Goal: Task Accomplishment & Management: Manage account settings

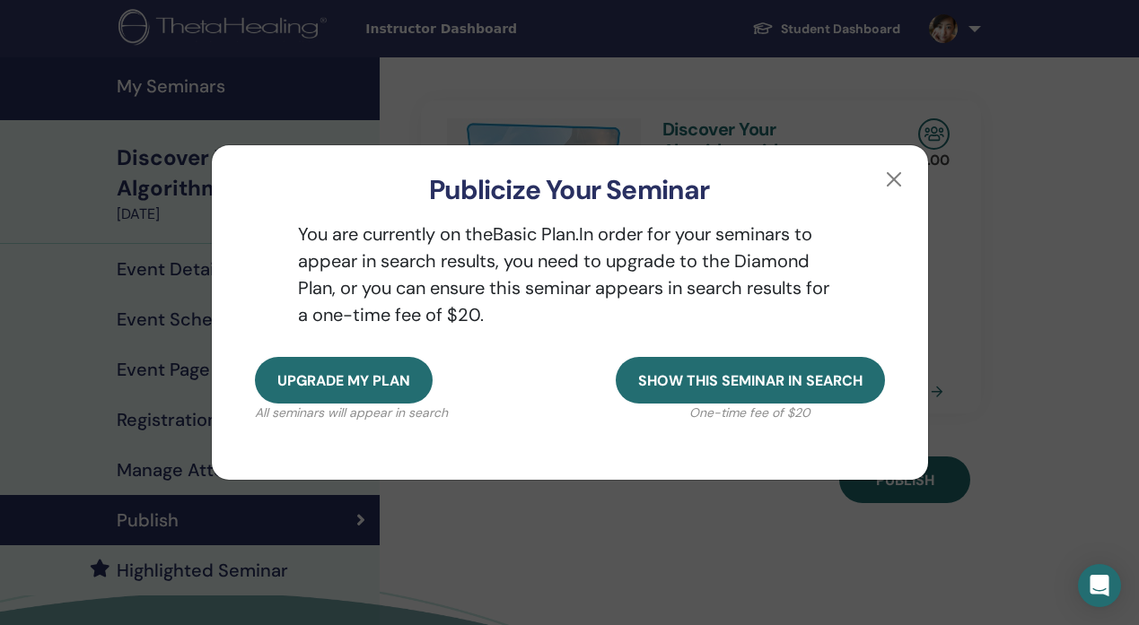
scroll to position [1, 0]
click at [896, 173] on button "button" at bounding box center [893, 179] width 29 height 29
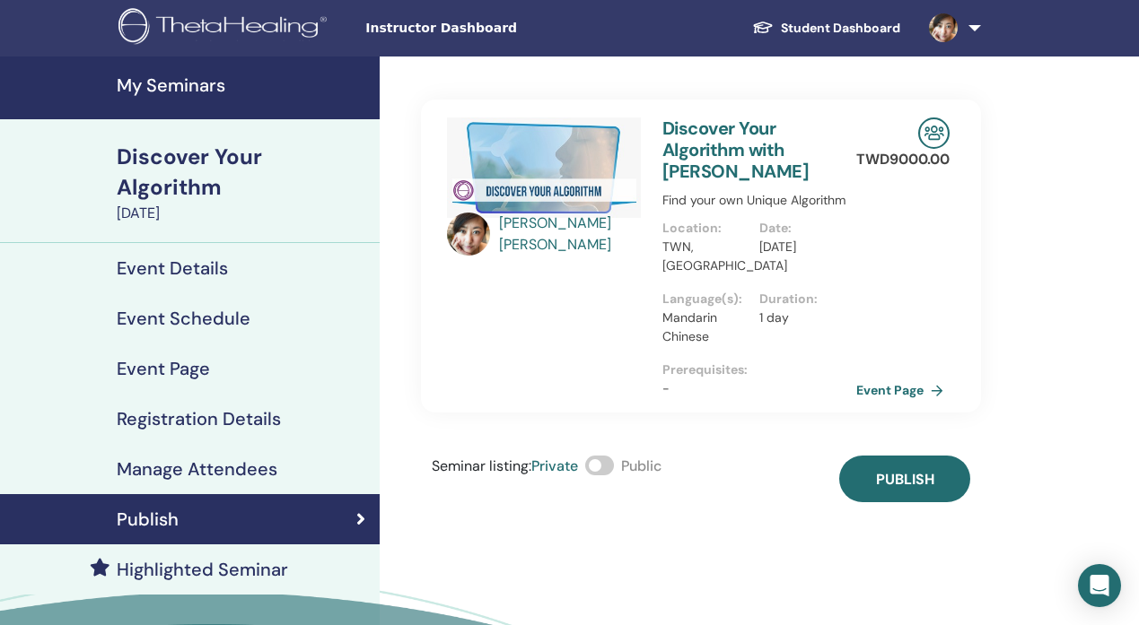
click at [1005, 356] on div "Mimi Chan Discover Your Algorithm with Mimi Chan Find your own Unique Algorithm…" at bounding box center [759, 405] width 759 height 697
click at [465, 27] on span "Instructor Dashboard" at bounding box center [499, 28] width 269 height 19
click at [946, 35] on img at bounding box center [943, 27] width 29 height 29
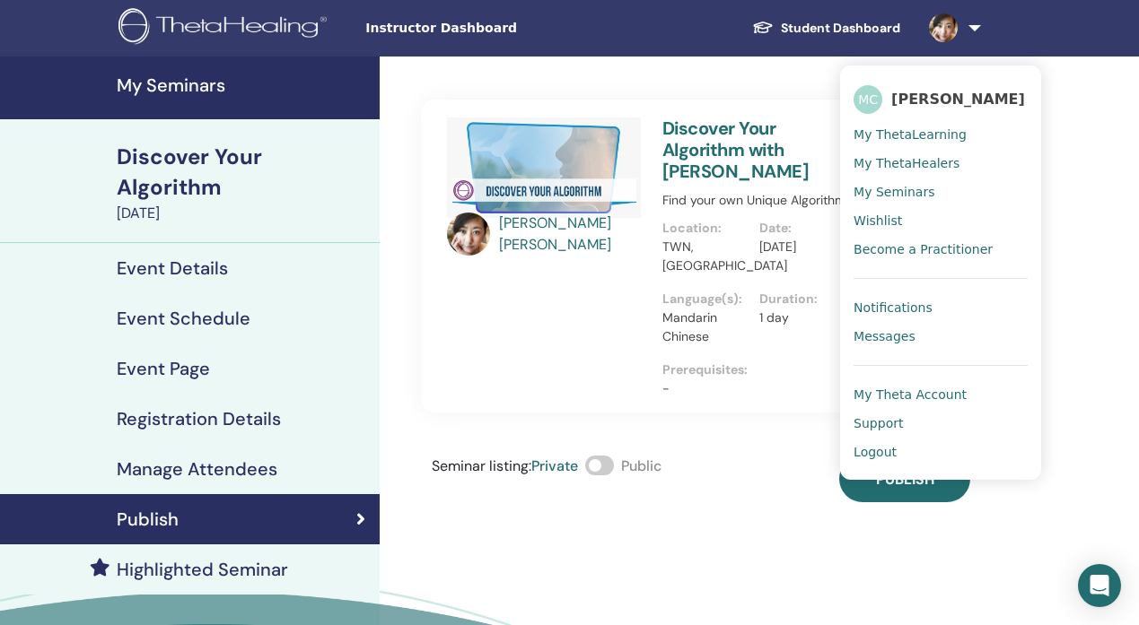
click at [916, 190] on span "My Seminars" at bounding box center [893, 192] width 81 height 16
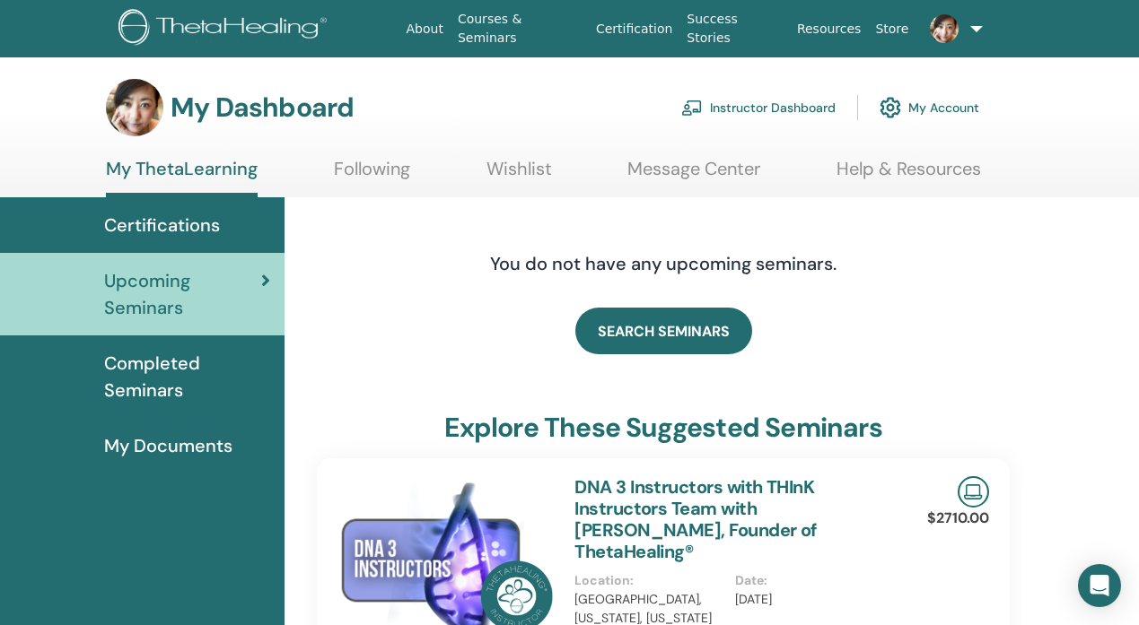
click at [773, 109] on link "Instructor Dashboard" at bounding box center [758, 107] width 154 height 39
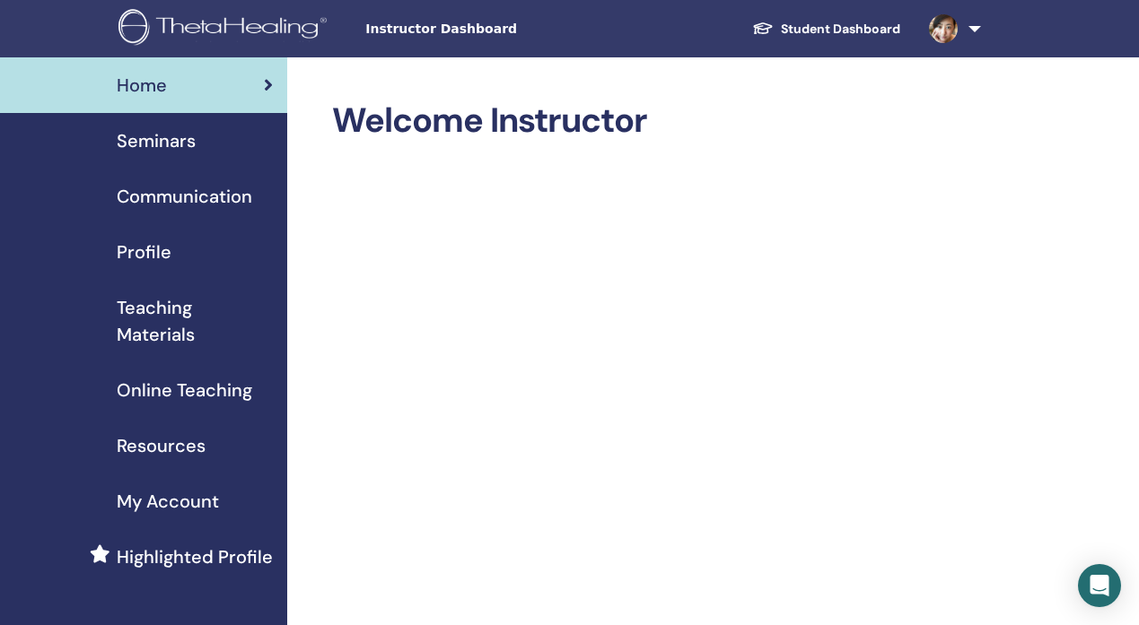
click at [202, 503] on span "My Account" at bounding box center [168, 501] width 102 height 27
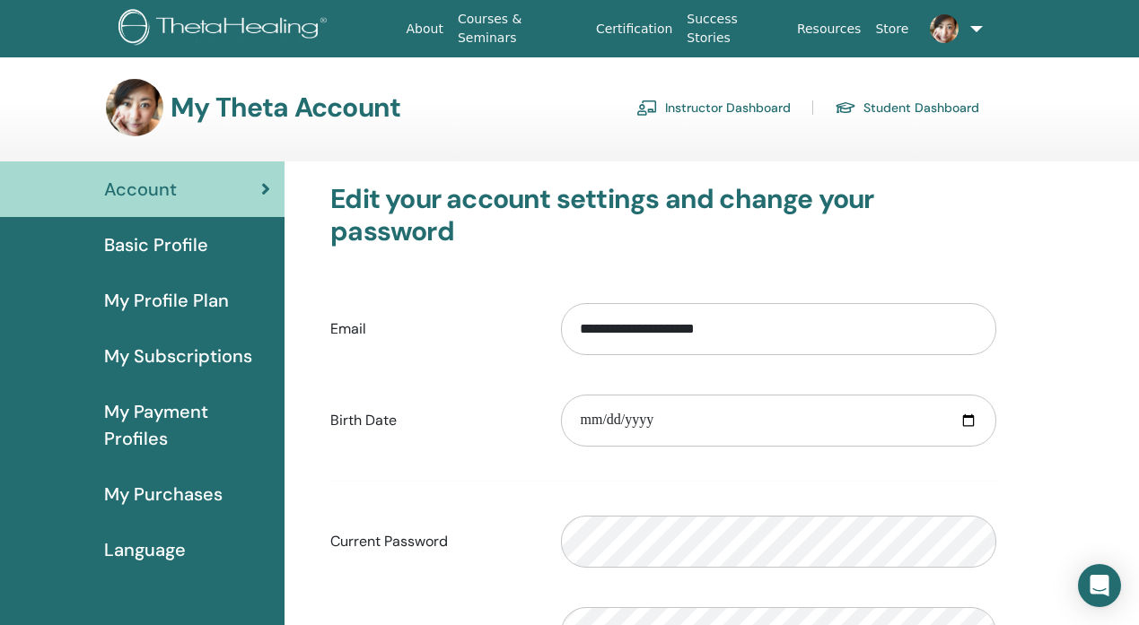
click at [201, 247] on span "Basic Profile" at bounding box center [156, 245] width 104 height 27
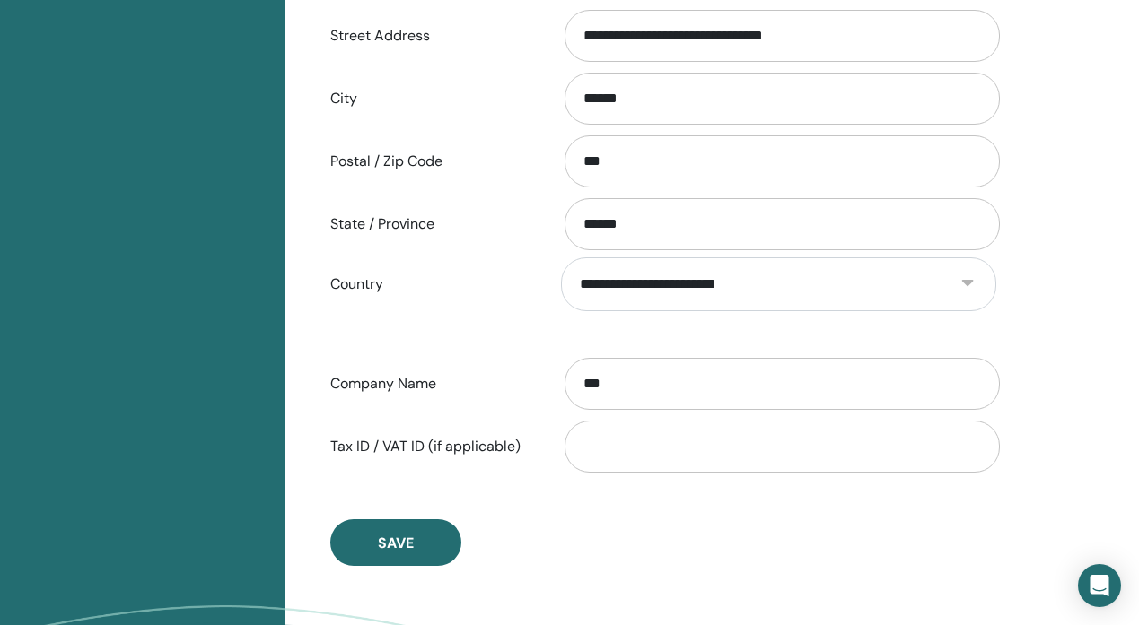
scroll to position [692, 0]
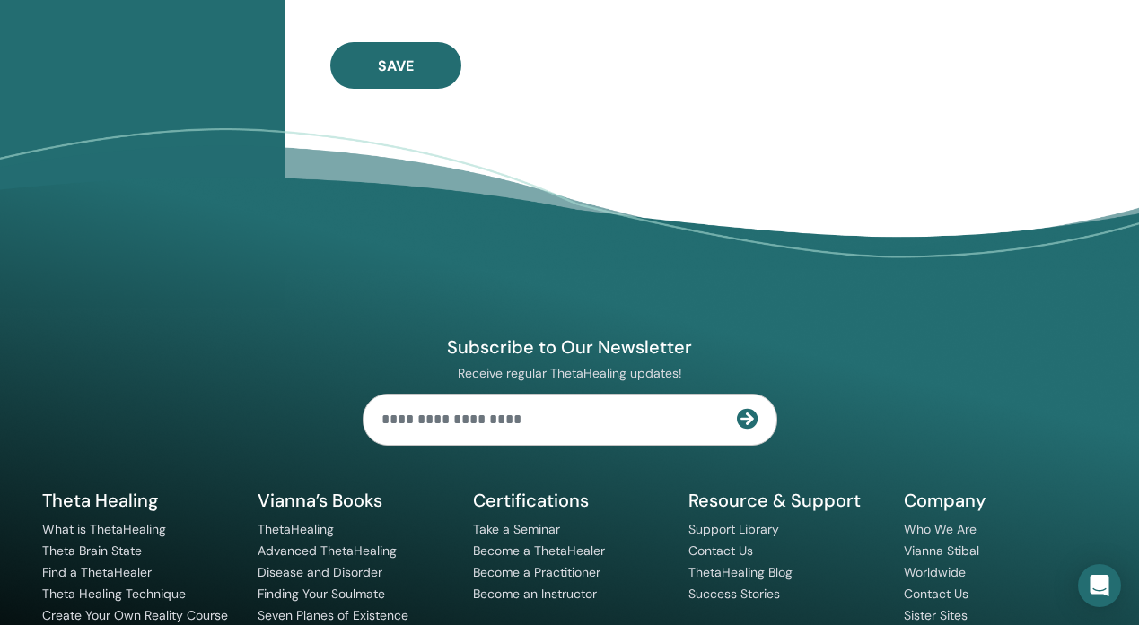
click at [642, 458] on div "Subscribe to Our Newsletter Receive regular ThetaHealing updates! Theta Healing…" at bounding box center [569, 449] width 1077 height 487
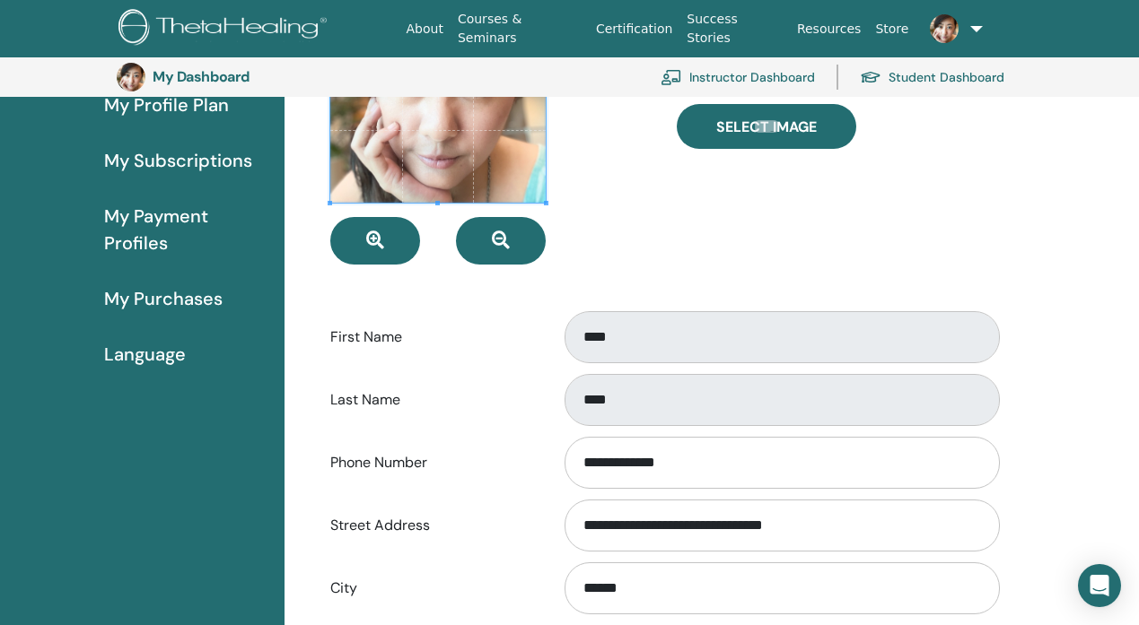
scroll to position [0, 0]
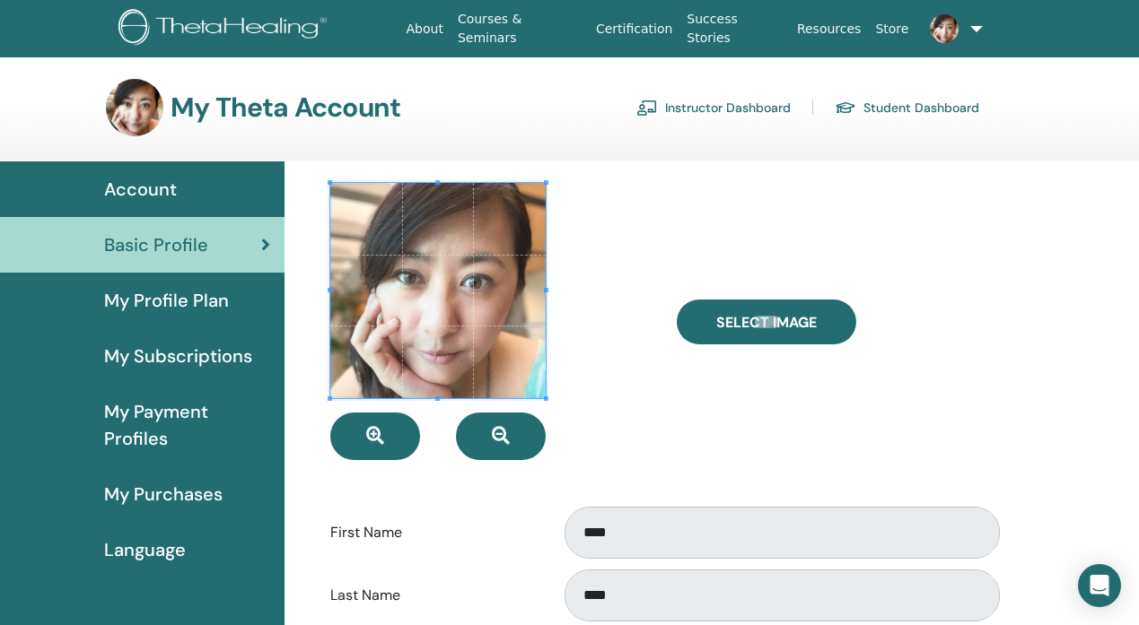
click at [213, 300] on span "My Profile Plan" at bounding box center [166, 300] width 125 height 27
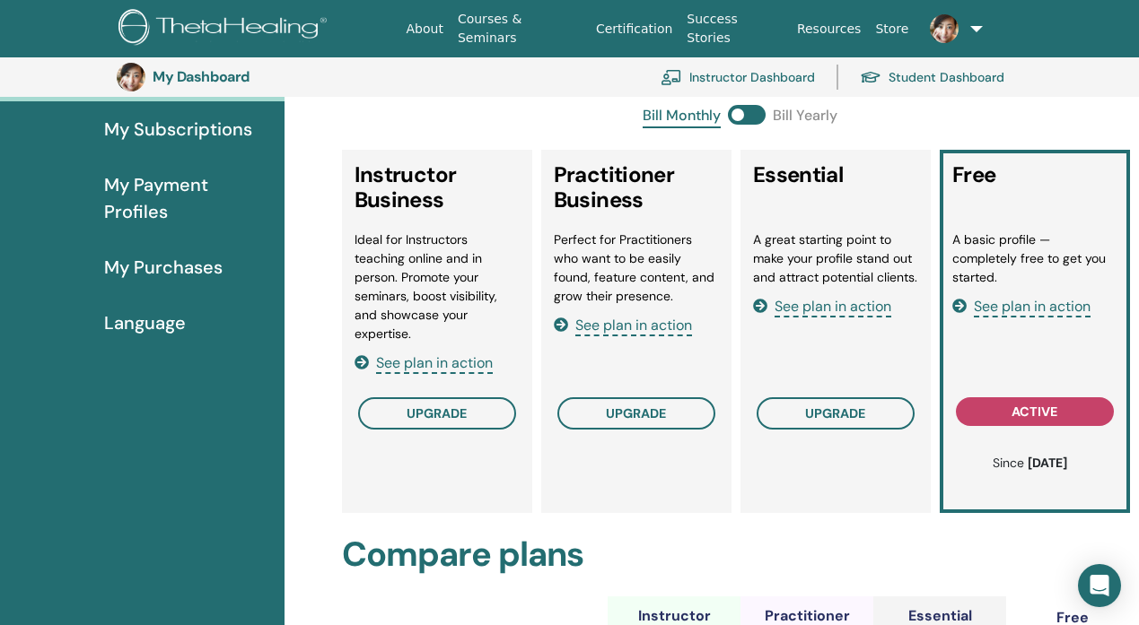
scroll to position [244, 0]
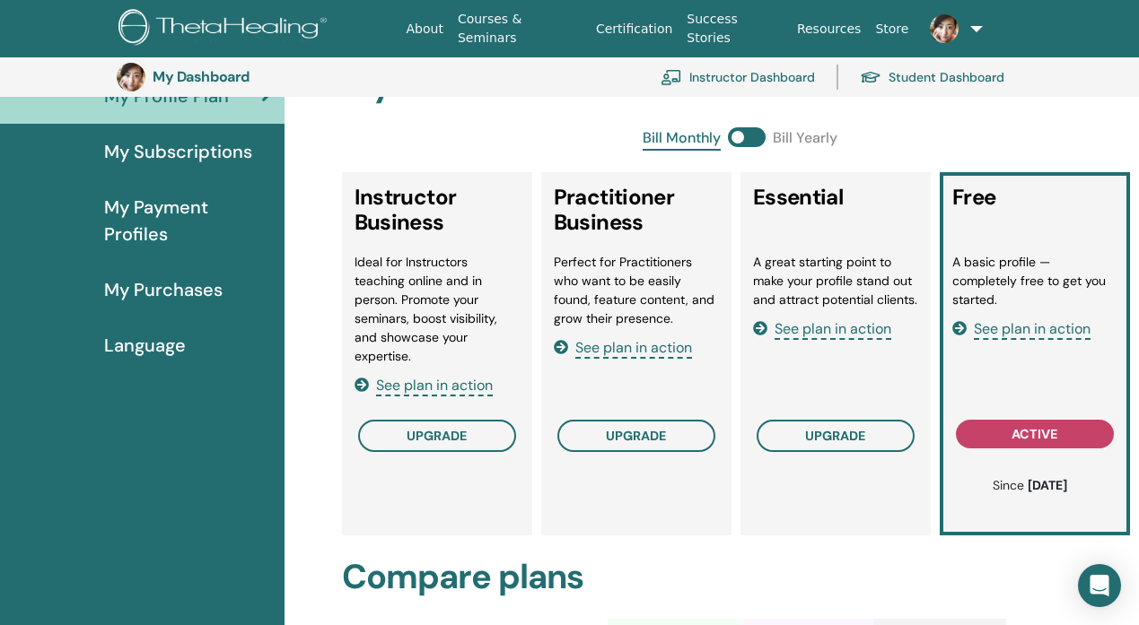
click at [1042, 334] on span "See plan in action" at bounding box center [1032, 329] width 117 height 21
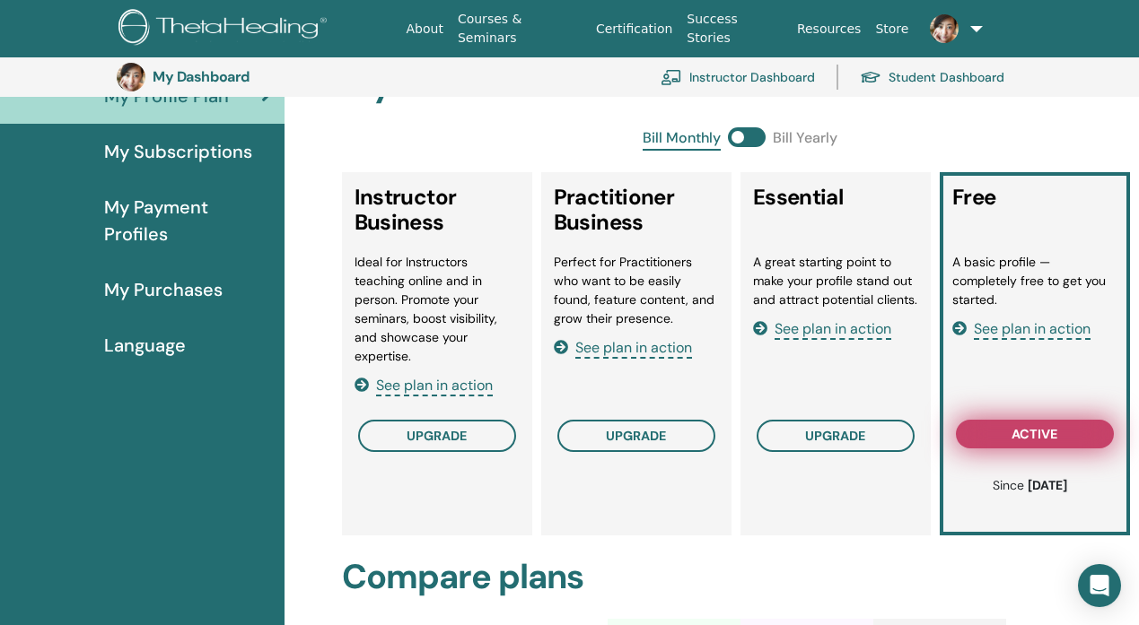
click at [1033, 430] on span "active" at bounding box center [1034, 434] width 46 height 14
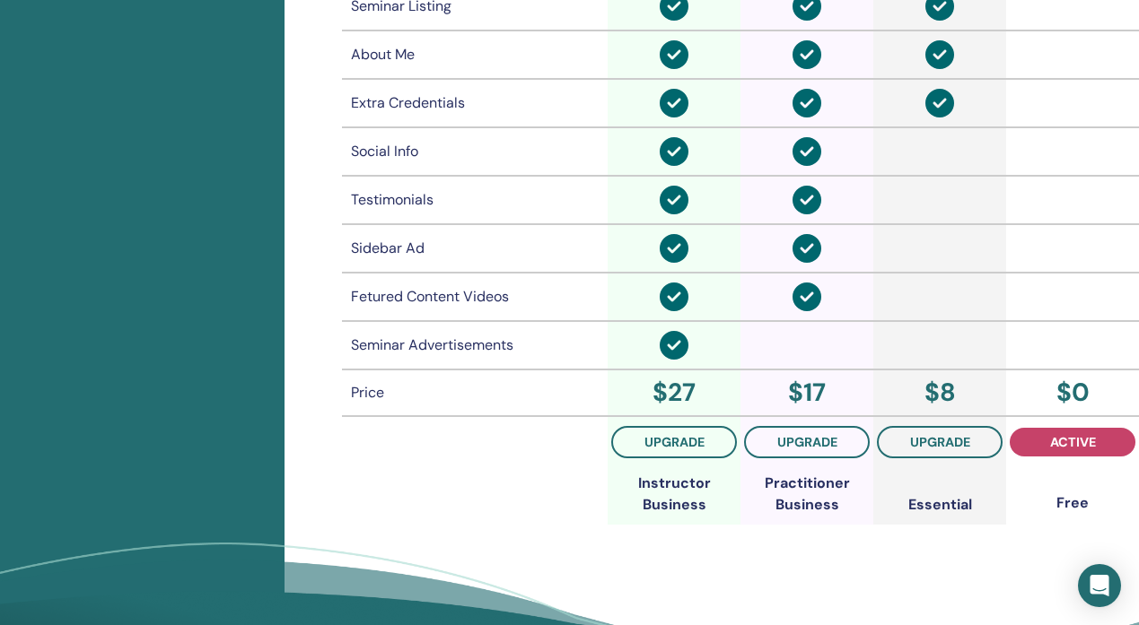
scroll to position [1936, 0]
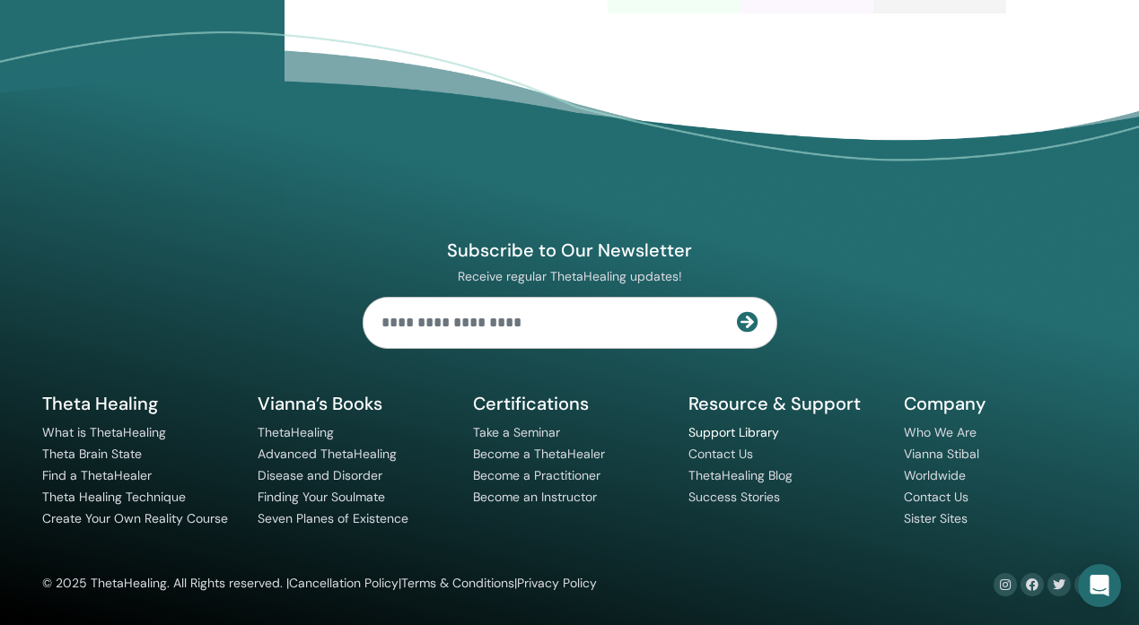
click at [765, 433] on link "Support Library" at bounding box center [733, 432] width 91 height 16
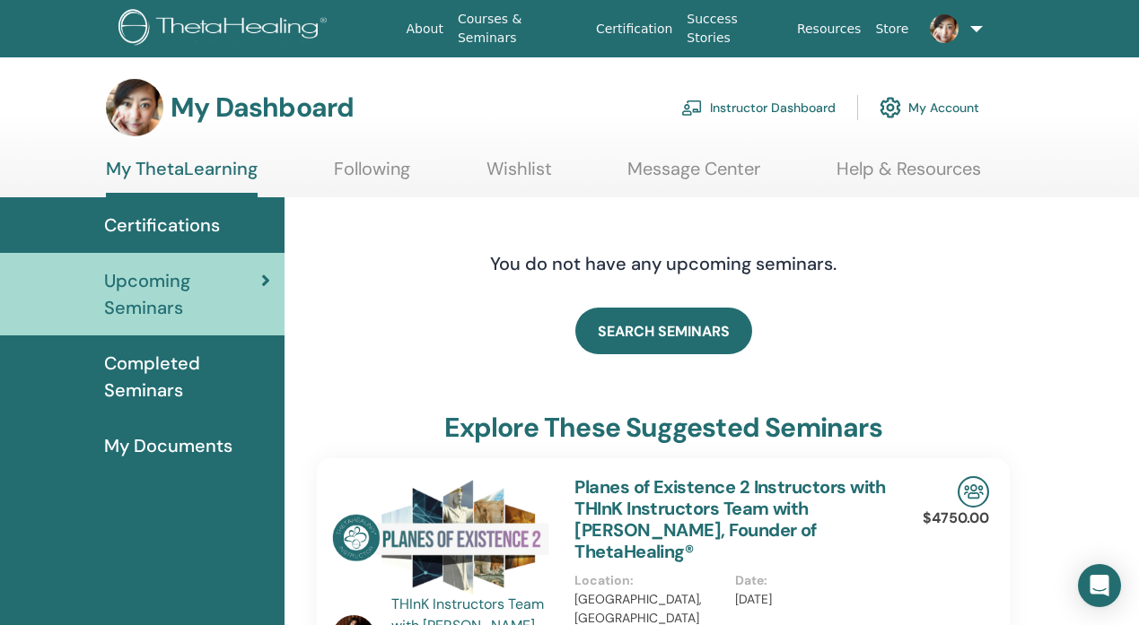
click at [760, 108] on link "Instructor Dashboard" at bounding box center [758, 107] width 154 height 39
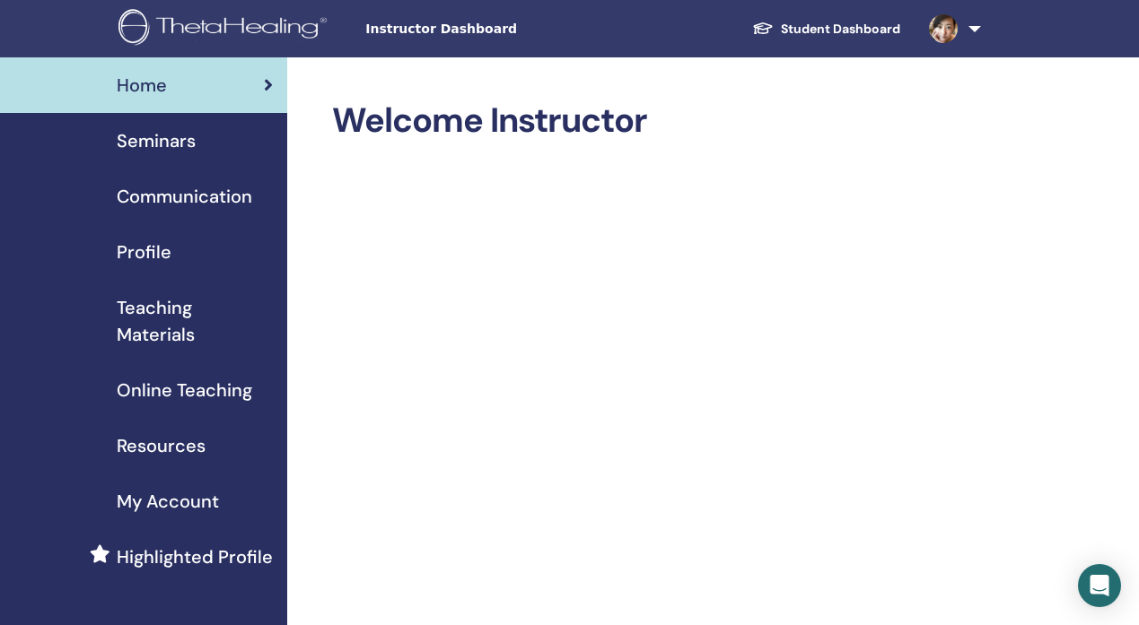
click at [188, 151] on span "Seminars" at bounding box center [156, 140] width 79 height 27
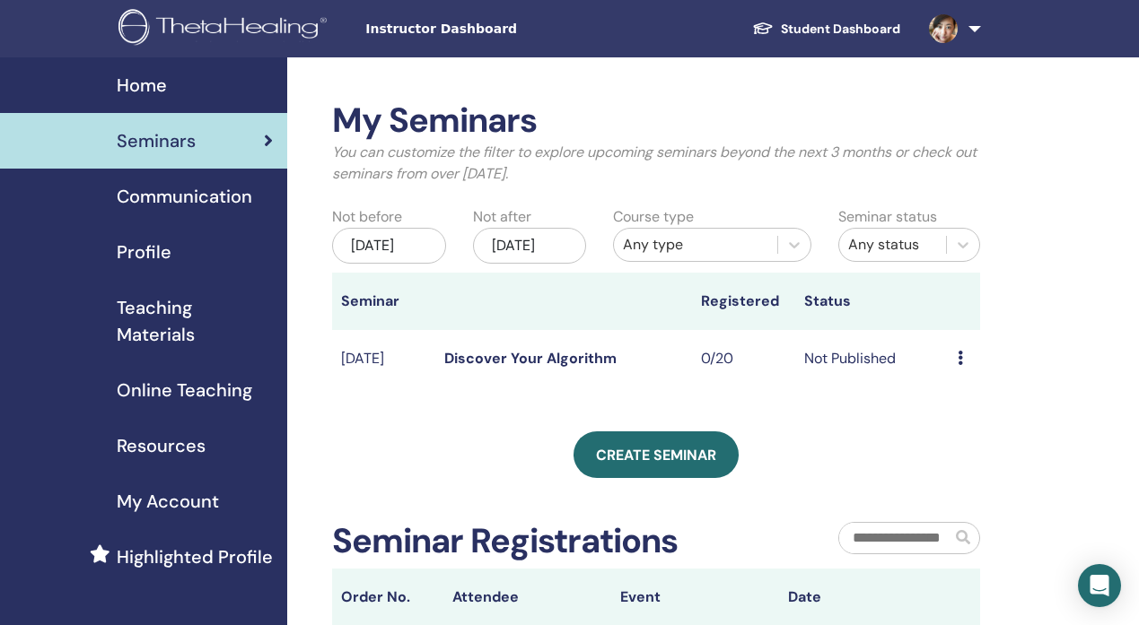
click at [955, 378] on td "Preview Edit Attendees Cancel" at bounding box center [964, 359] width 31 height 58
click at [962, 365] on icon at bounding box center [959, 358] width 5 height 14
click at [982, 393] on link "Preview" at bounding box center [965, 390] width 51 height 19
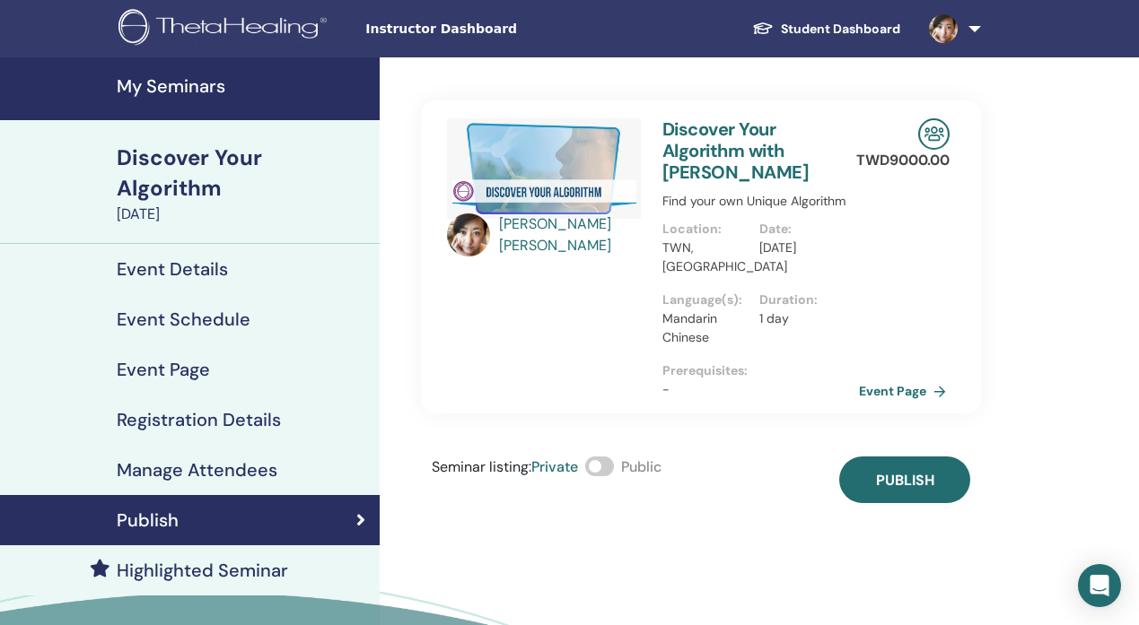
click at [922, 389] on link "Event Page" at bounding box center [906, 391] width 94 height 27
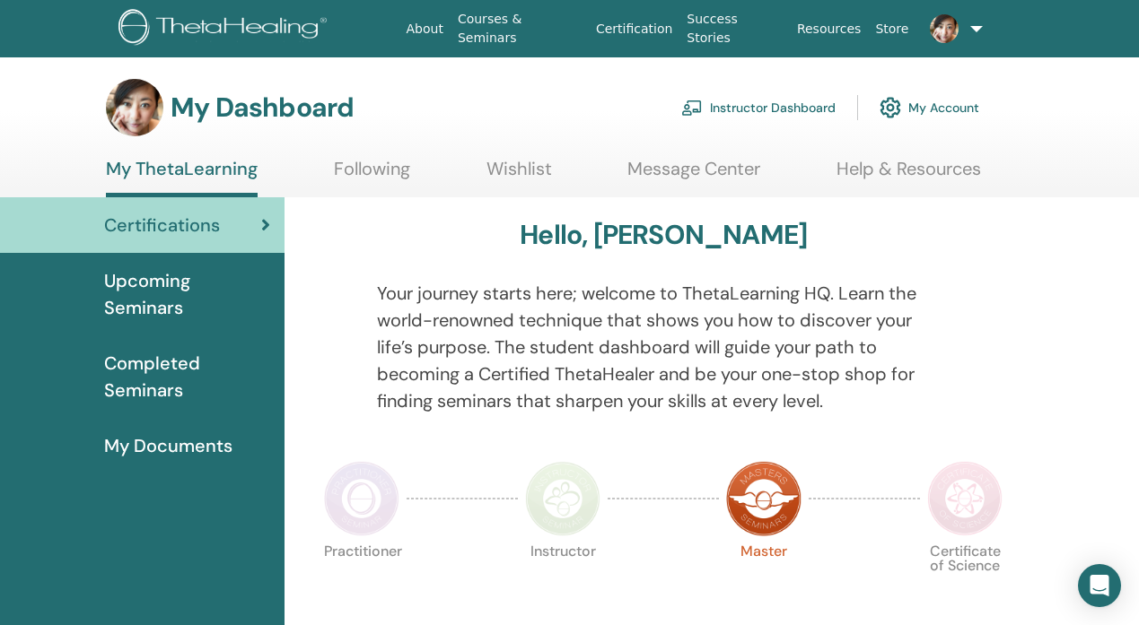
click at [756, 109] on link "Instructor Dashboard" at bounding box center [758, 107] width 154 height 39
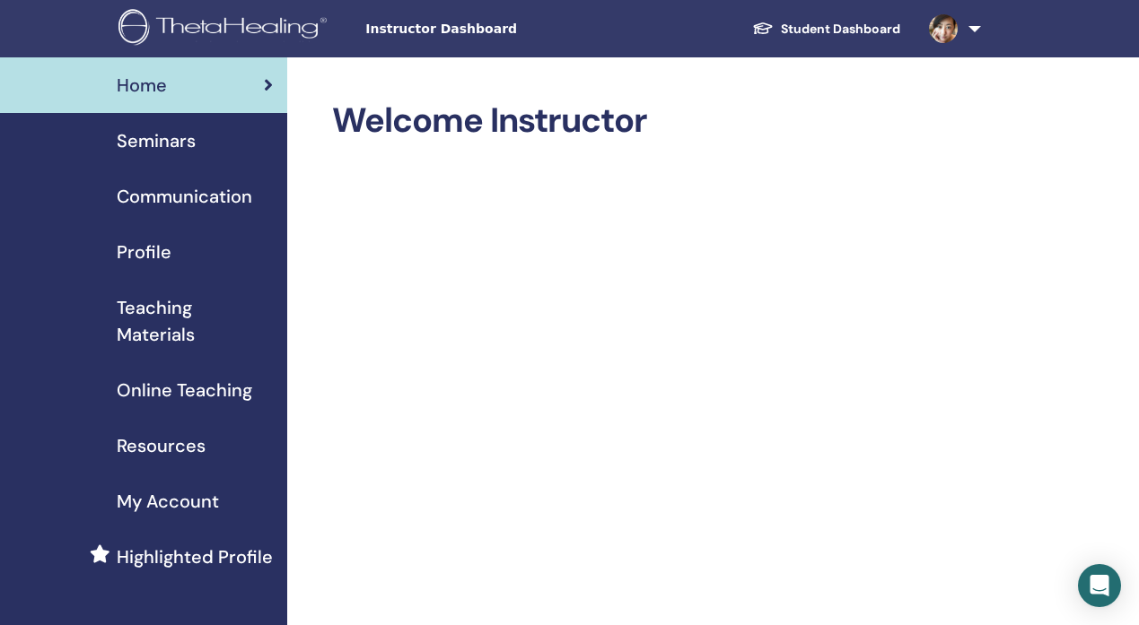
click at [193, 148] on span "Seminars" at bounding box center [156, 140] width 79 height 27
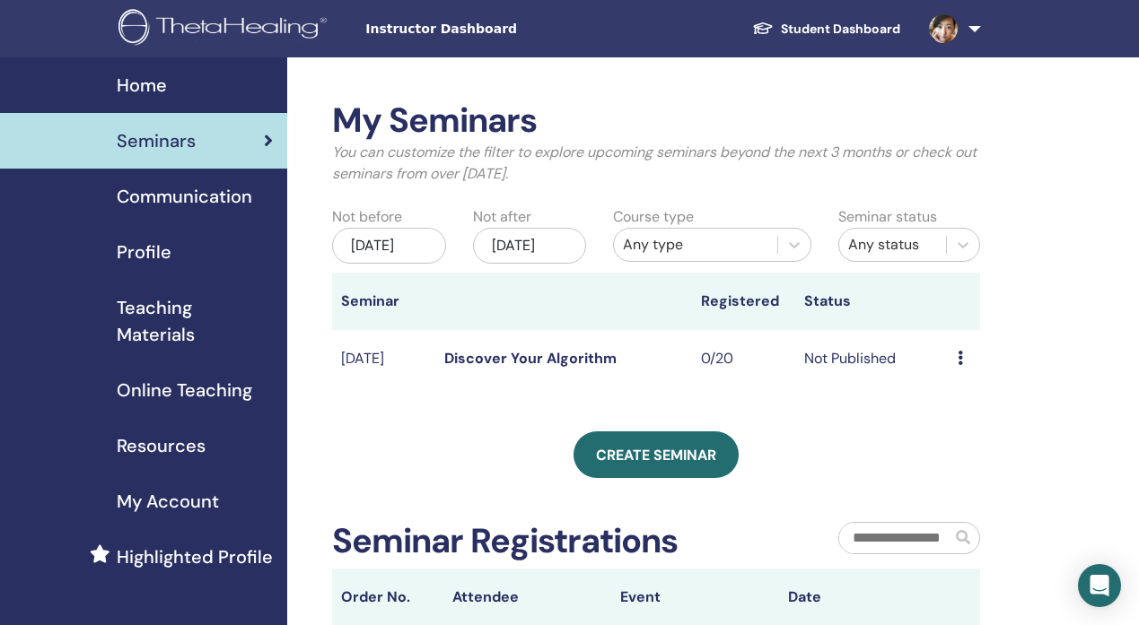
click at [957, 374] on td "Preview Edit Attendees Cancel" at bounding box center [964, 359] width 31 height 58
click at [953, 374] on td "Preview Edit Attendees Cancel" at bounding box center [964, 359] width 31 height 58
click at [577, 368] on link "Discover Your Algorithm" at bounding box center [530, 358] width 172 height 19
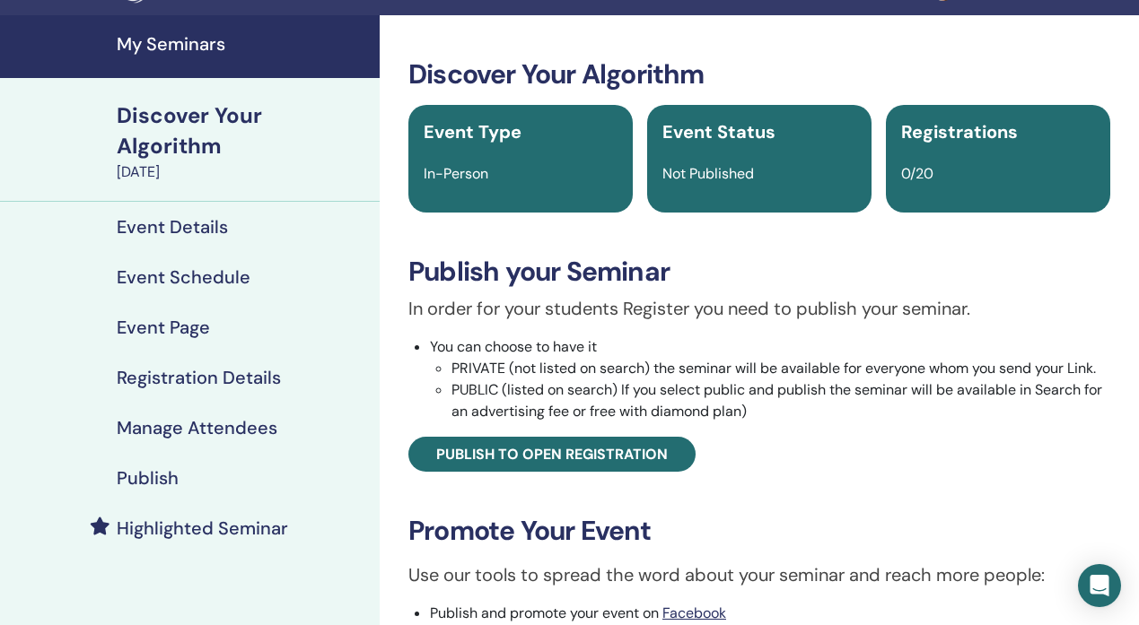
scroll to position [14, 0]
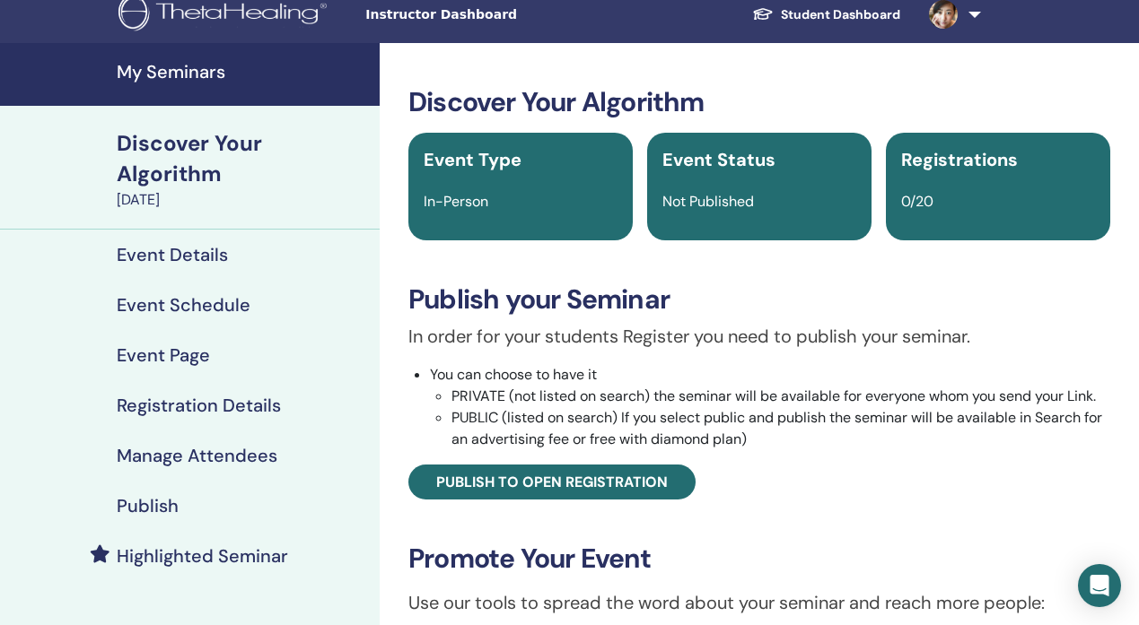
click at [197, 257] on h4 "Event Details" at bounding box center [172, 255] width 111 height 22
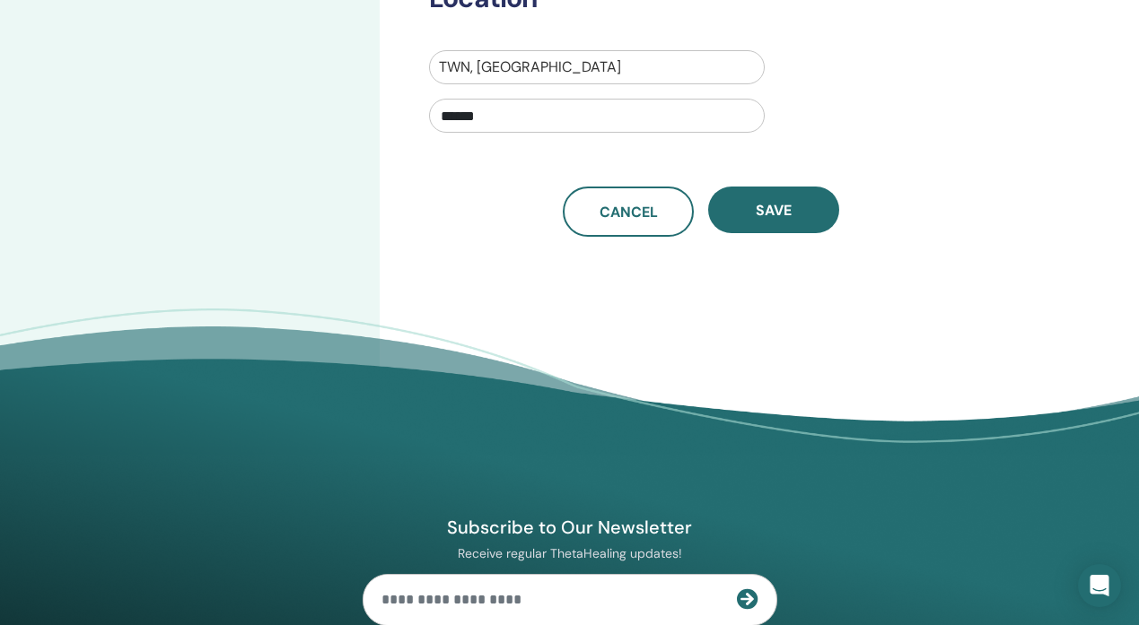
scroll to position [786, 0]
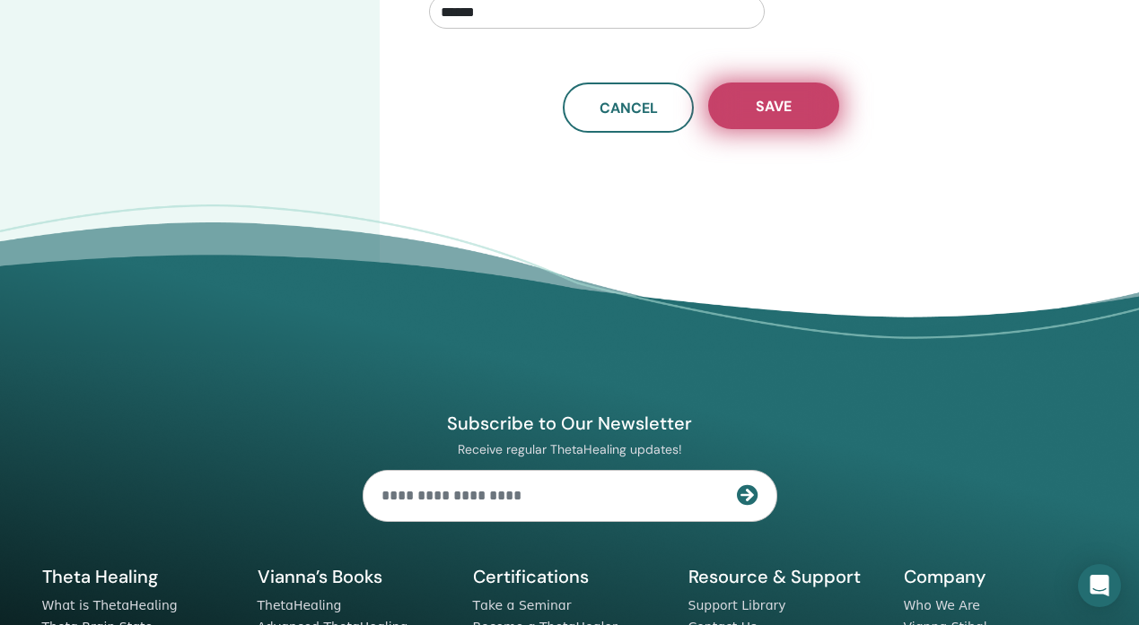
click at [775, 110] on span "Save" at bounding box center [774, 106] width 36 height 19
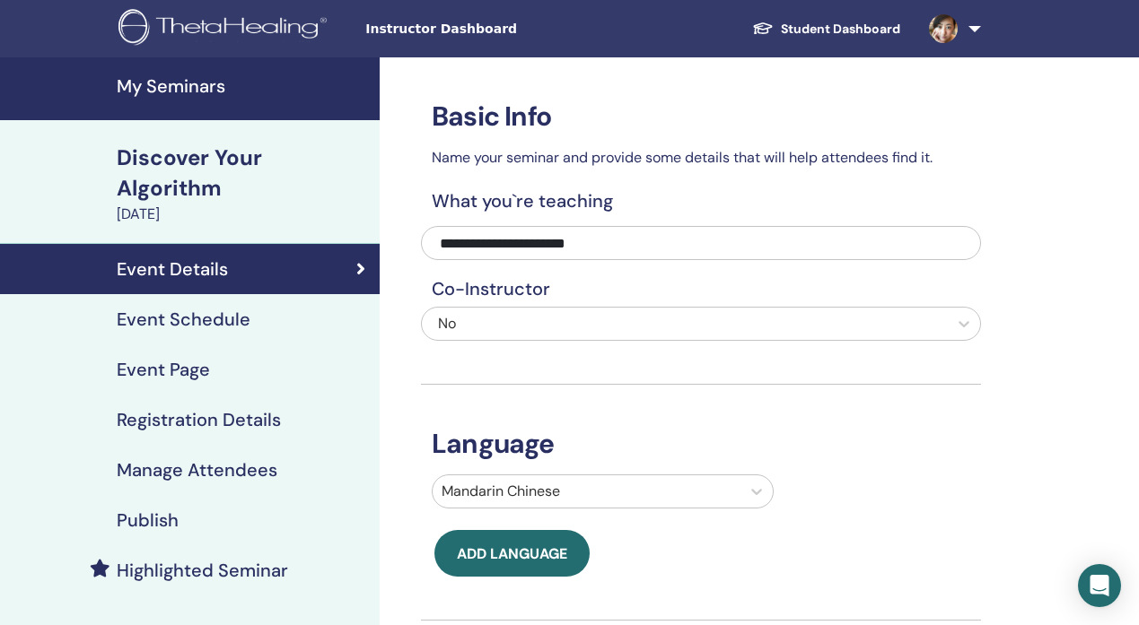
click at [282, 325] on div "Event Schedule" at bounding box center [189, 320] width 351 height 22
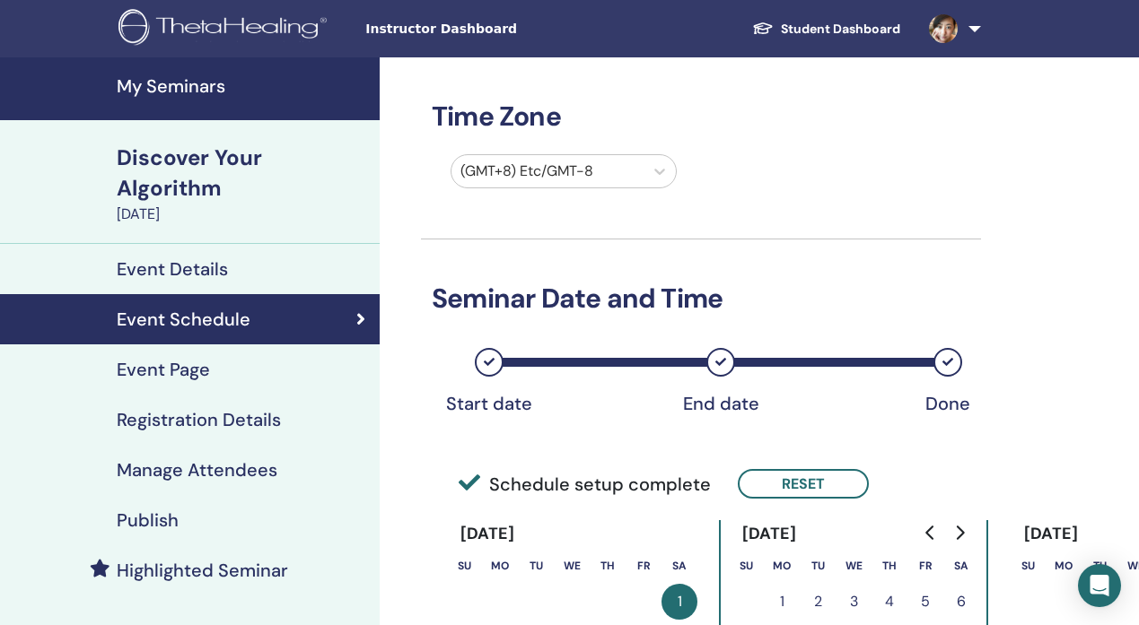
click at [210, 374] on div "Event Page" at bounding box center [189, 370] width 351 height 22
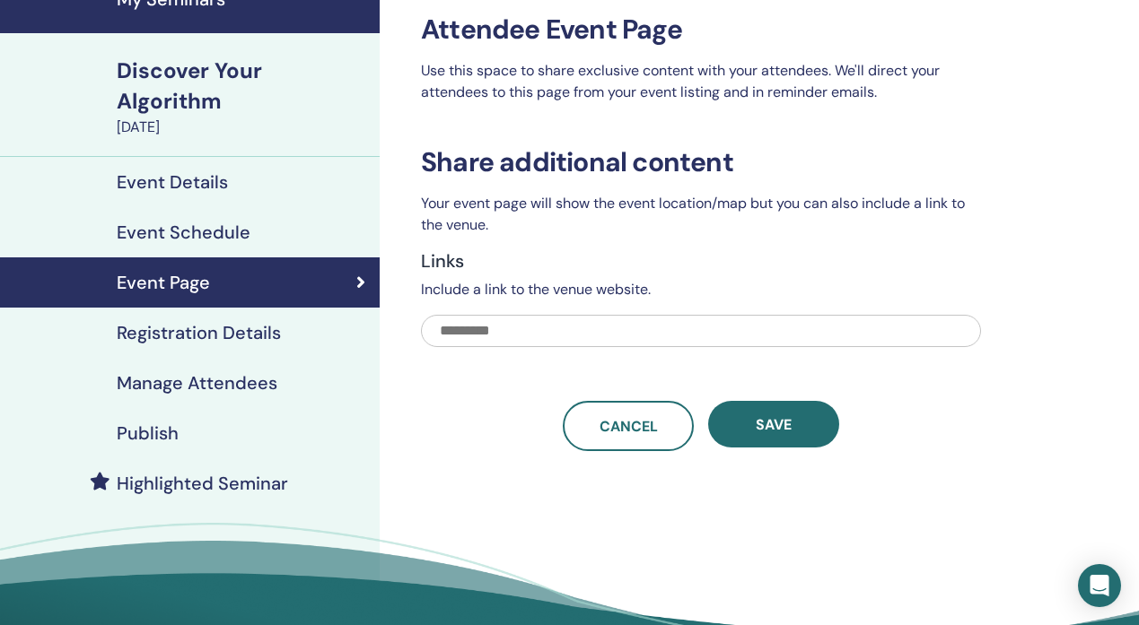
scroll to position [77, 0]
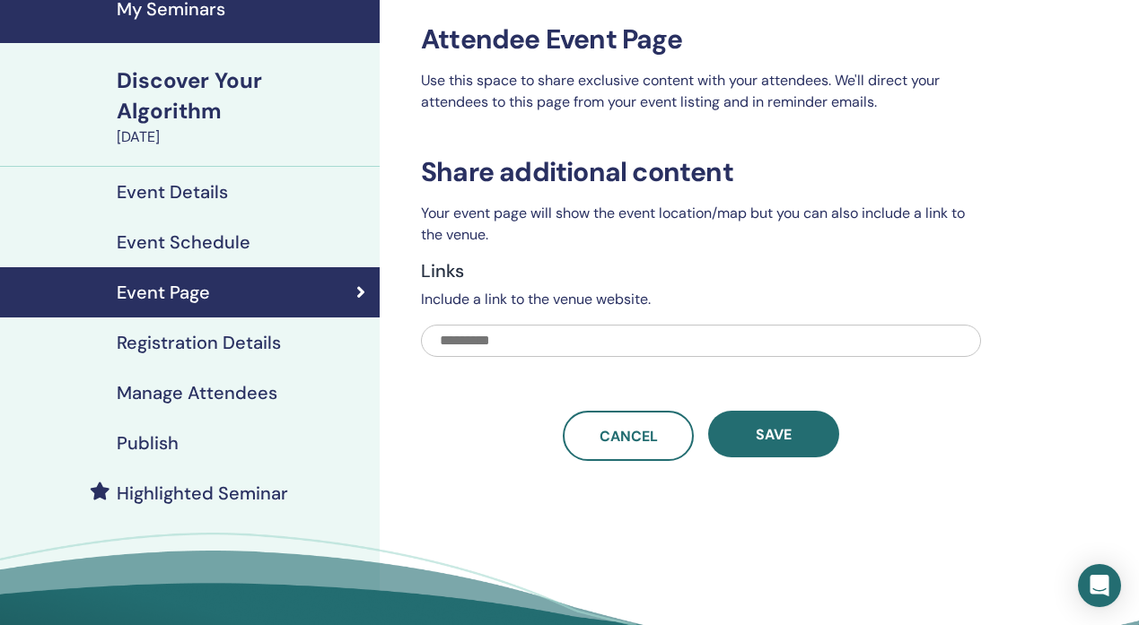
click at [227, 369] on link "Manage Attendees" at bounding box center [190, 393] width 380 height 50
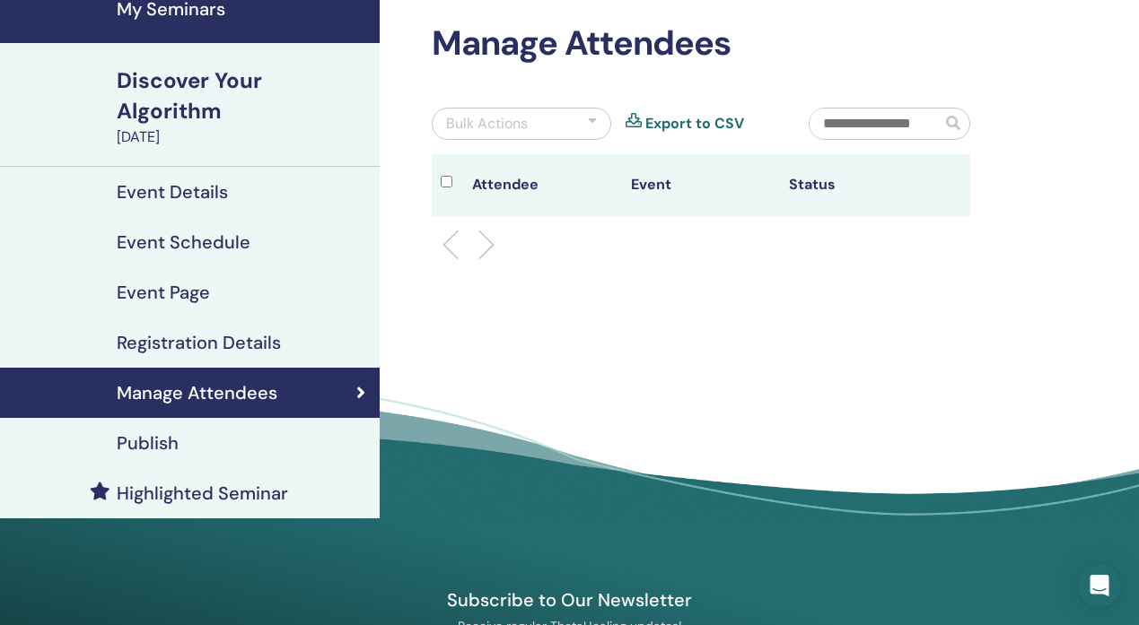
click at [270, 346] on h4 "Registration Details" at bounding box center [199, 343] width 164 height 22
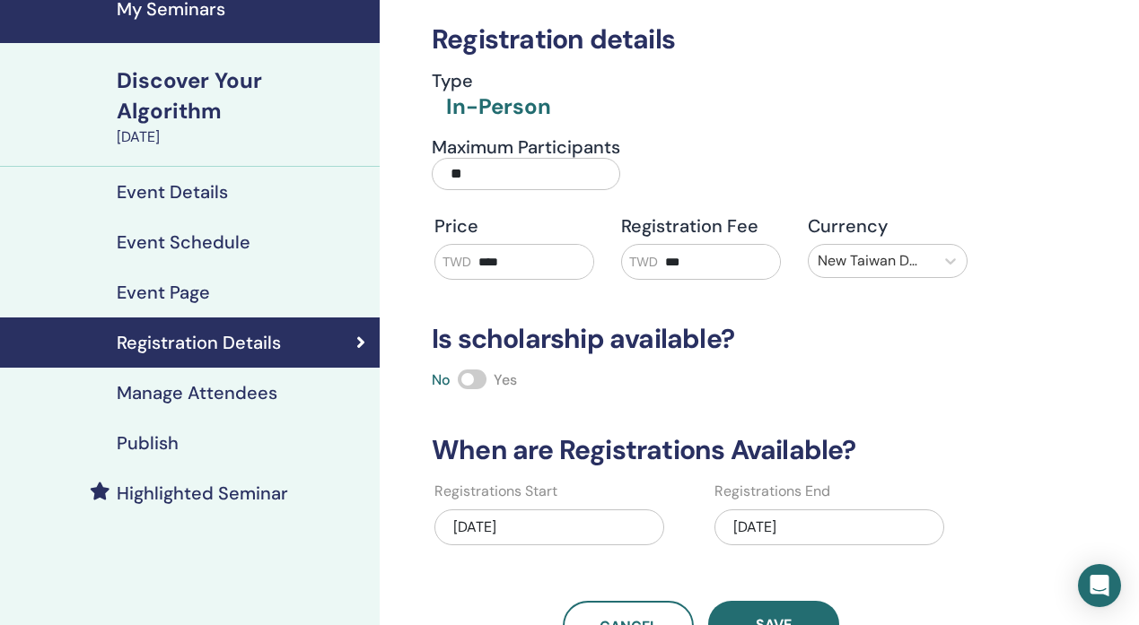
click at [706, 254] on input "***" at bounding box center [719, 262] width 122 height 34
click at [485, 264] on input "****" at bounding box center [532, 262] width 122 height 34
type input "****"
click at [975, 359] on div "Registration details Type In-Person Maximum Participants ** Price TWD **** Regi…" at bounding box center [701, 315] width 560 height 671
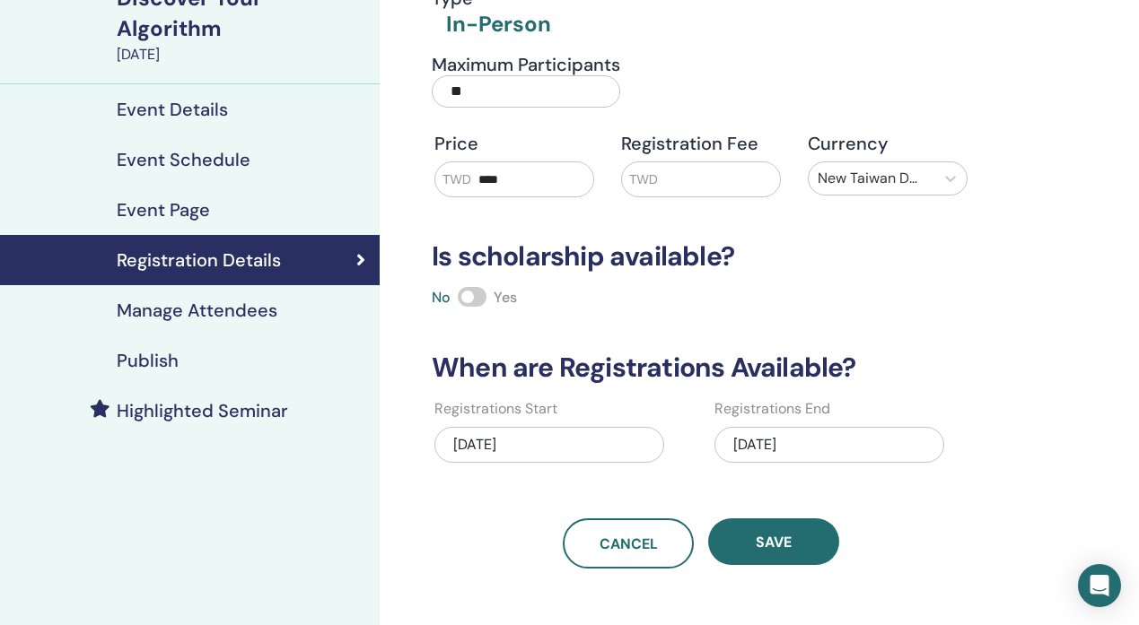
scroll to position [161, 0]
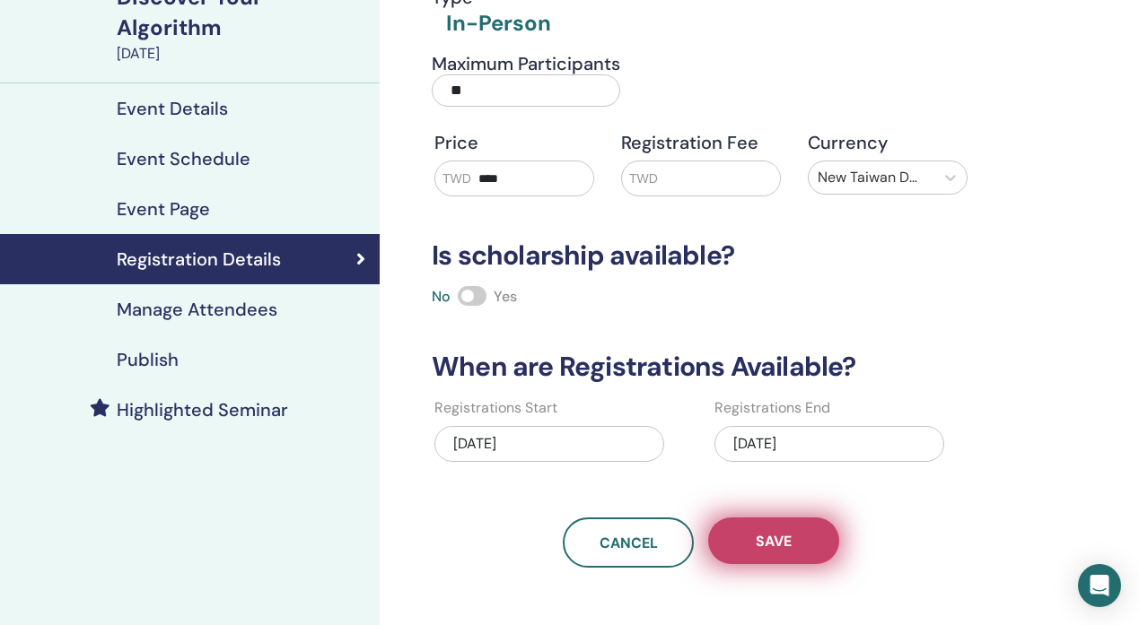
click at [788, 544] on span "Save" at bounding box center [774, 541] width 36 height 19
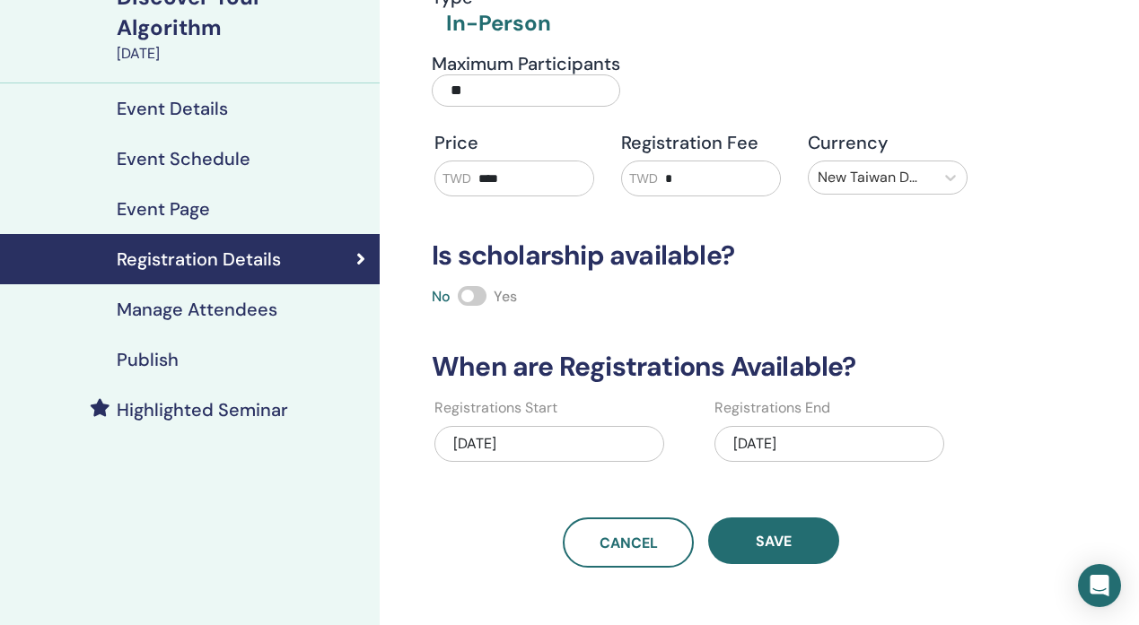
click at [788, 544] on span "Save" at bounding box center [774, 541] width 36 height 19
click at [279, 412] on h4 "Highlighted Seminar" at bounding box center [202, 410] width 171 height 22
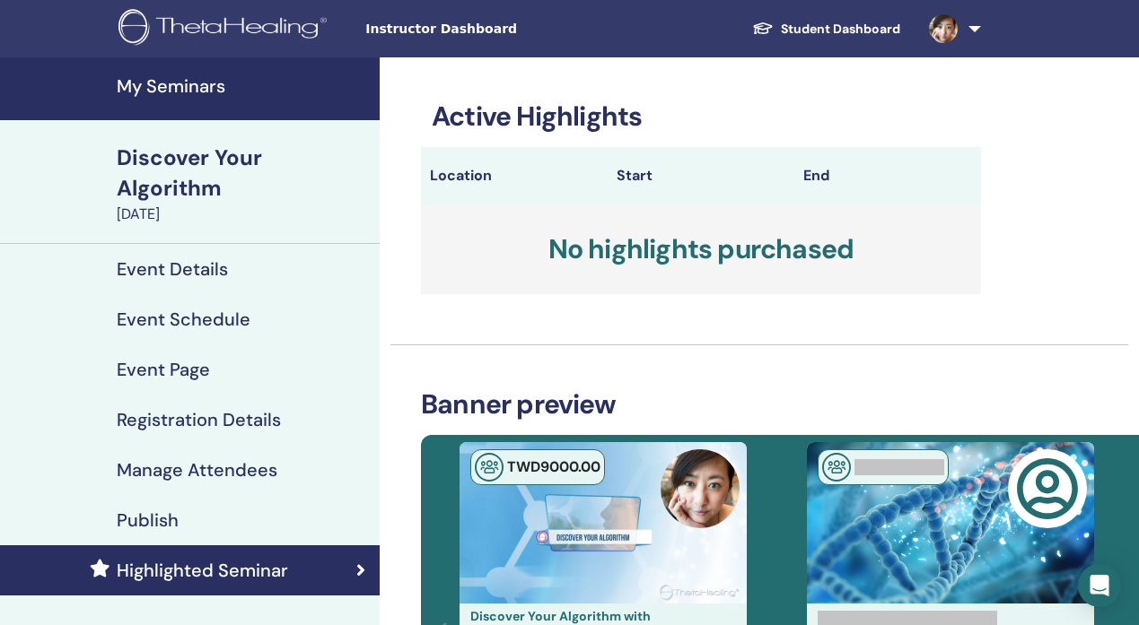
click at [196, 274] on h4 "Event Details" at bounding box center [172, 269] width 111 height 22
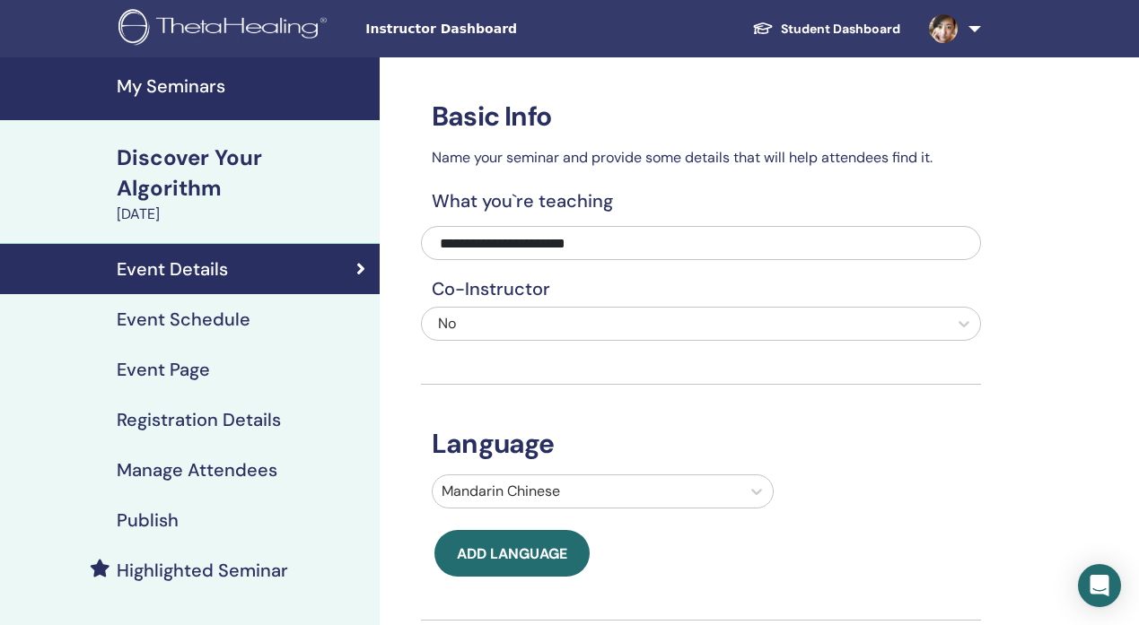
click at [243, 415] on h4 "Registration Details" at bounding box center [199, 420] width 164 height 22
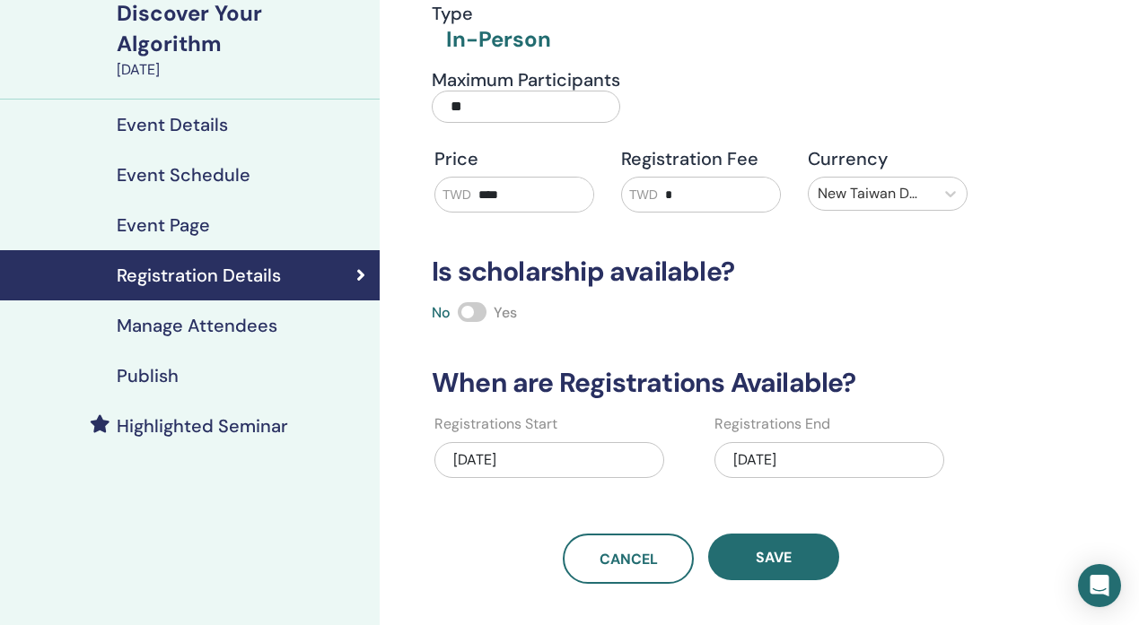
scroll to position [116, 0]
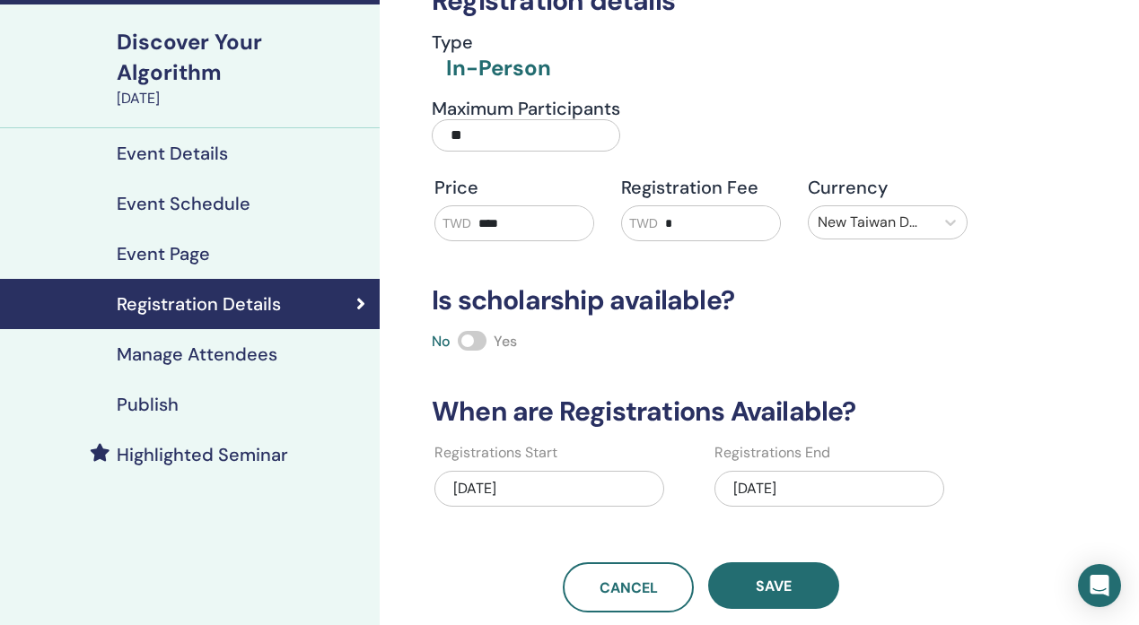
click at [214, 154] on h4 "Event Details" at bounding box center [172, 154] width 111 height 22
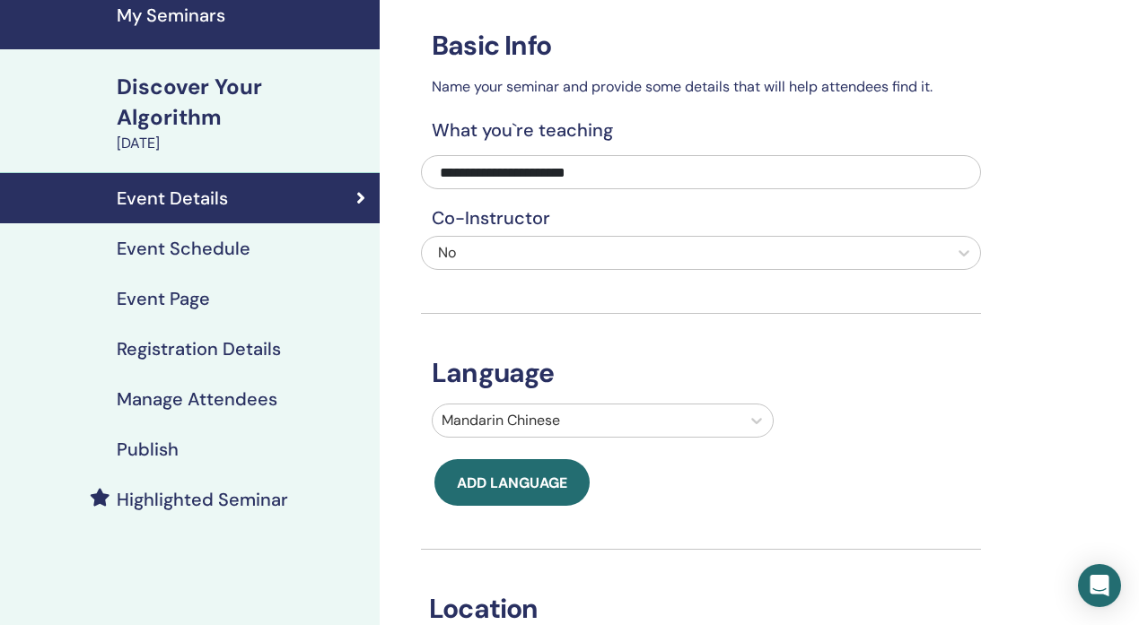
scroll to position [69, 0]
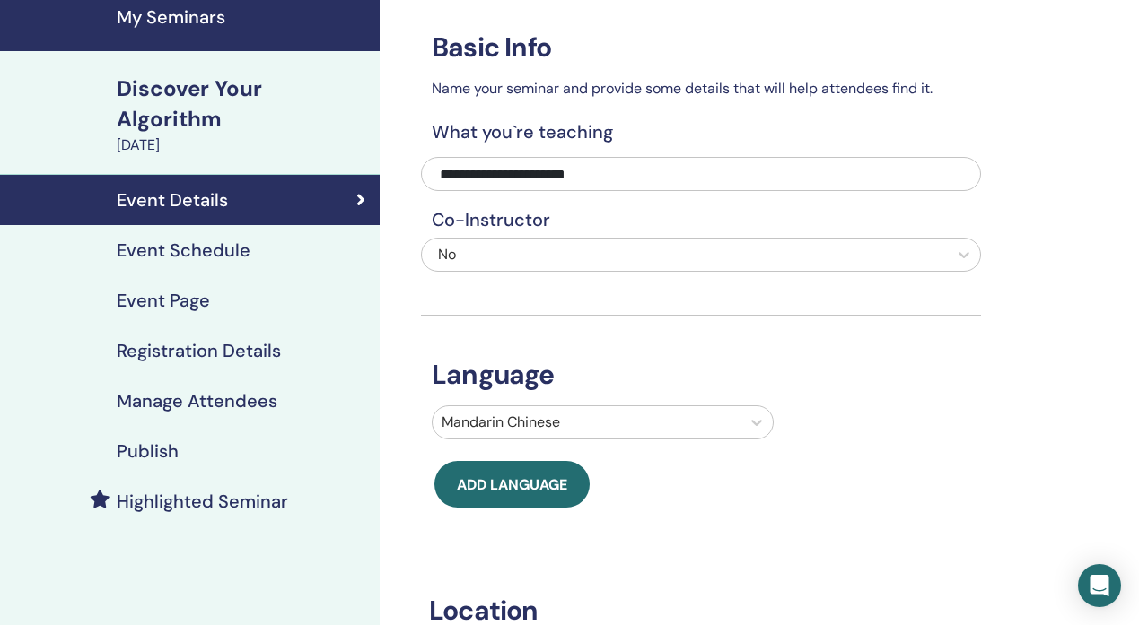
click at [221, 259] on h4 "Event Schedule" at bounding box center [184, 251] width 134 height 22
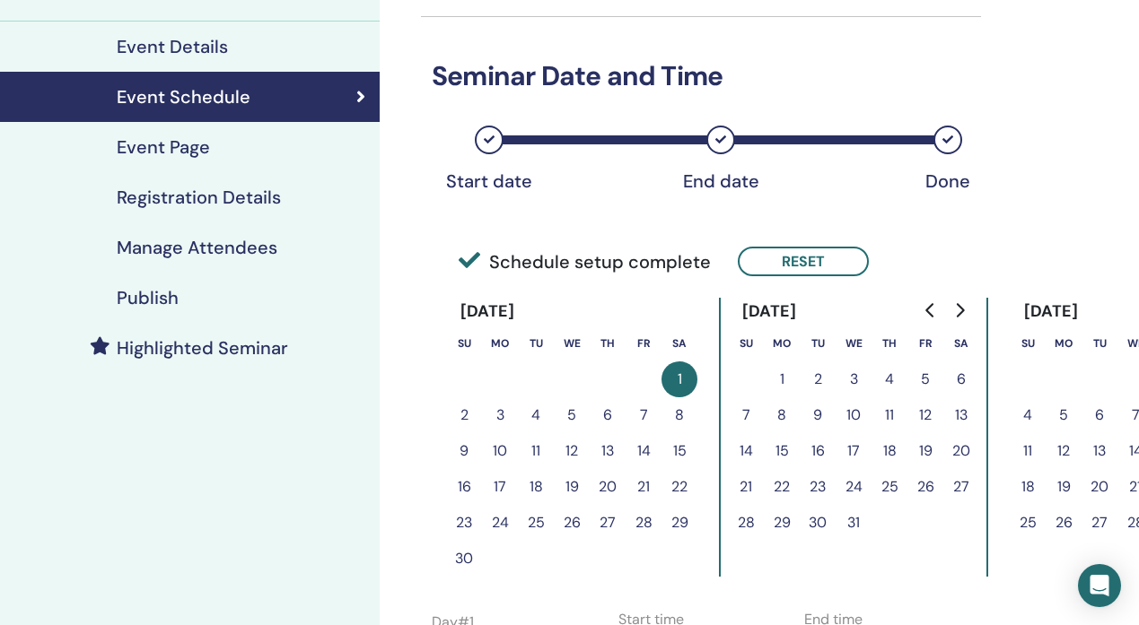
scroll to position [210, 0]
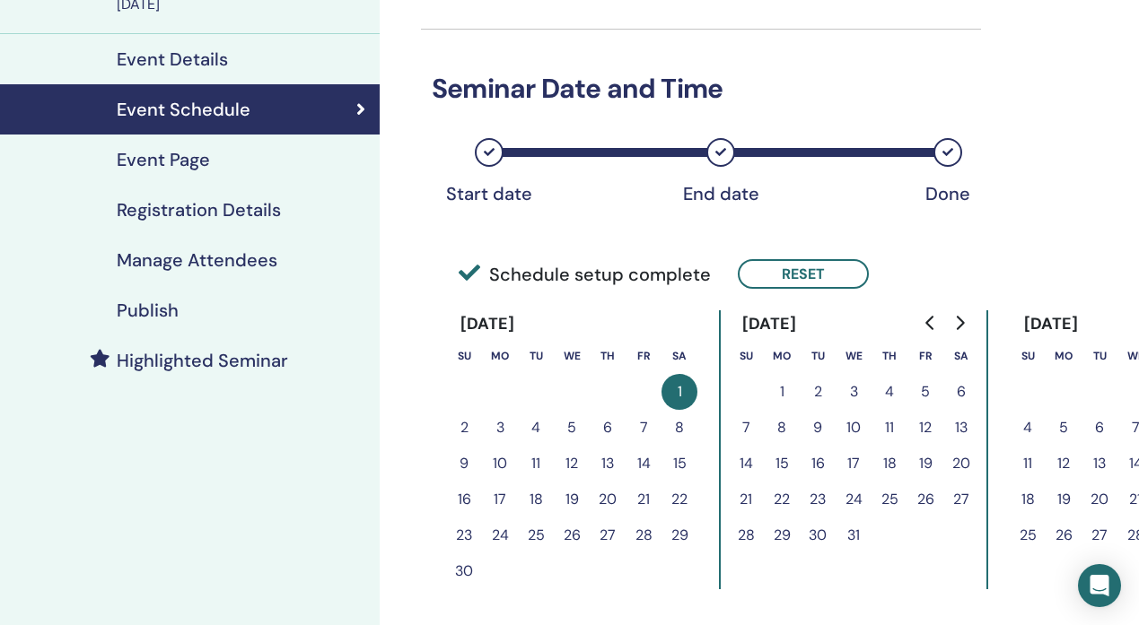
click at [214, 158] on div "Event Page" at bounding box center [189, 160] width 351 height 22
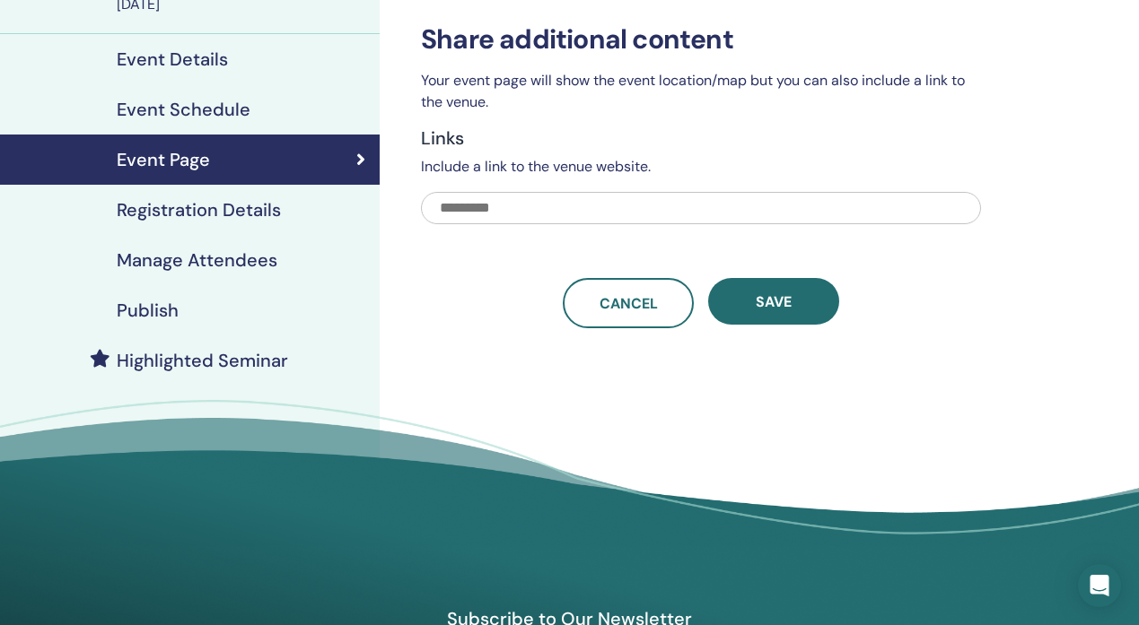
click at [549, 205] on input "text" at bounding box center [701, 208] width 560 height 32
paste input "**********"
type input "**********"
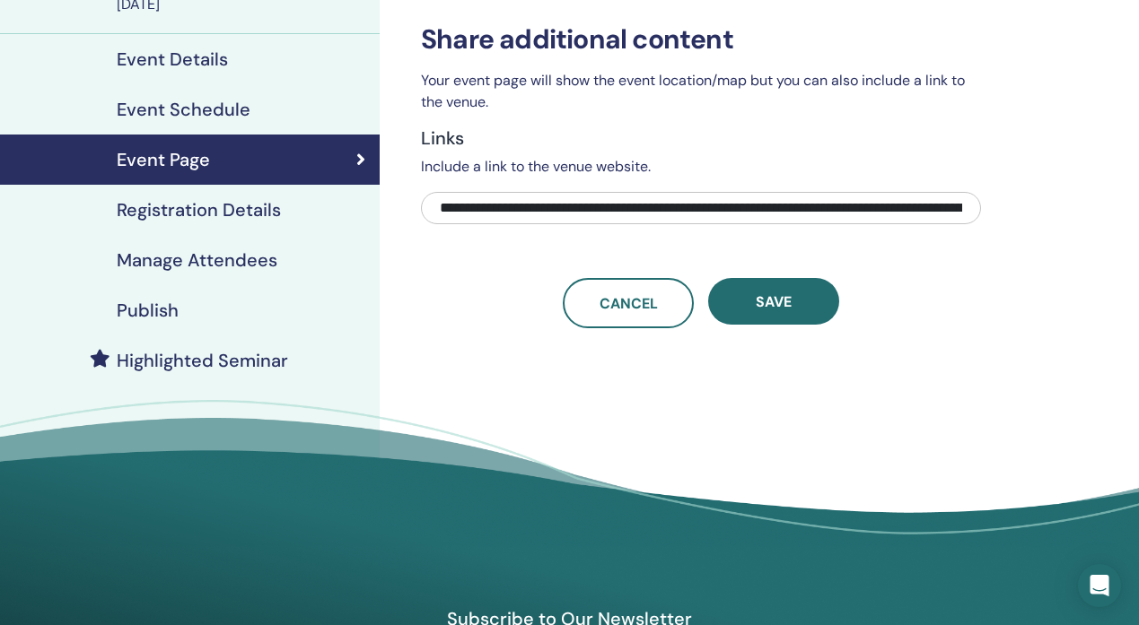
scroll to position [0, 415]
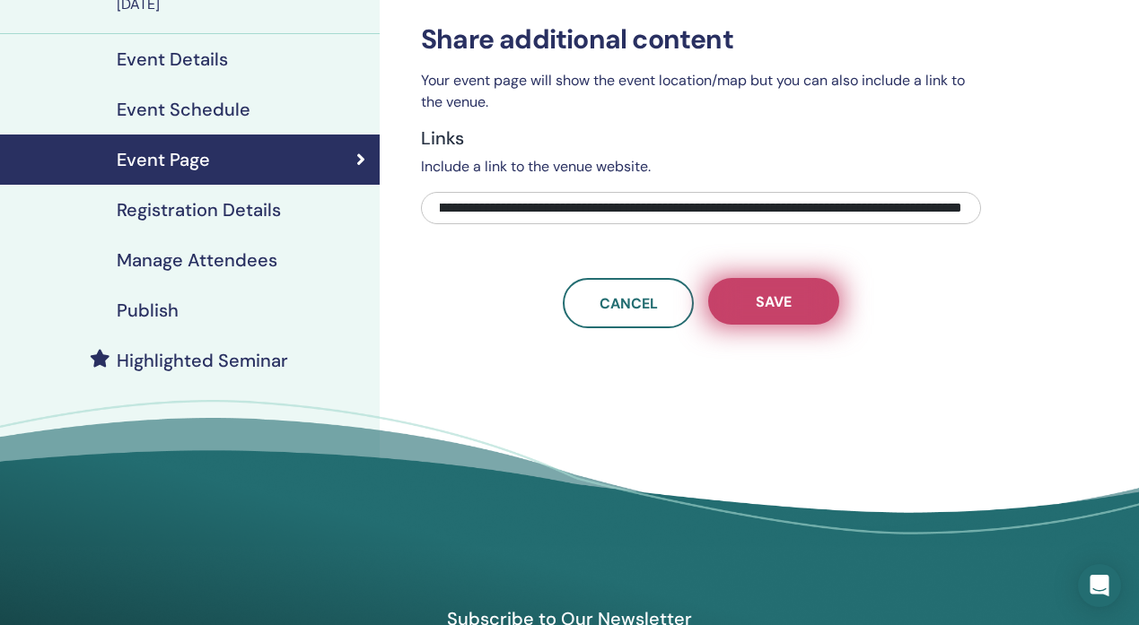
click at [816, 310] on button "Save" at bounding box center [773, 301] width 131 height 47
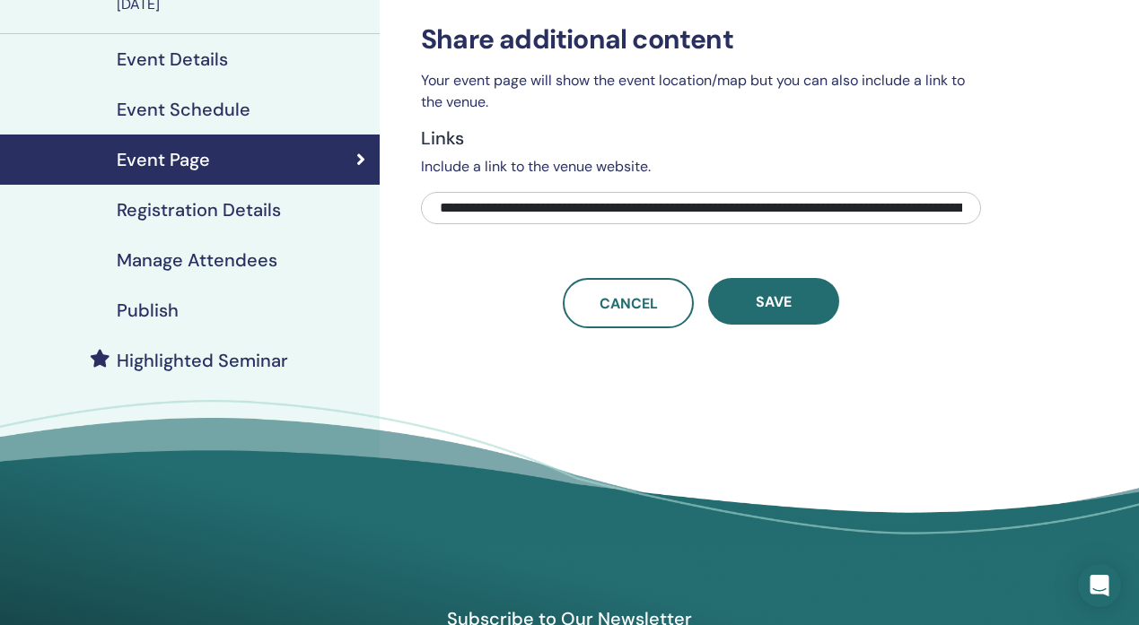
click at [816, 310] on button "Save" at bounding box center [773, 301] width 131 height 47
click at [246, 214] on h4 "Registration Details" at bounding box center [199, 210] width 164 height 22
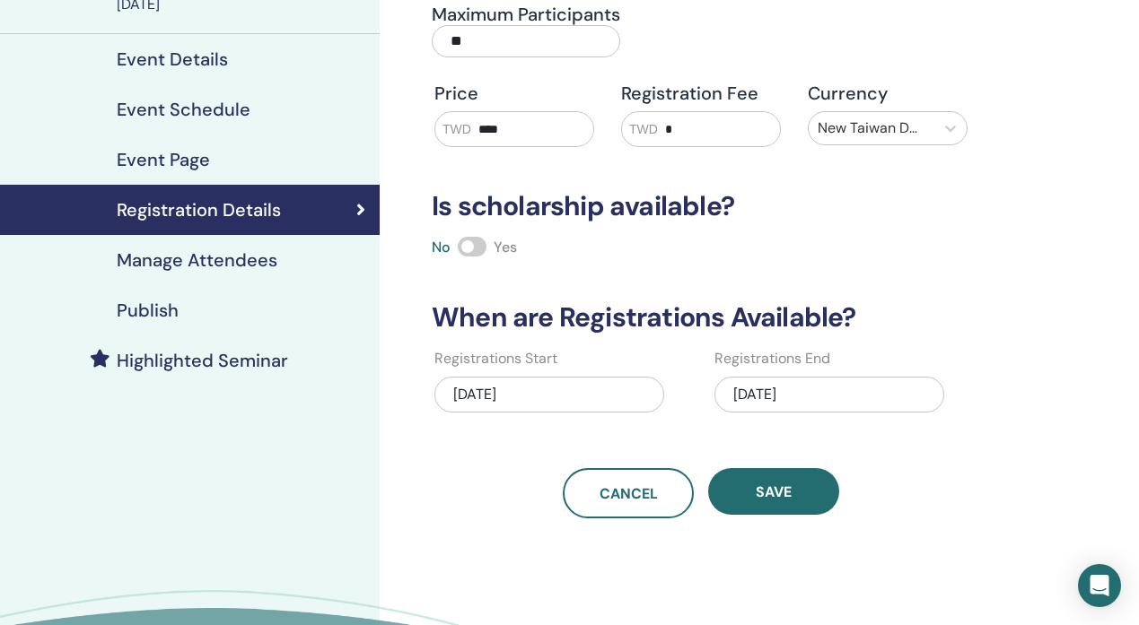
click at [242, 258] on h4 "Manage Attendees" at bounding box center [197, 260] width 161 height 22
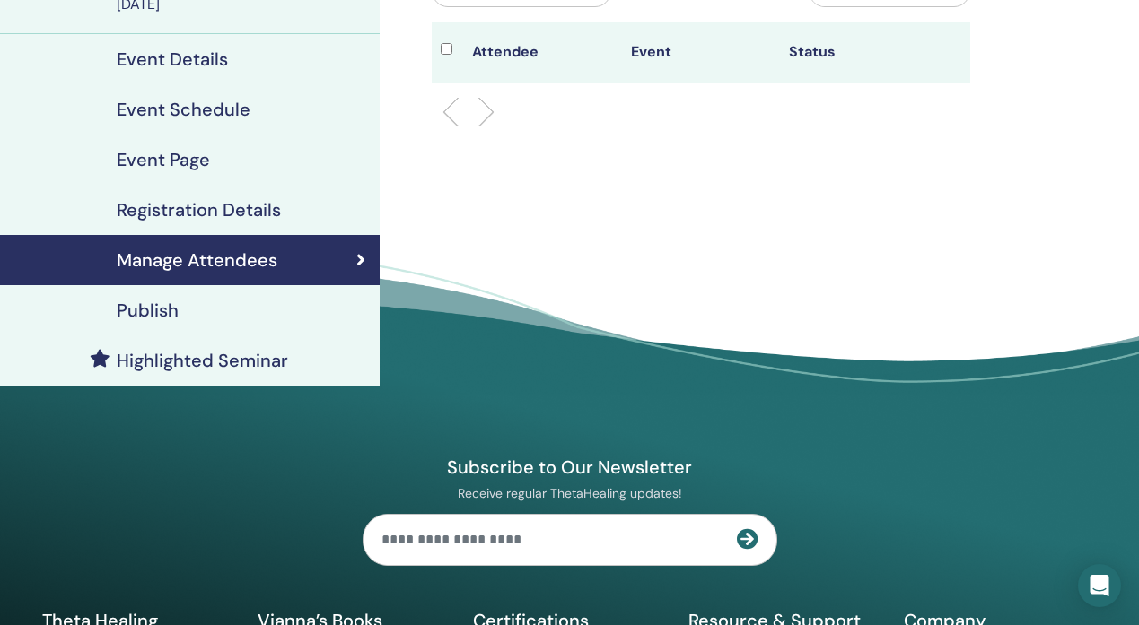
click at [162, 317] on h4 "Publish" at bounding box center [148, 311] width 62 height 22
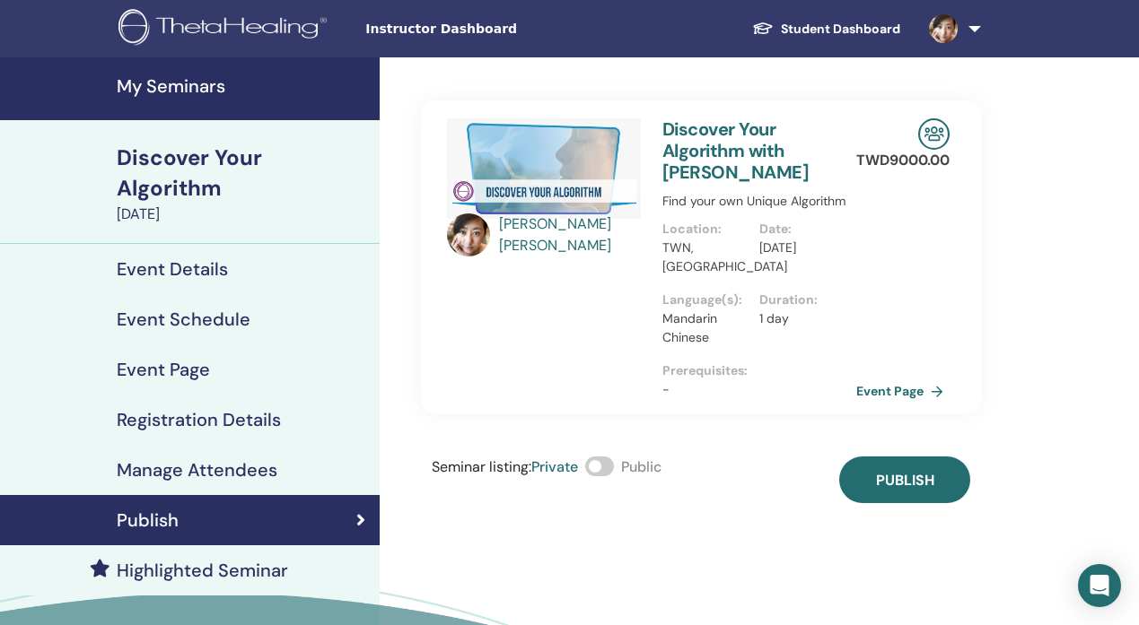
click at [173, 83] on h4 "My Seminars" at bounding box center [243, 86] width 252 height 22
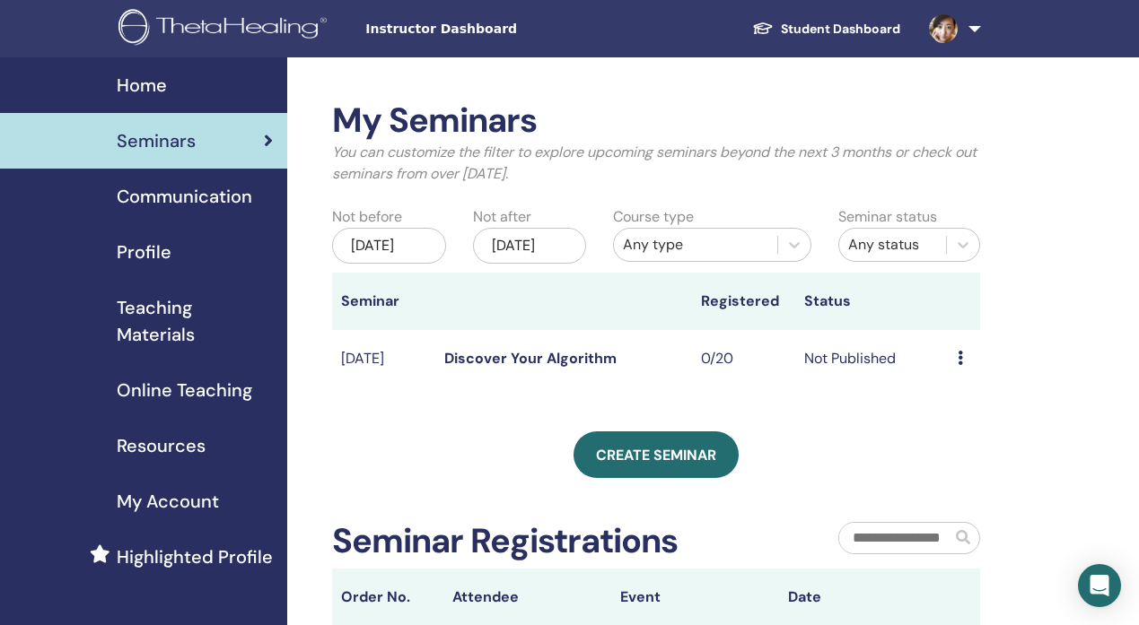
click at [957, 376] on td "Preview Edit Attendees Cancel" at bounding box center [964, 359] width 31 height 58
click at [960, 365] on icon at bounding box center [959, 358] width 5 height 14
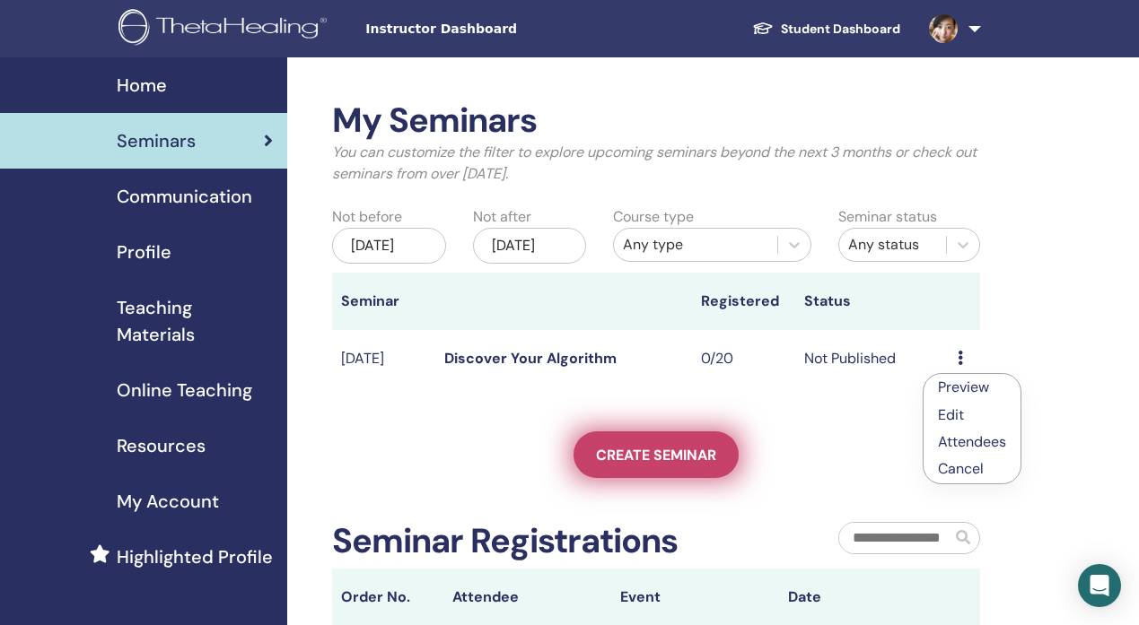
click at [705, 465] on span "Create seminar" at bounding box center [656, 455] width 120 height 19
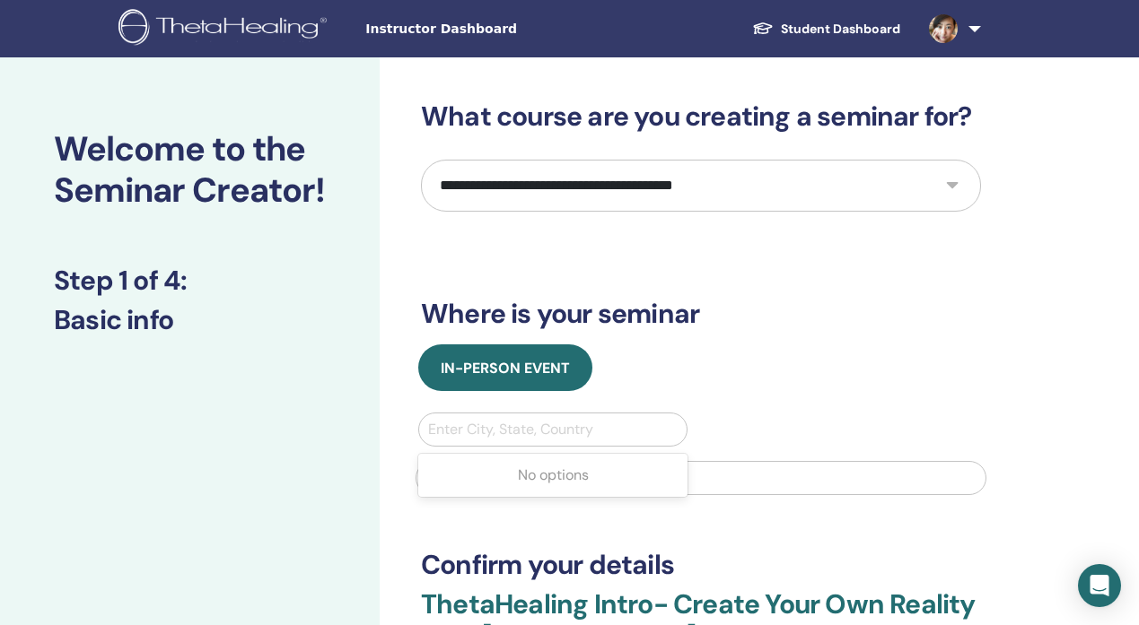
click at [653, 437] on div at bounding box center [552, 429] width 249 height 25
click at [809, 181] on select "**********" at bounding box center [701, 186] width 560 height 52
select select "****"
click at [421, 160] on select "**********" at bounding box center [701, 186] width 560 height 52
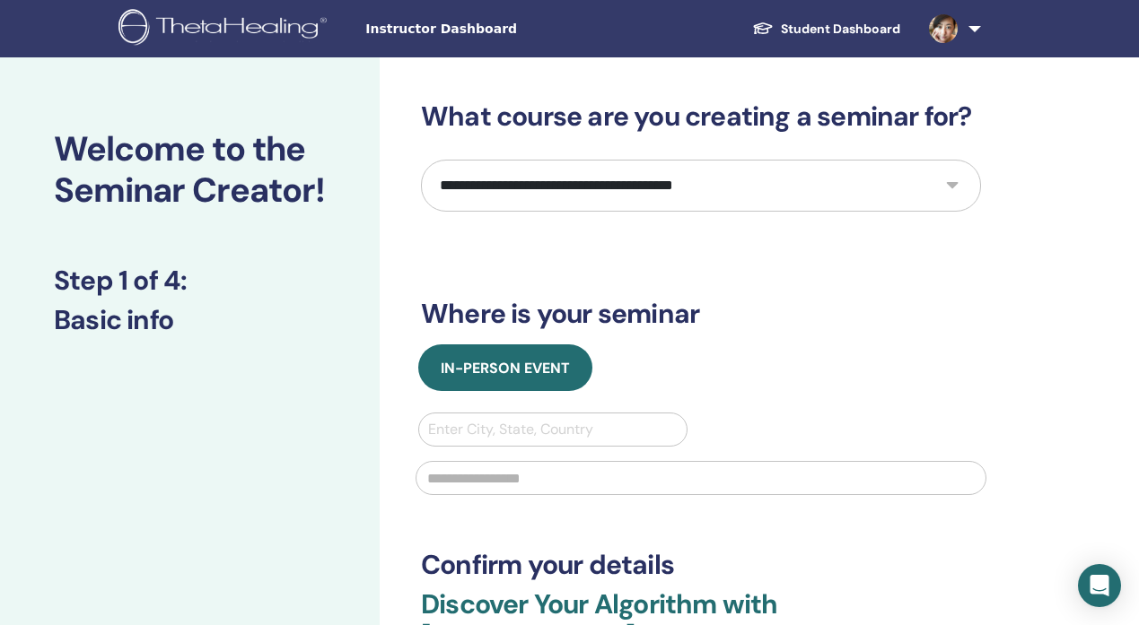
click at [629, 424] on div at bounding box center [552, 429] width 249 height 25
type input "*"
type input "******"
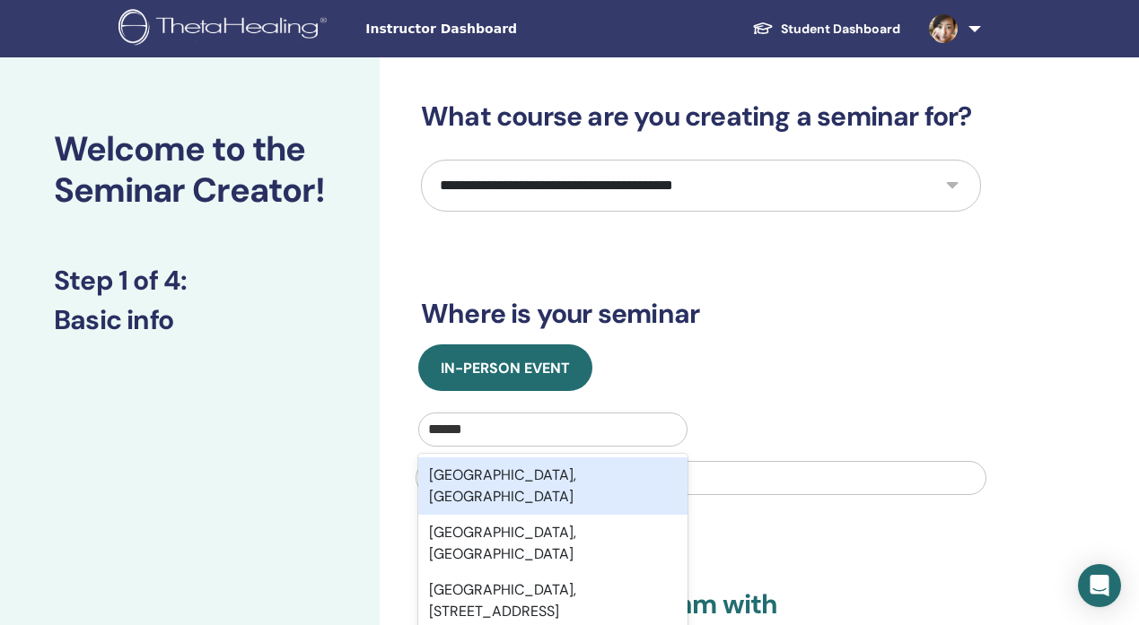
click at [554, 476] on div "[GEOGRAPHIC_DATA], [GEOGRAPHIC_DATA]" at bounding box center [552, 486] width 269 height 57
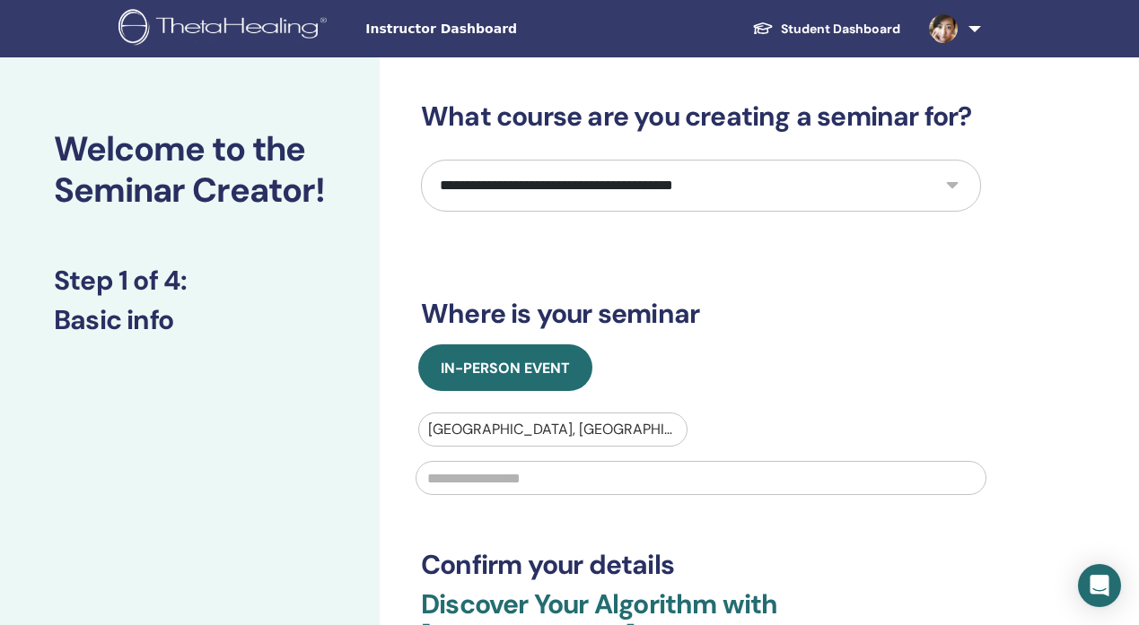
click at [704, 486] on input "text" at bounding box center [700, 478] width 571 height 34
type input "******"
click at [845, 408] on div "In-Person Event [GEOGRAPHIC_DATA], TWN ******" at bounding box center [700, 426] width 587 height 162
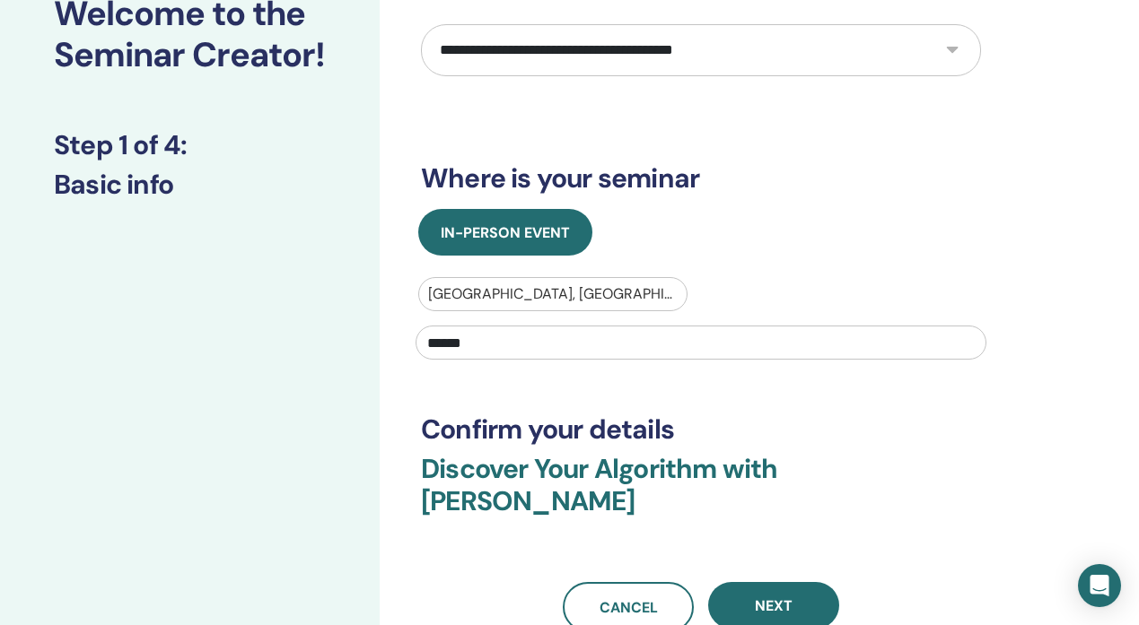
scroll to position [298, 0]
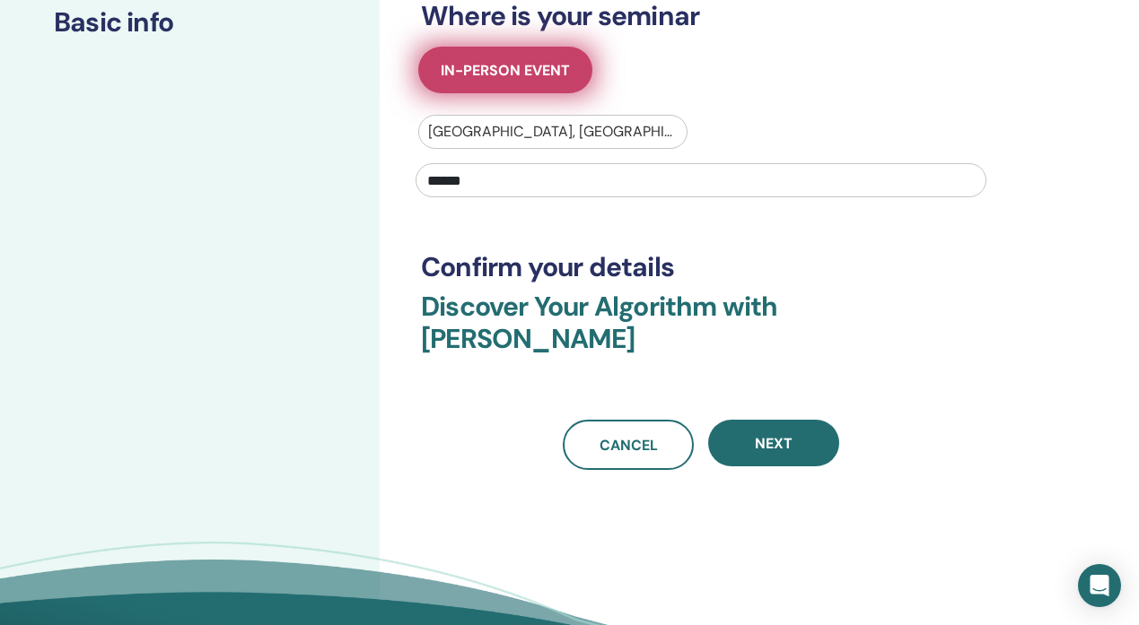
click at [566, 81] on button "In-Person Event" at bounding box center [505, 70] width 174 height 47
click at [558, 81] on button "In-Person Event" at bounding box center [505, 70] width 174 height 47
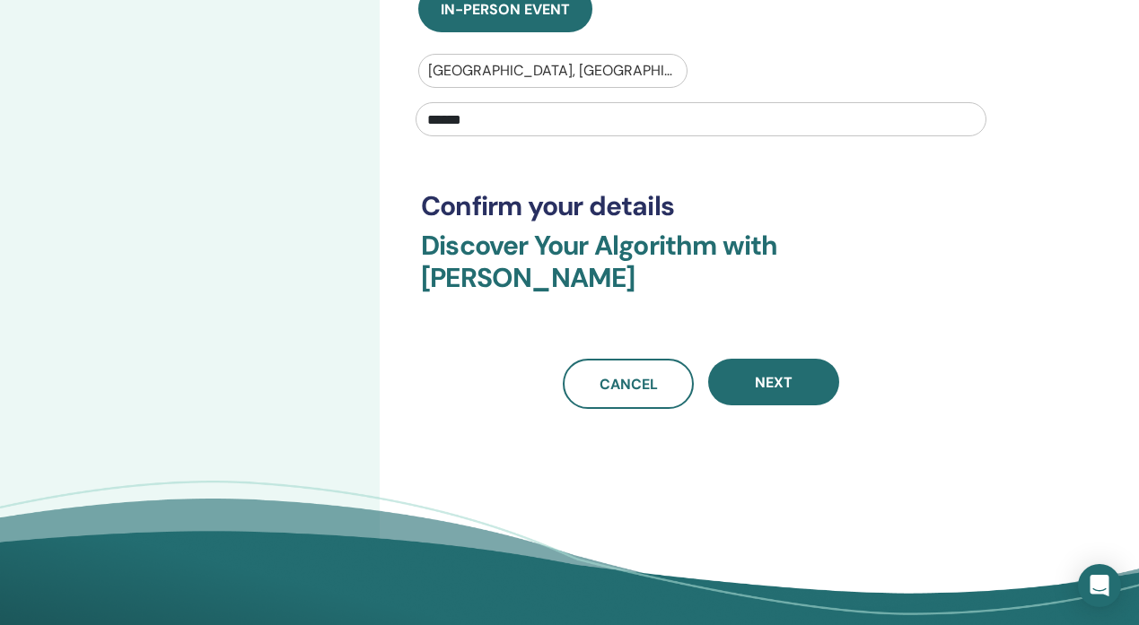
scroll to position [424, 0]
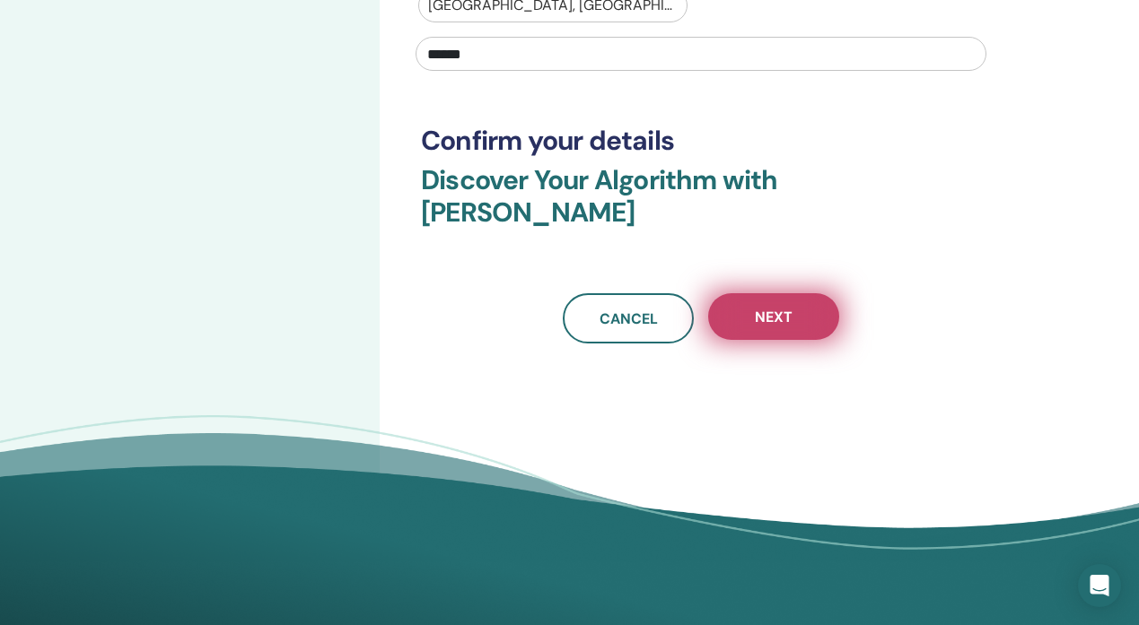
click at [776, 308] on span "Next" at bounding box center [774, 317] width 38 height 19
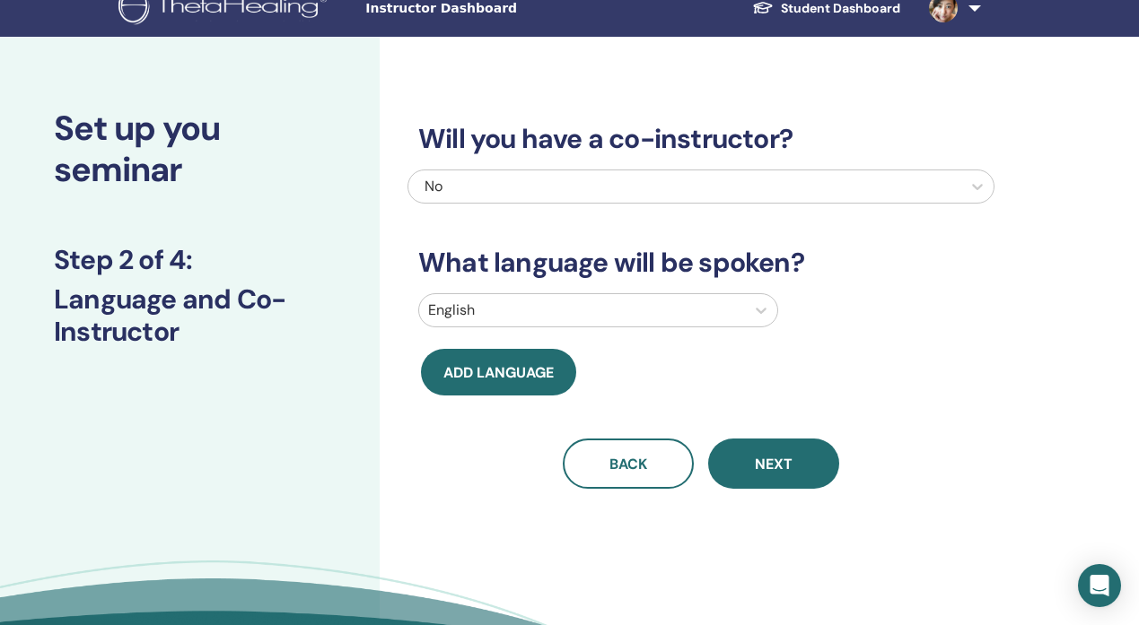
scroll to position [6, 0]
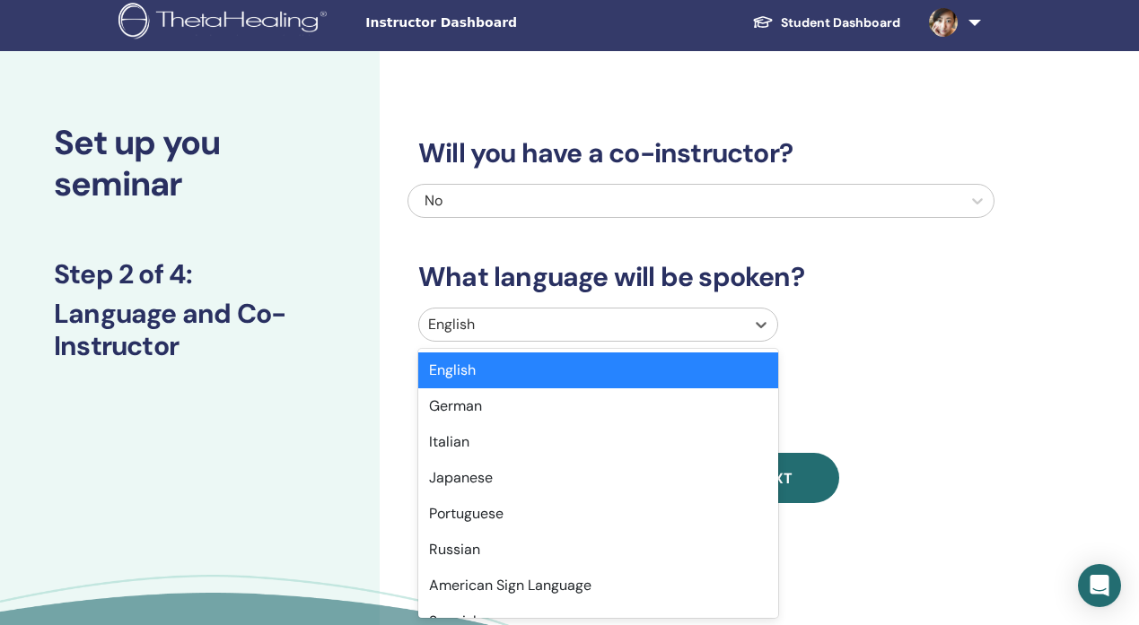
click at [724, 331] on div at bounding box center [582, 324] width 308 height 25
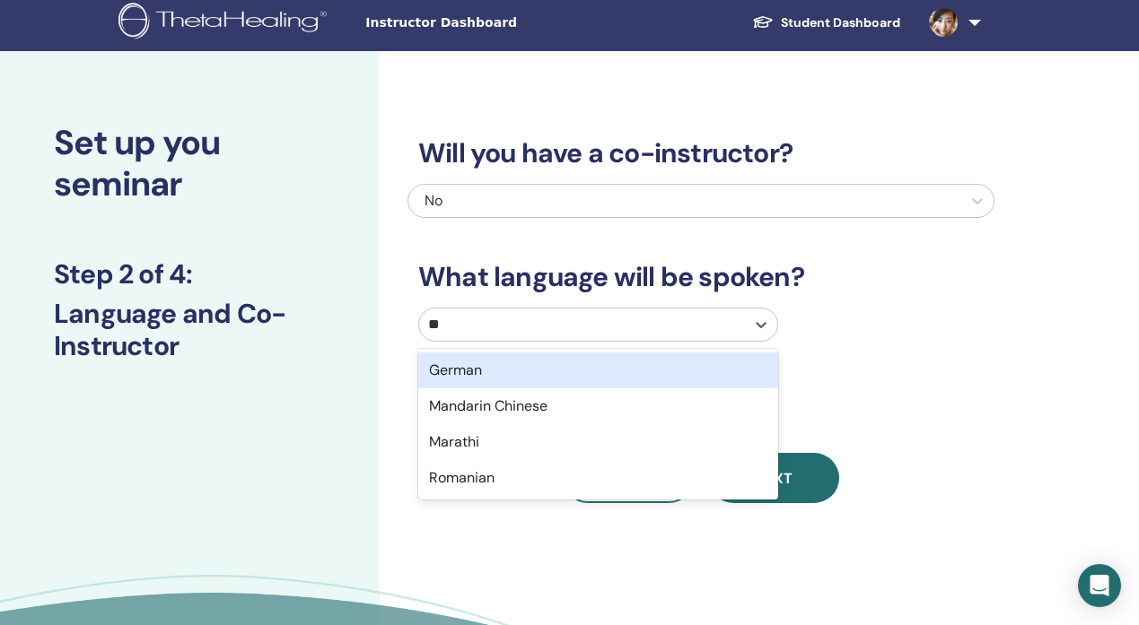
type input "***"
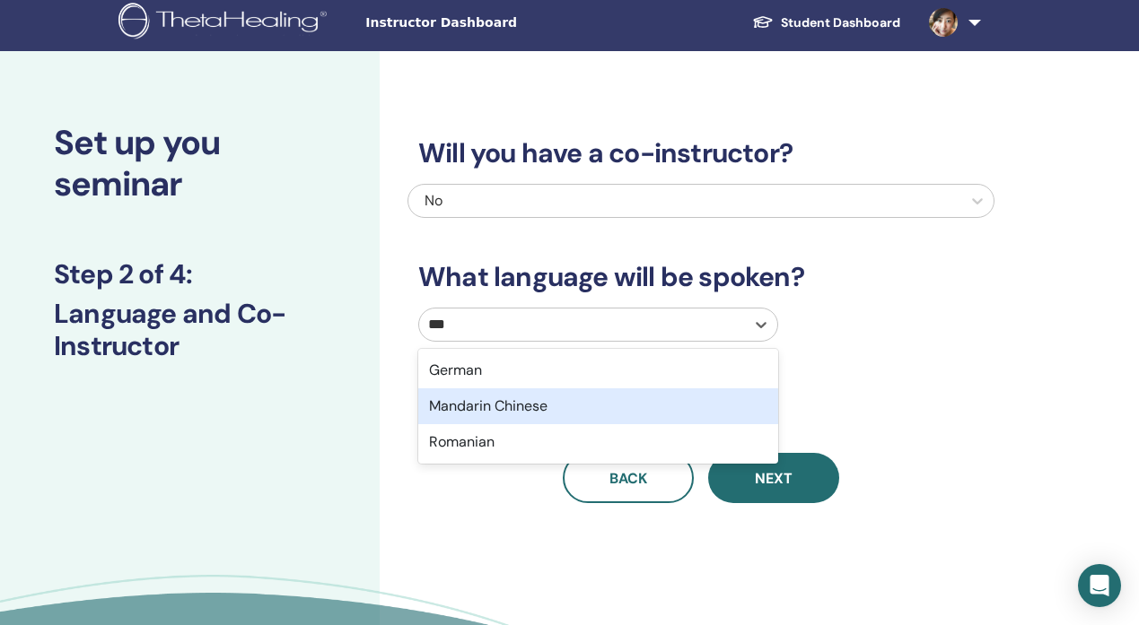
click at [700, 406] on div "Mandarin Chinese" at bounding box center [598, 407] width 360 height 36
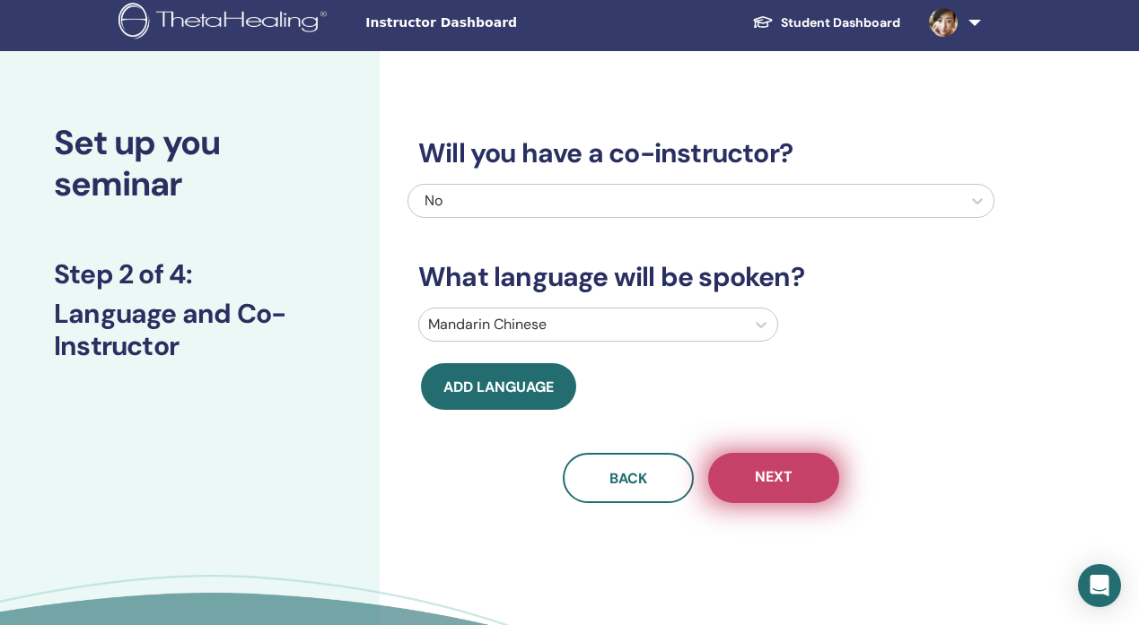
click at [797, 492] on button "Next" at bounding box center [773, 478] width 131 height 50
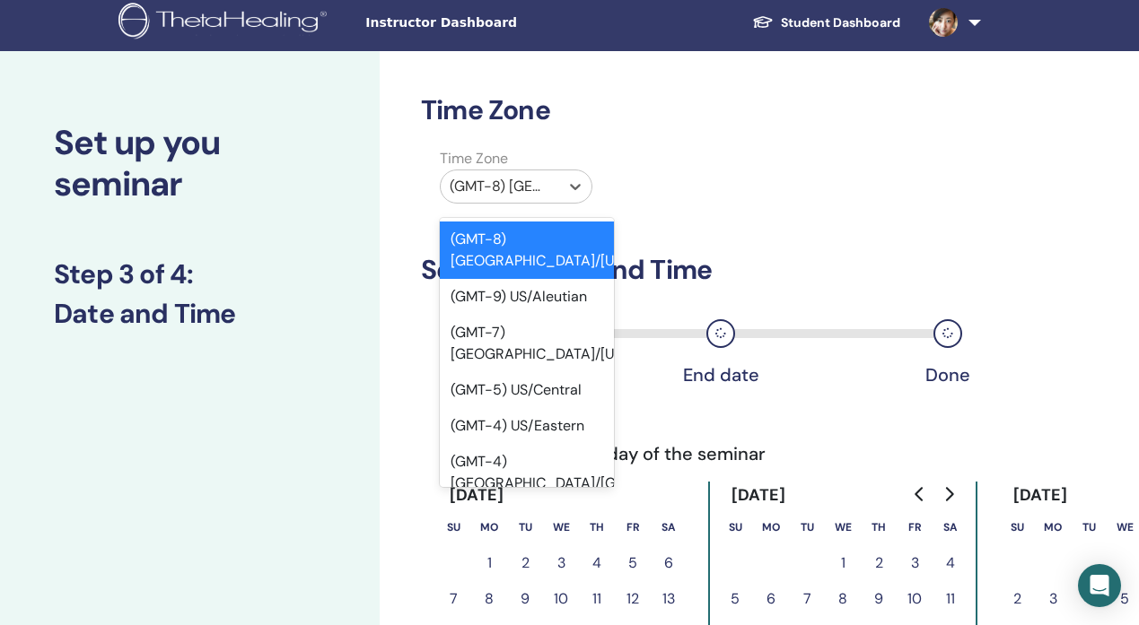
click at [540, 189] on div at bounding box center [500, 186] width 101 height 25
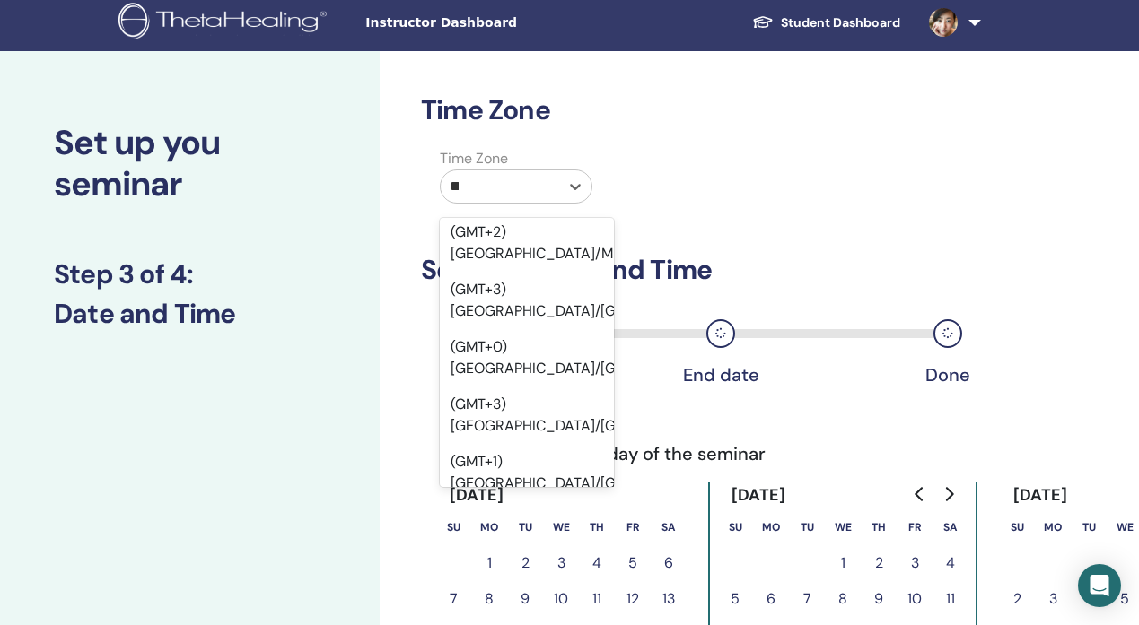
scroll to position [2645, 0]
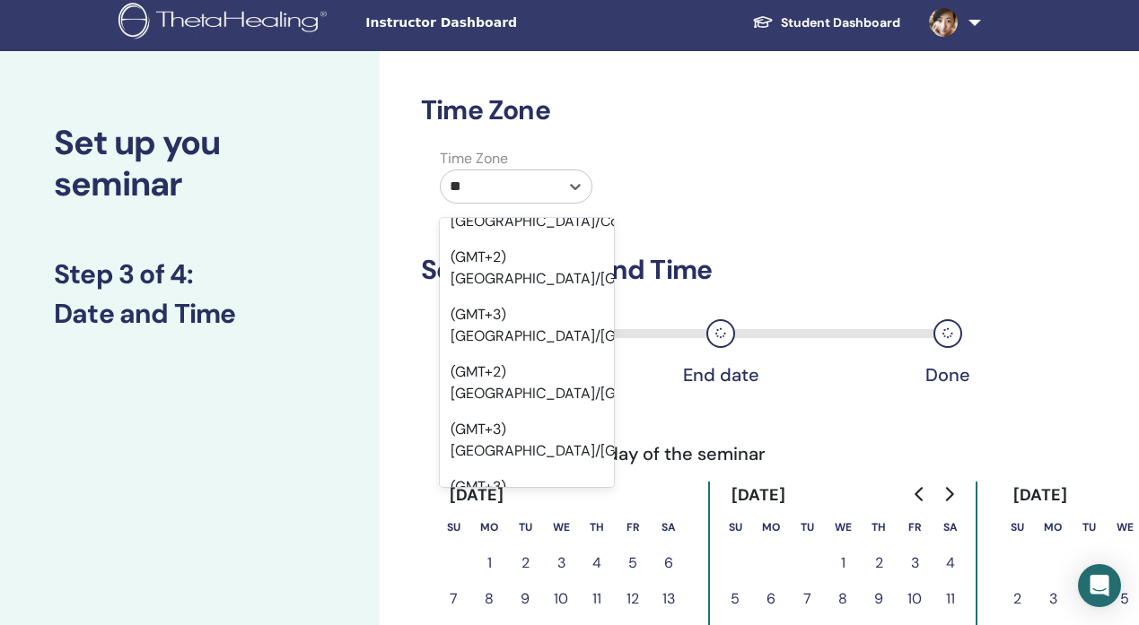
type input "***"
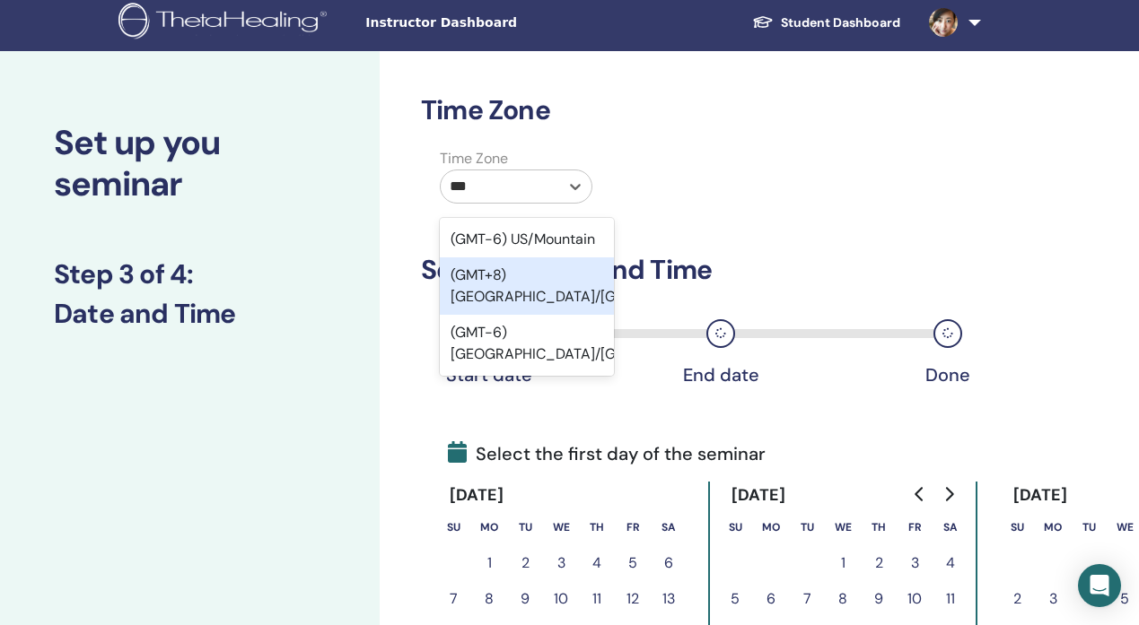
click at [540, 284] on div "(GMT+8) [GEOGRAPHIC_DATA]/[GEOGRAPHIC_DATA]" at bounding box center [527, 286] width 174 height 57
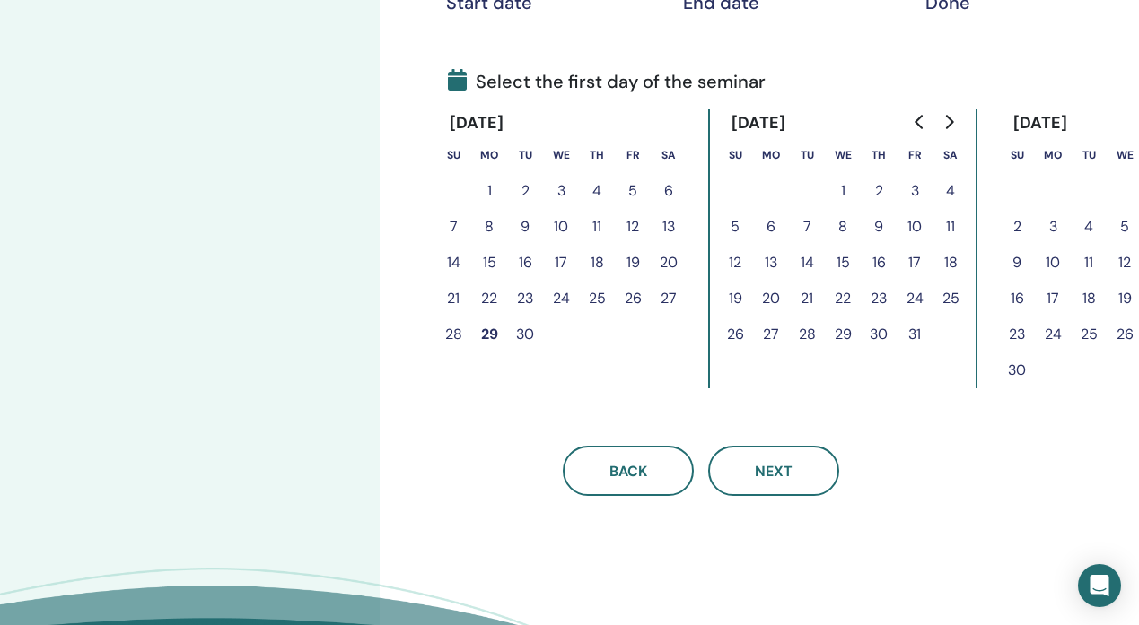
scroll to position [365, 0]
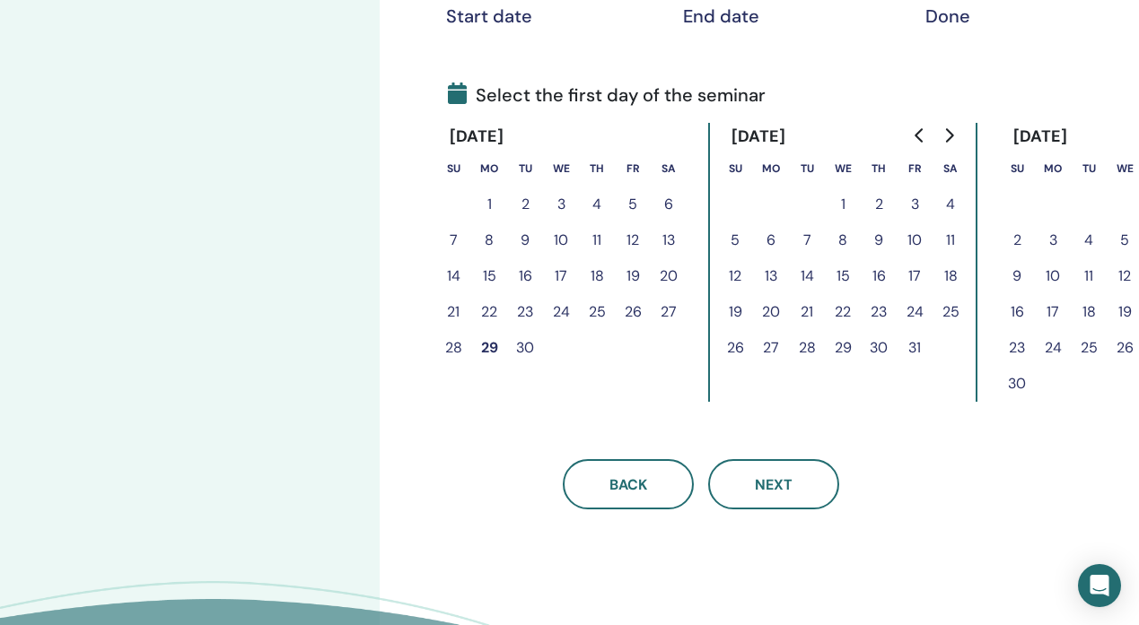
click at [913, 350] on button "31" at bounding box center [914, 348] width 36 height 36
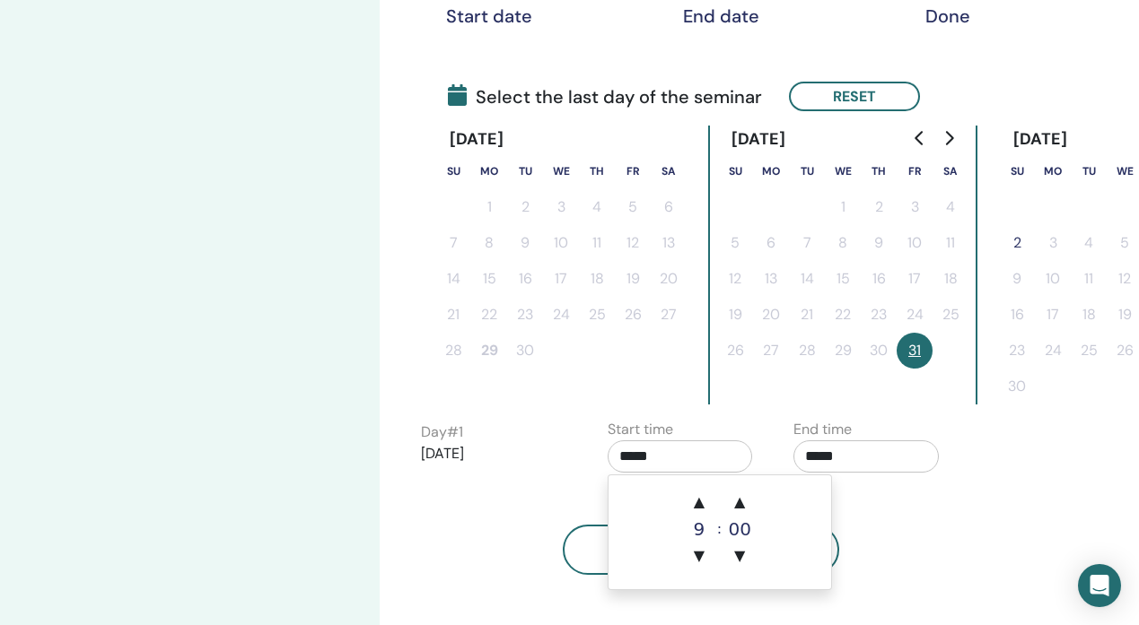
click at [636, 454] on input "*****" at bounding box center [680, 457] width 145 height 32
click at [627, 460] on input "*****" at bounding box center [680, 457] width 145 height 32
click at [699, 503] on span "▲" at bounding box center [699, 503] width 36 height 36
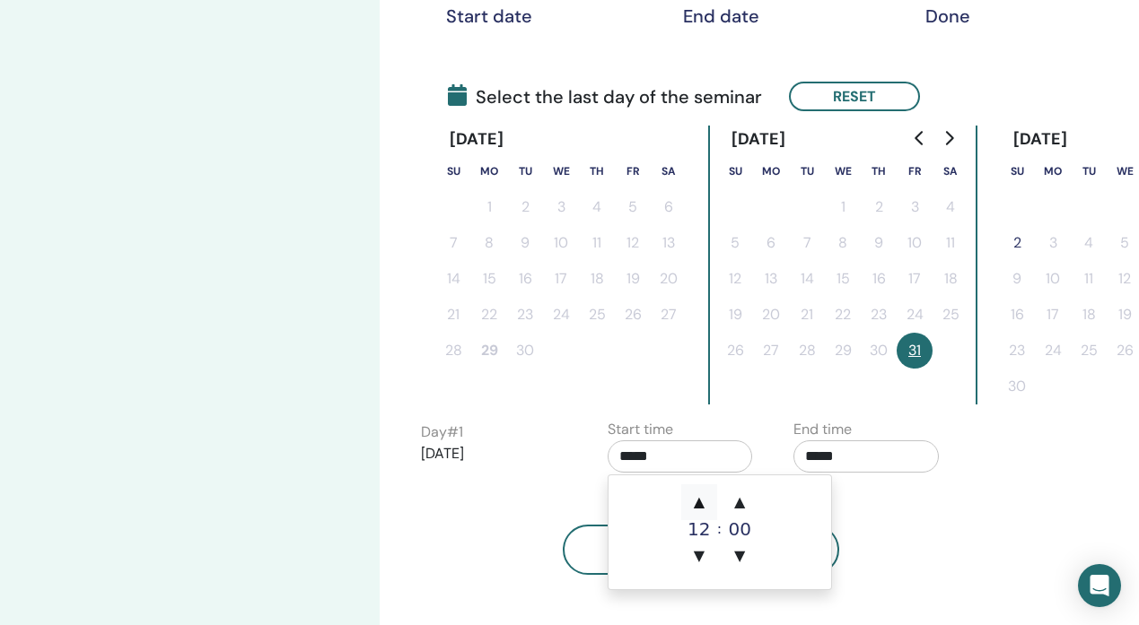
click at [699, 503] on span "▲" at bounding box center [699, 503] width 36 height 36
click at [696, 553] on span "▼" at bounding box center [699, 556] width 36 height 36
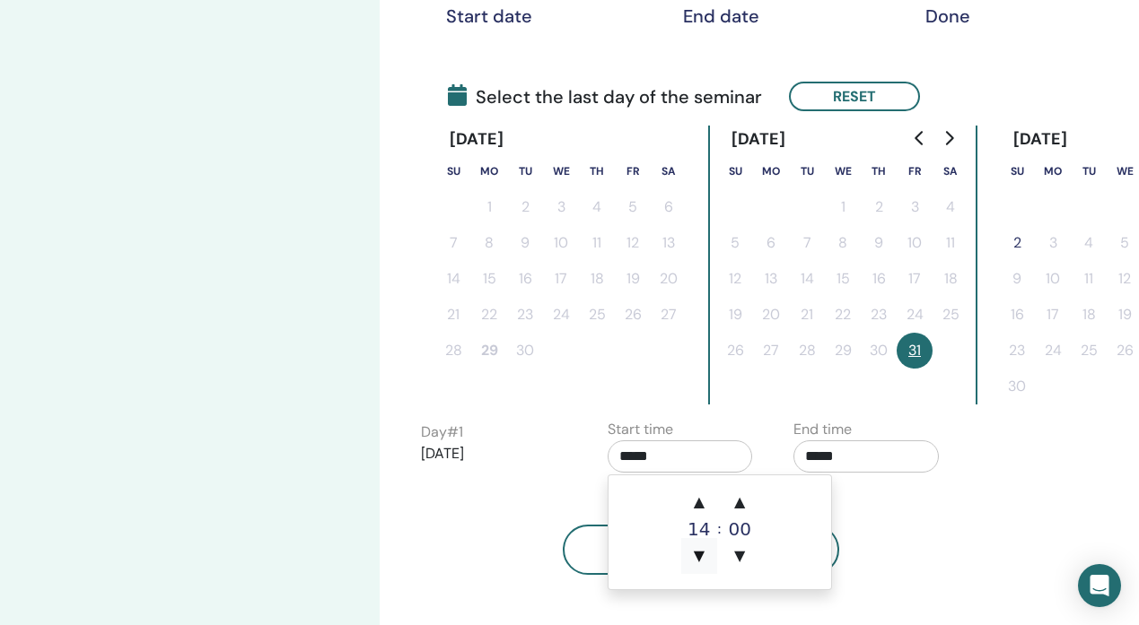
click at [696, 553] on span "▼" at bounding box center [699, 556] width 36 height 36
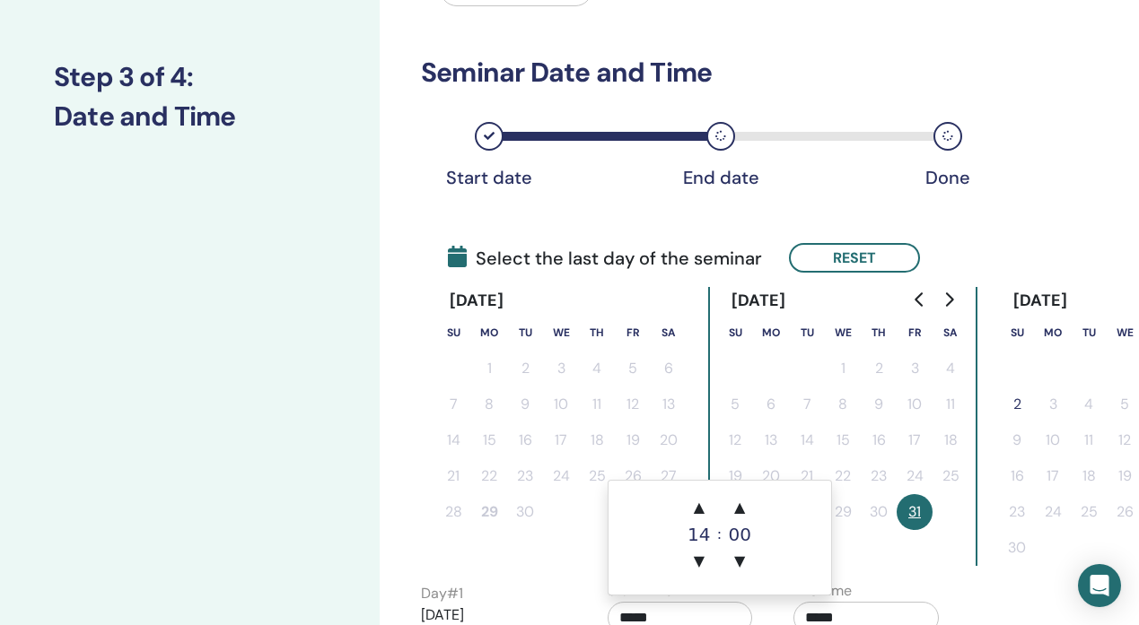
scroll to position [226, 0]
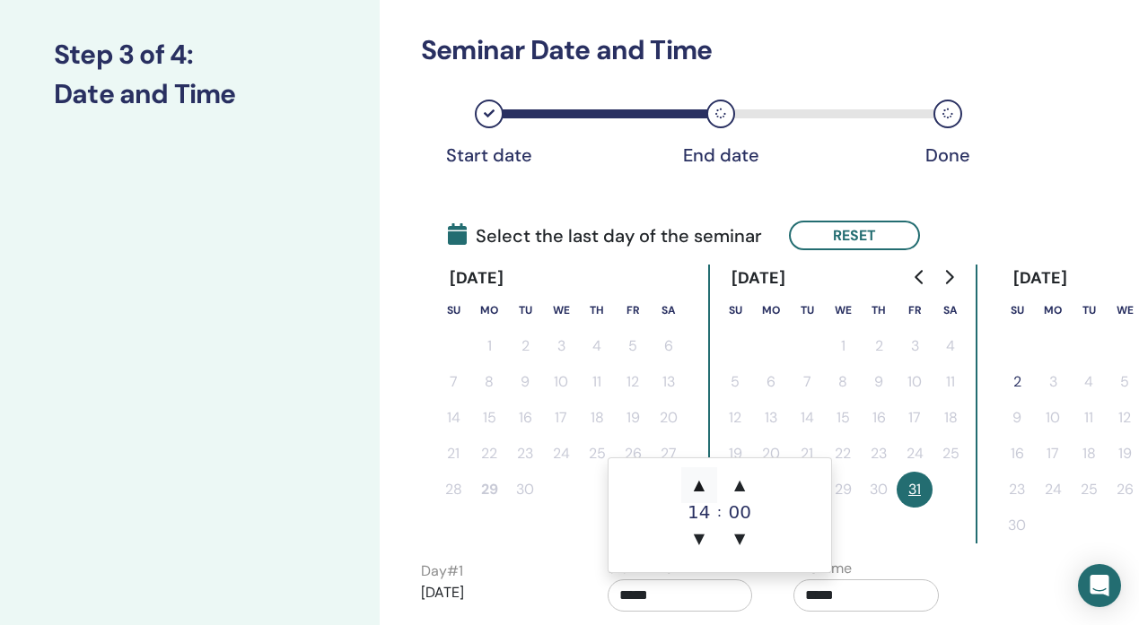
click at [701, 486] on span "▲" at bounding box center [699, 486] width 36 height 36
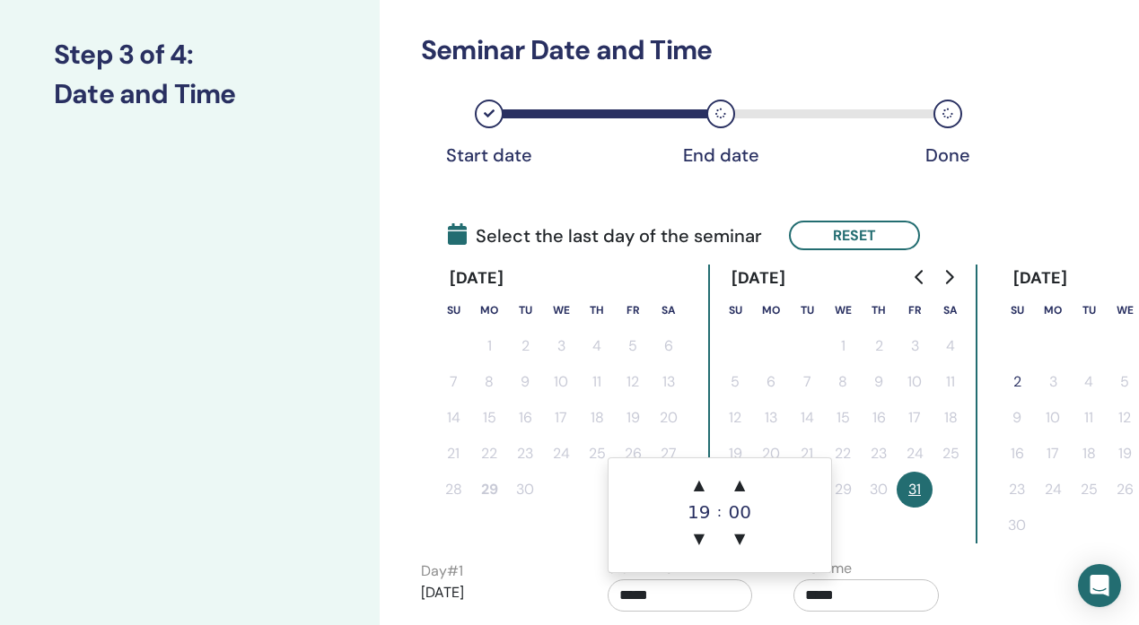
click at [701, 603] on input "*****" at bounding box center [680, 596] width 145 height 32
click at [545, 601] on p "[DATE]" at bounding box center [493, 592] width 145 height 22
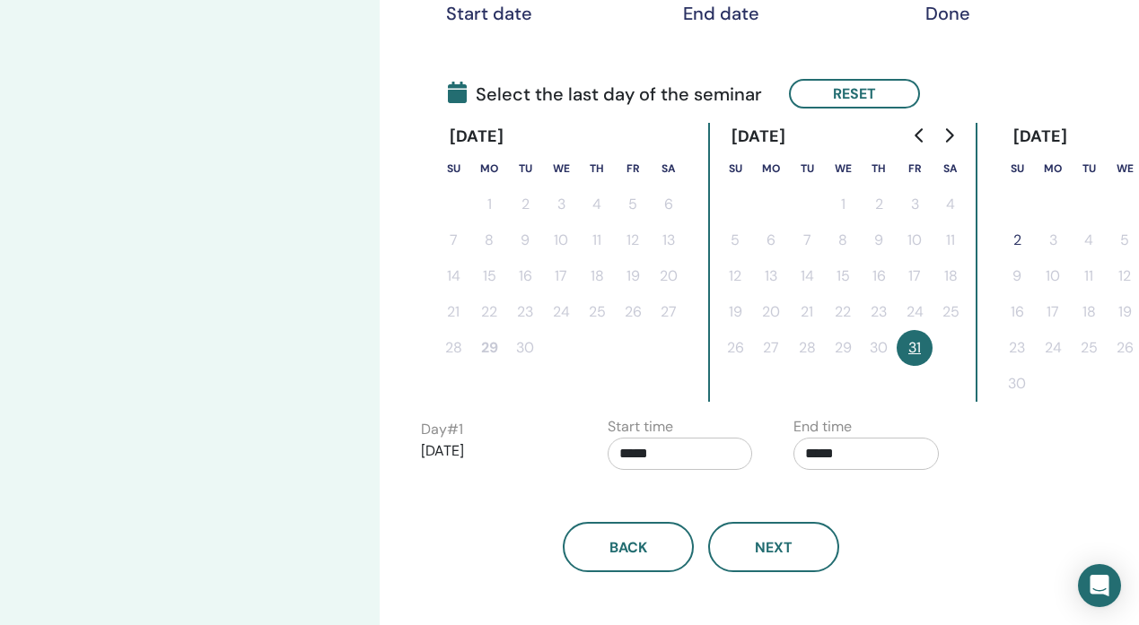
scroll to position [327, 0]
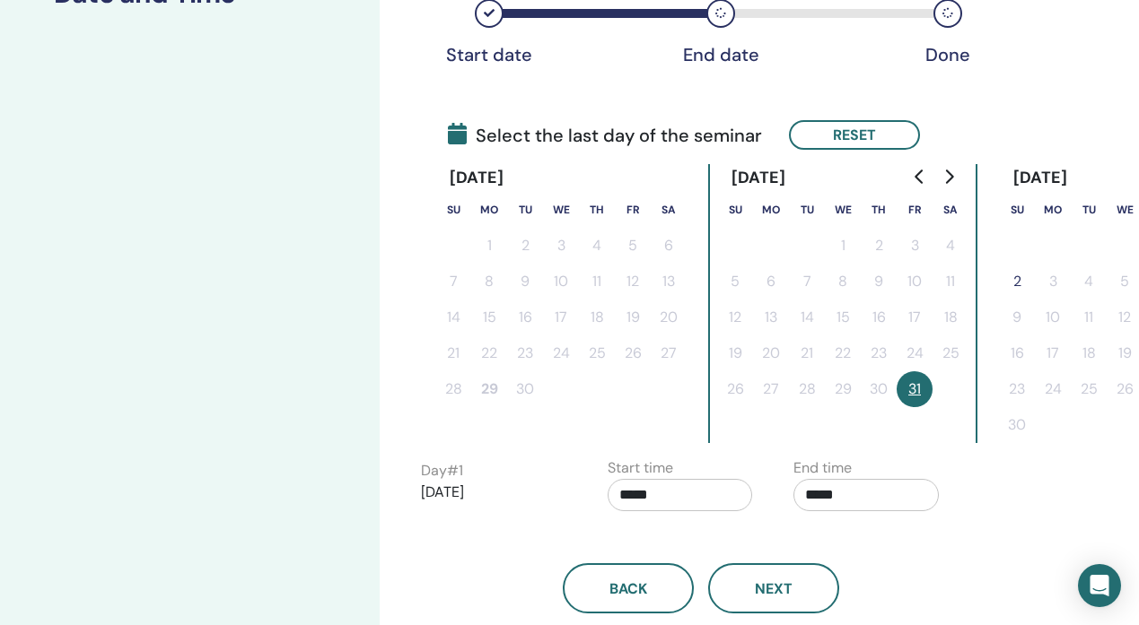
click at [638, 495] on input "*****" at bounding box center [680, 495] width 145 height 32
click at [700, 442] on span "▼" at bounding box center [699, 439] width 36 height 36
click at [700, 432] on span "▼" at bounding box center [699, 439] width 36 height 36
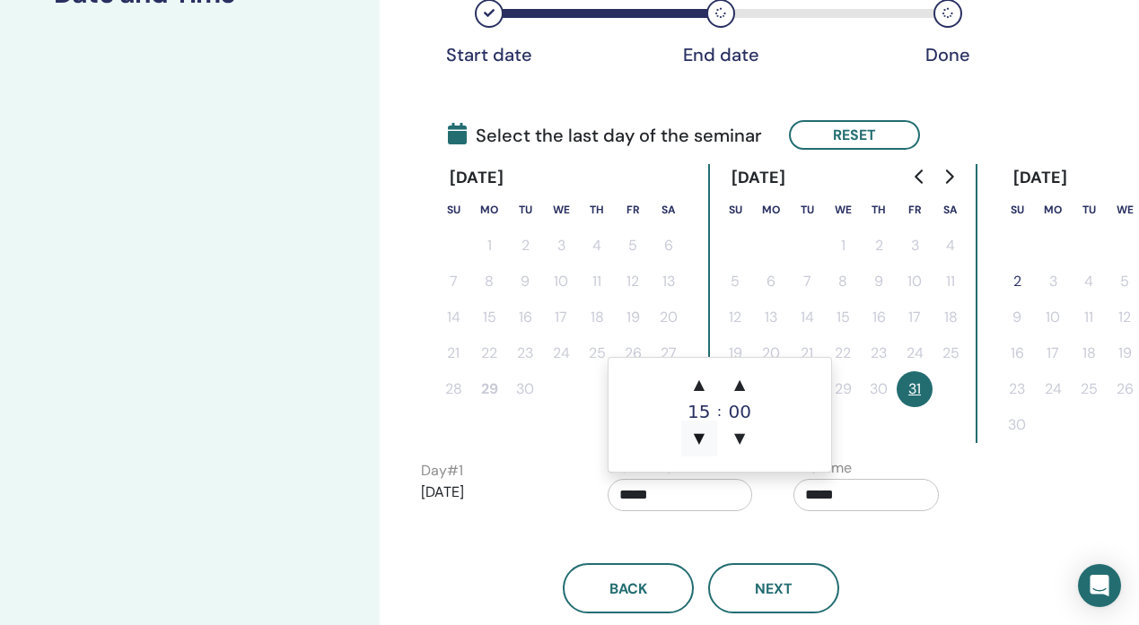
click at [700, 432] on span "▼" at bounding box center [699, 439] width 36 height 36
click at [703, 384] on span "▲" at bounding box center [699, 385] width 36 height 36
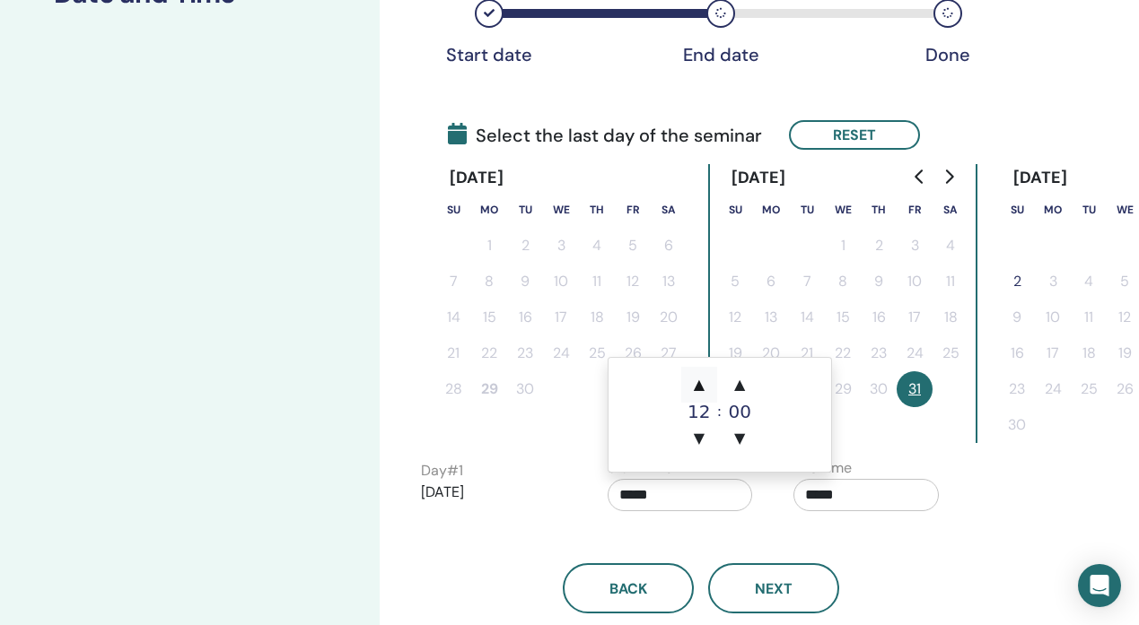
type input "*****"
click at [826, 498] on input "*****" at bounding box center [865, 495] width 145 height 32
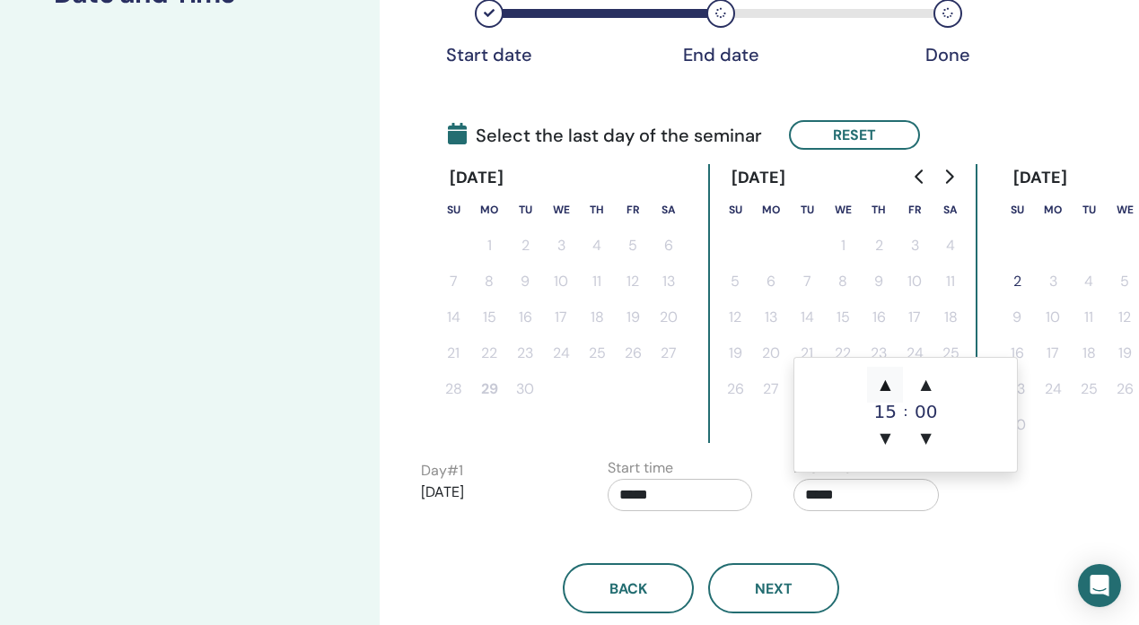
click at [884, 380] on span "▲" at bounding box center [885, 385] width 36 height 36
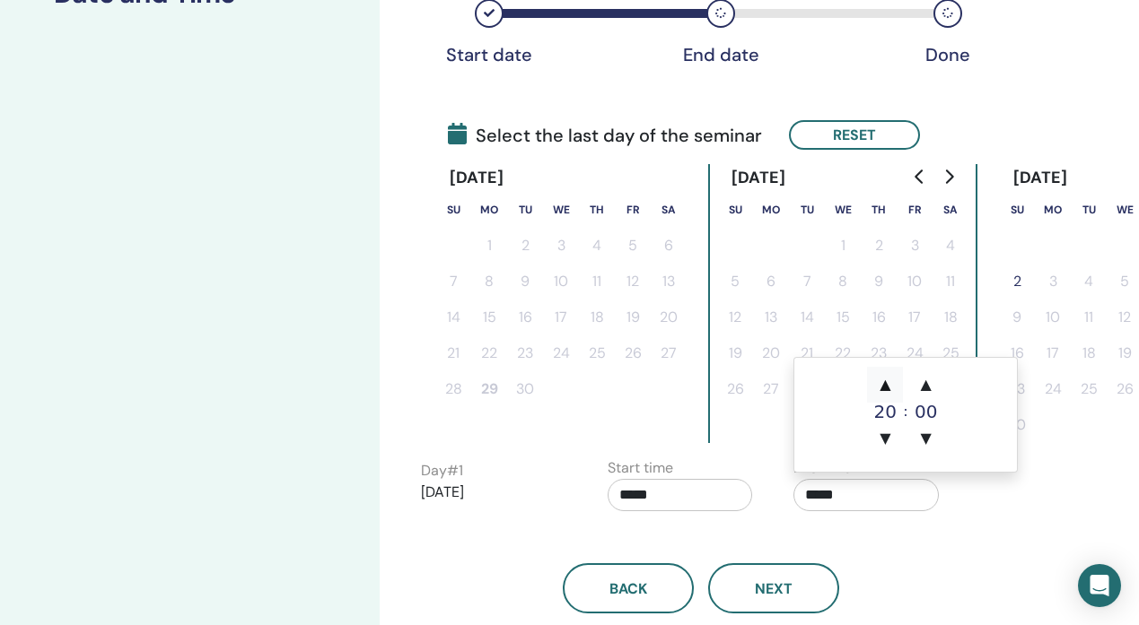
click at [884, 380] on span "▲" at bounding box center [885, 385] width 36 height 36
type input "*****"
click at [631, 486] on input "*****" at bounding box center [680, 495] width 145 height 32
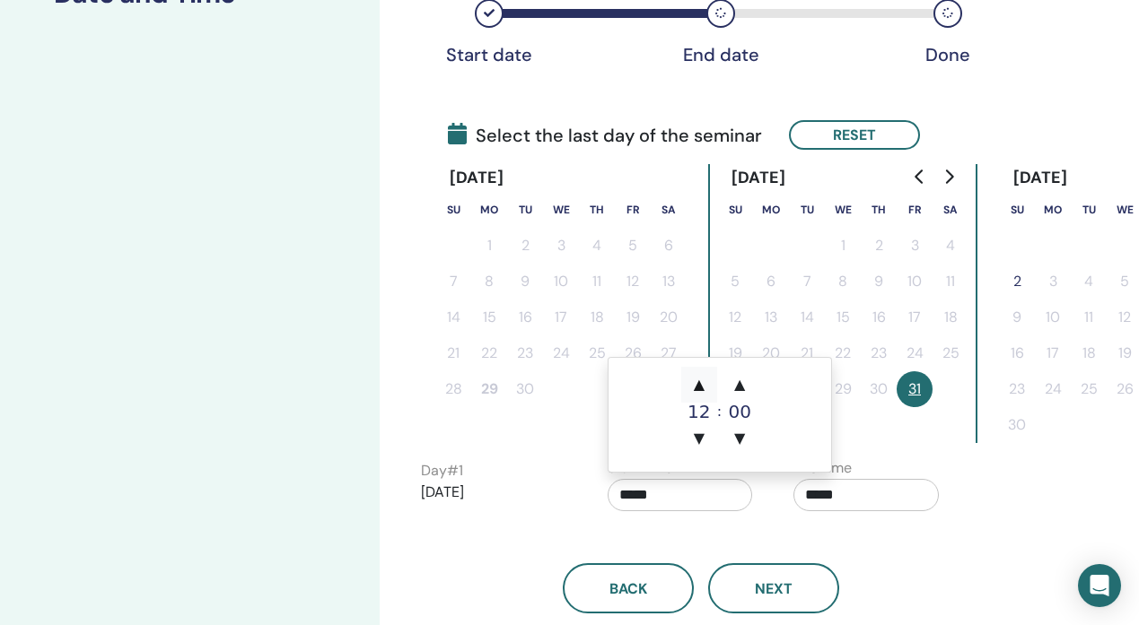
click at [702, 378] on span "▲" at bounding box center [699, 385] width 36 height 36
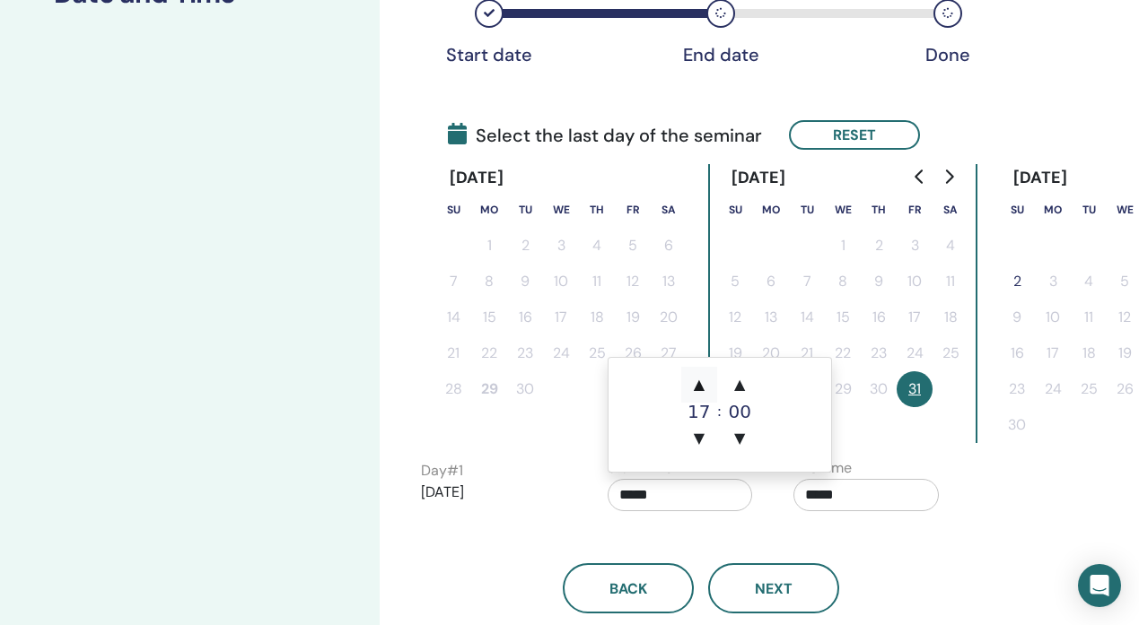
click at [702, 378] on span "▲" at bounding box center [699, 385] width 36 height 36
click at [742, 379] on span "▲" at bounding box center [739, 385] width 36 height 36
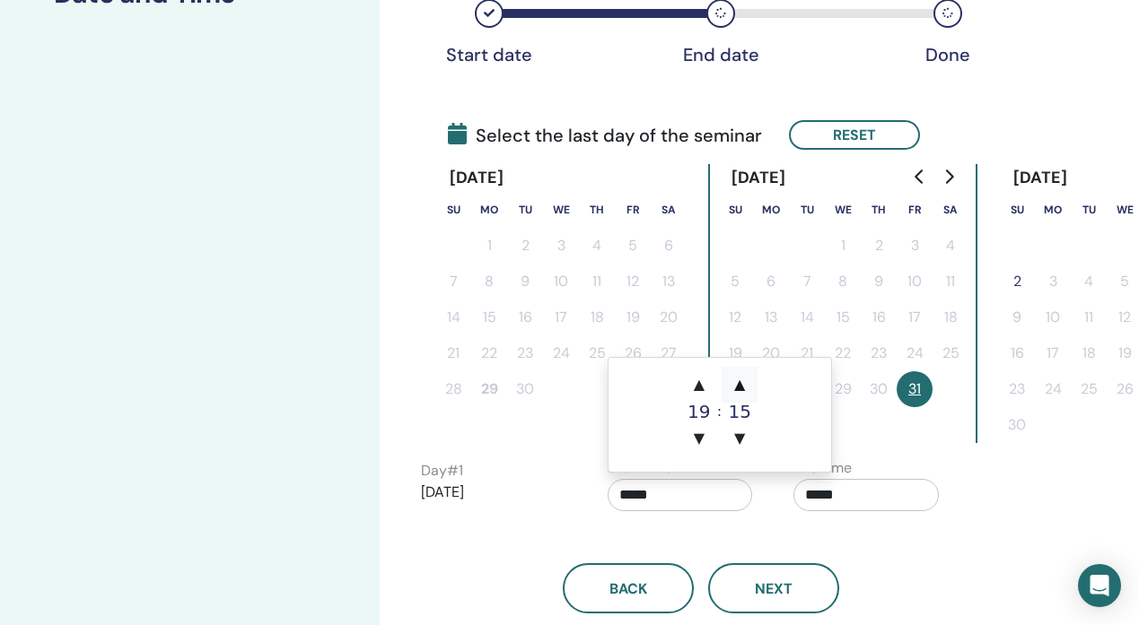
click at [742, 379] on span "▲" at bounding box center [739, 385] width 36 height 36
type input "*****"
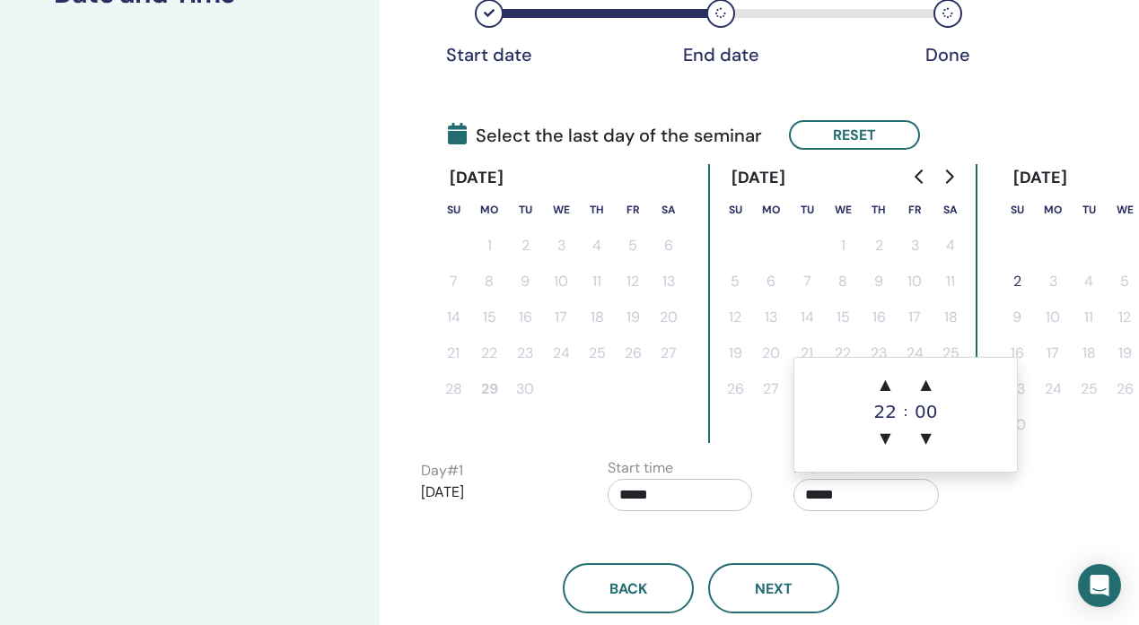
click at [833, 496] on input "*****" at bounding box center [865, 495] width 145 height 32
click at [891, 378] on span "▲" at bounding box center [885, 385] width 36 height 36
click at [886, 433] on span "▼" at bounding box center [885, 439] width 36 height 36
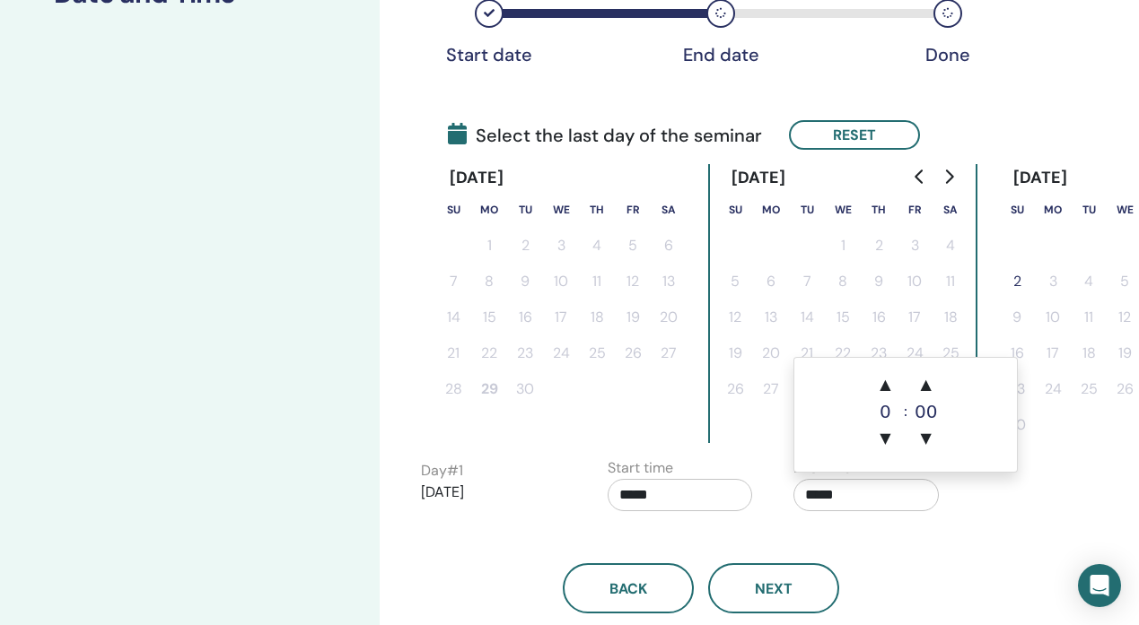
click at [869, 534] on div "Back Next" at bounding box center [700, 566] width 587 height 93
click at [835, 490] on input "*****" at bounding box center [865, 495] width 145 height 32
click at [929, 380] on span "▲" at bounding box center [926, 385] width 36 height 36
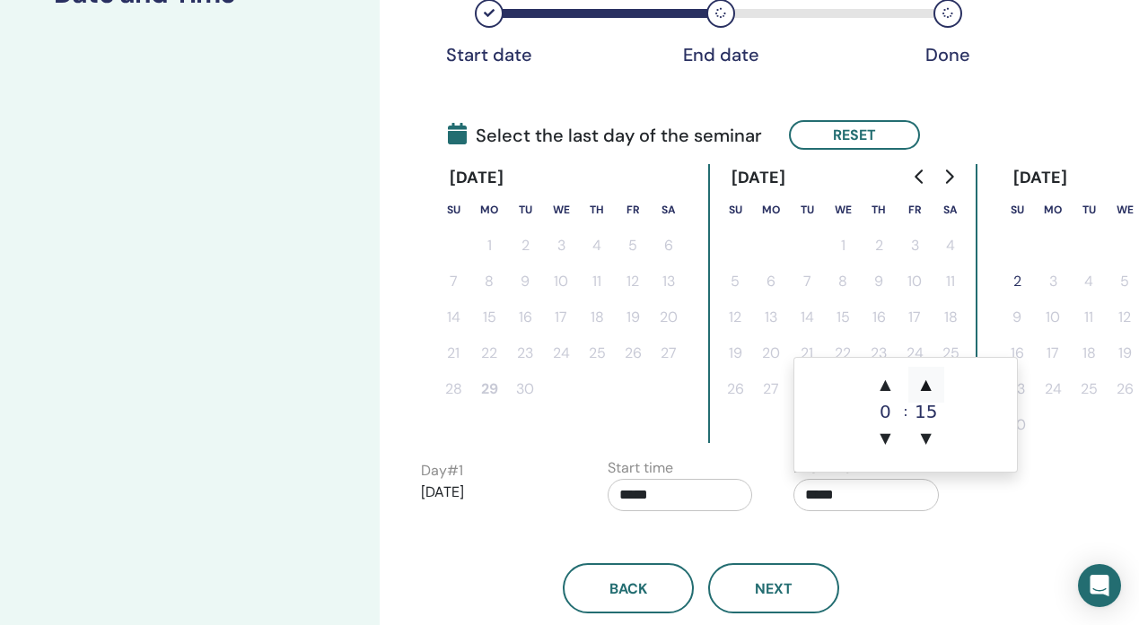
click at [929, 380] on span "▲" at bounding box center [926, 385] width 36 height 36
click at [881, 431] on span "▼" at bounding box center [885, 439] width 36 height 36
click at [931, 434] on span "▼" at bounding box center [926, 439] width 36 height 36
click at [932, 383] on span "▲" at bounding box center [926, 385] width 36 height 36
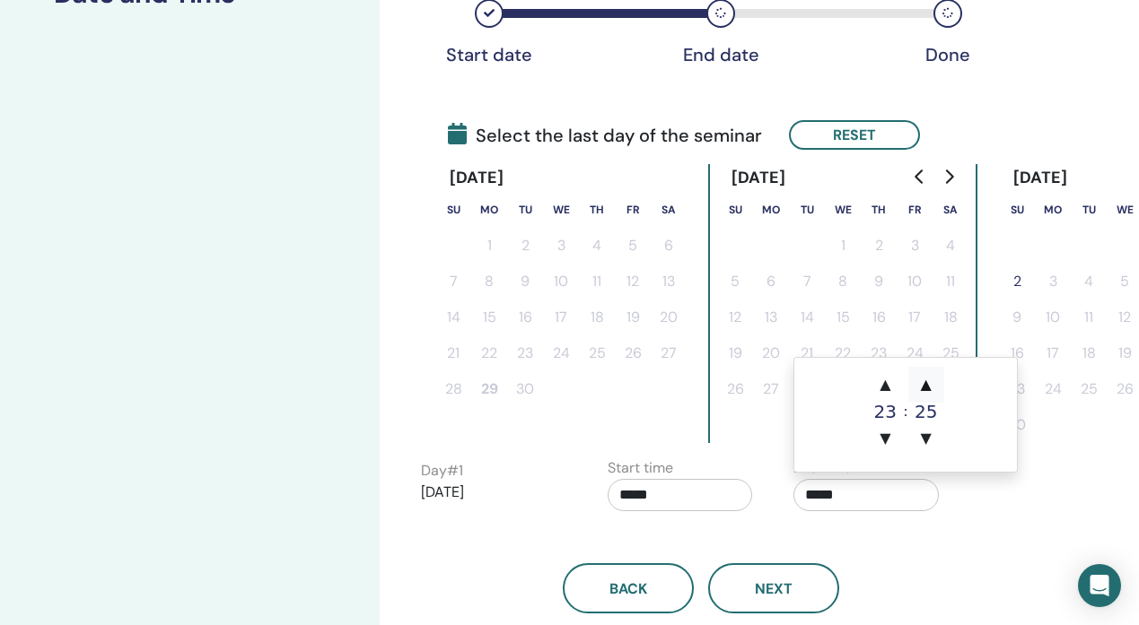
click at [932, 383] on span "▲" at bounding box center [926, 385] width 36 height 36
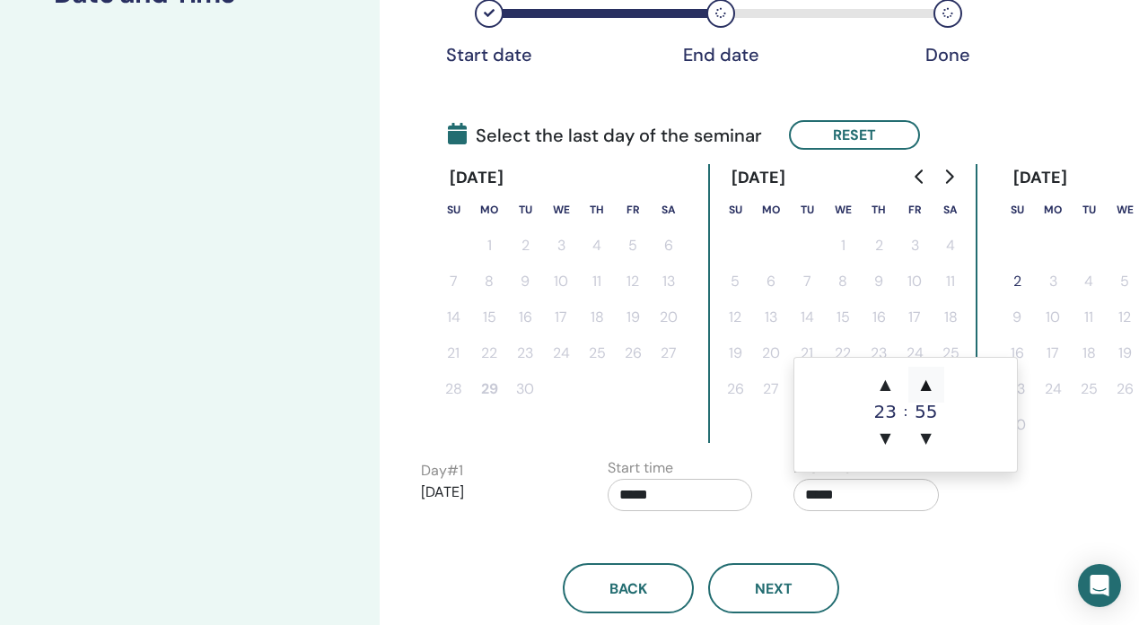
click at [932, 383] on span "▲" at bounding box center [926, 385] width 36 height 36
type input "*****"
click at [932, 383] on span "▲" at bounding box center [926, 385] width 36 height 36
click at [928, 442] on span "▼" at bounding box center [926, 439] width 36 height 36
click at [970, 529] on div "Back Next" at bounding box center [700, 566] width 587 height 93
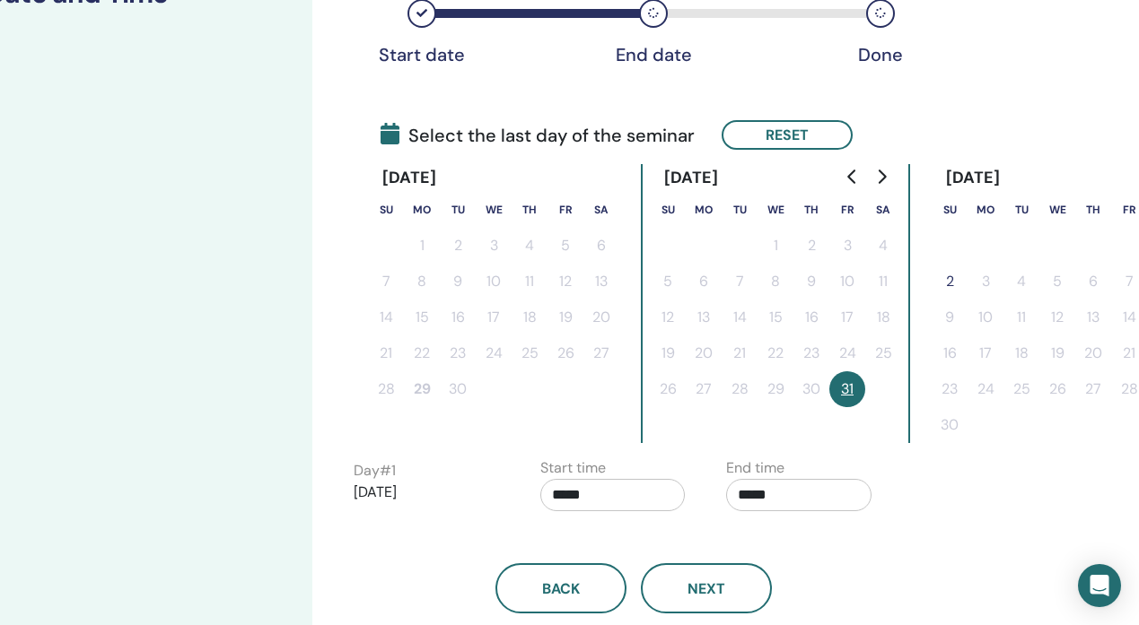
scroll to position [327, 111]
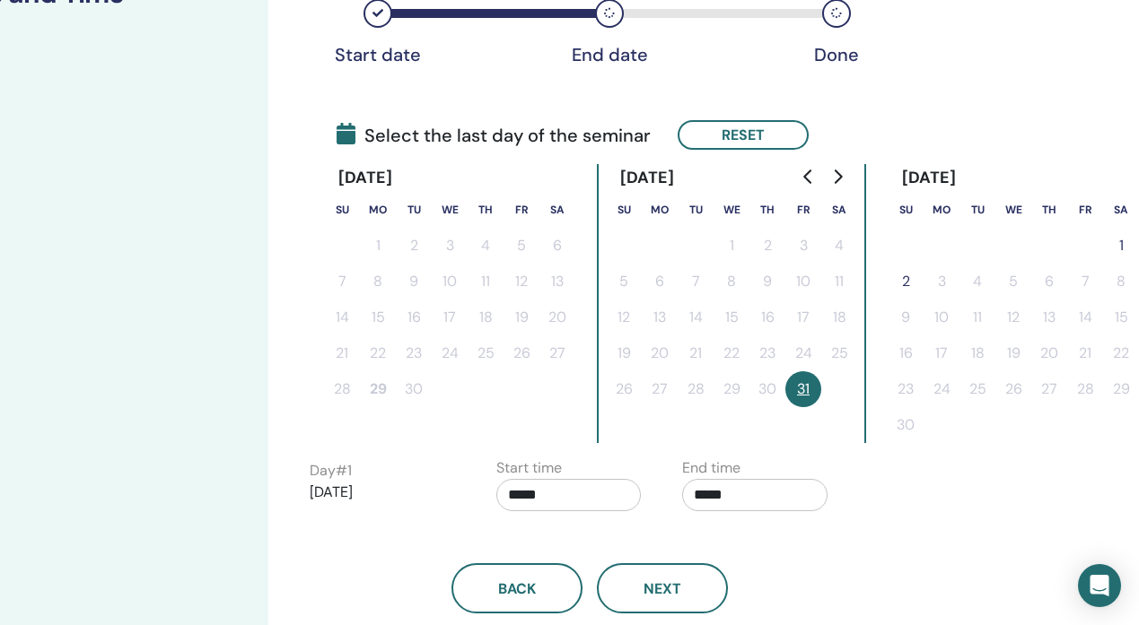
click at [599, 137] on span "Select the last day of the seminar" at bounding box center [494, 135] width 314 height 27
click at [1126, 249] on button "1" at bounding box center [1121, 246] width 36 height 36
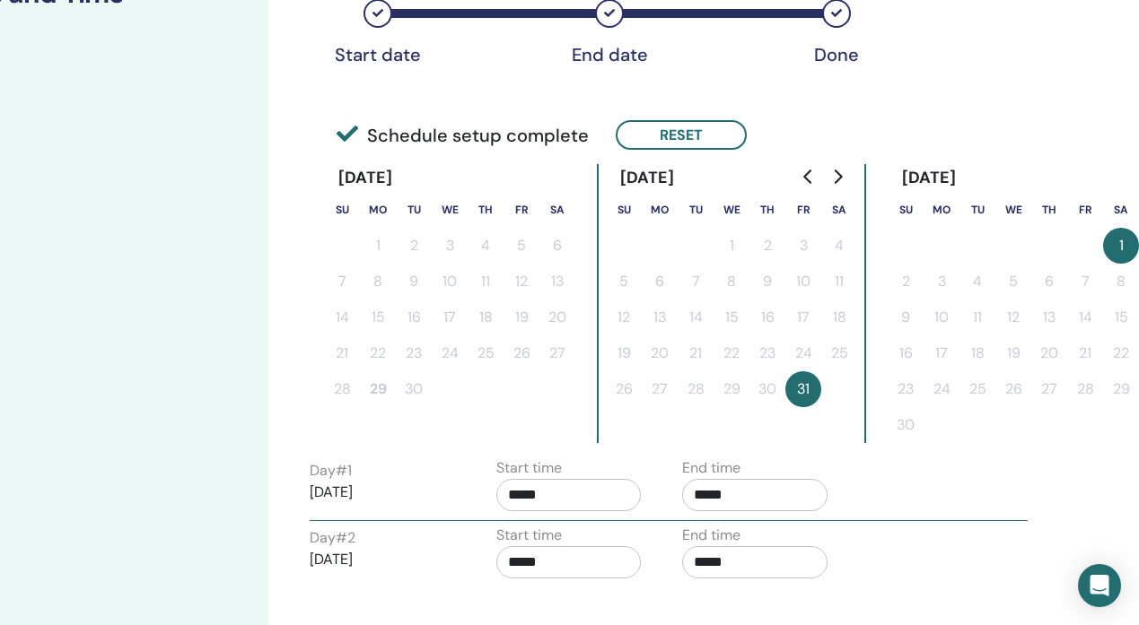
scroll to position [385, 111]
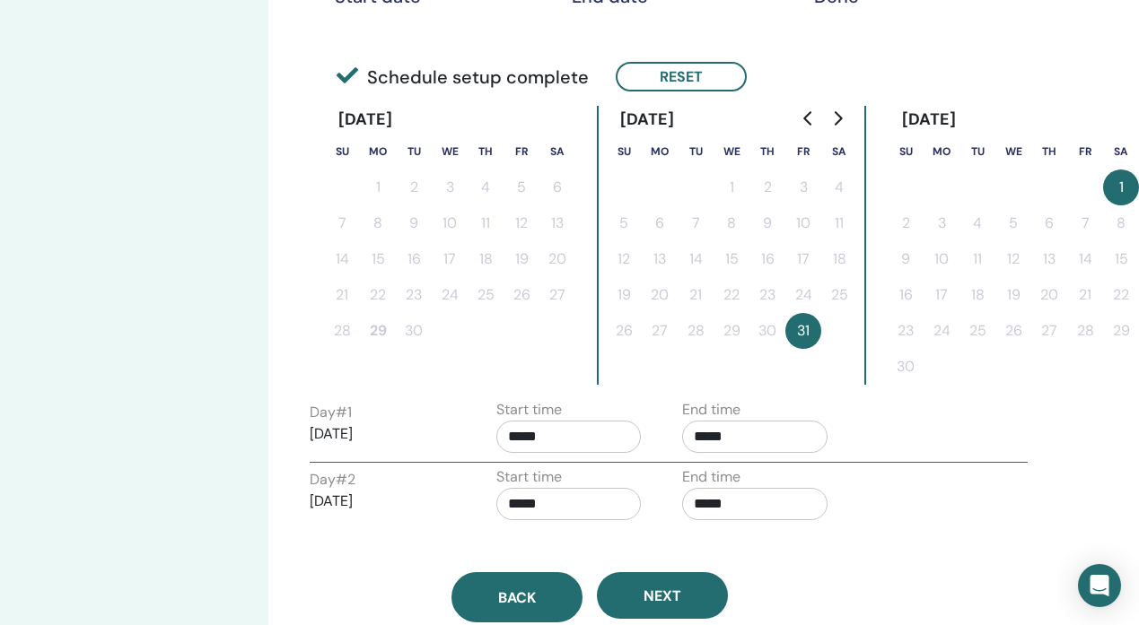
click at [549, 584] on button "Back" at bounding box center [516, 598] width 131 height 50
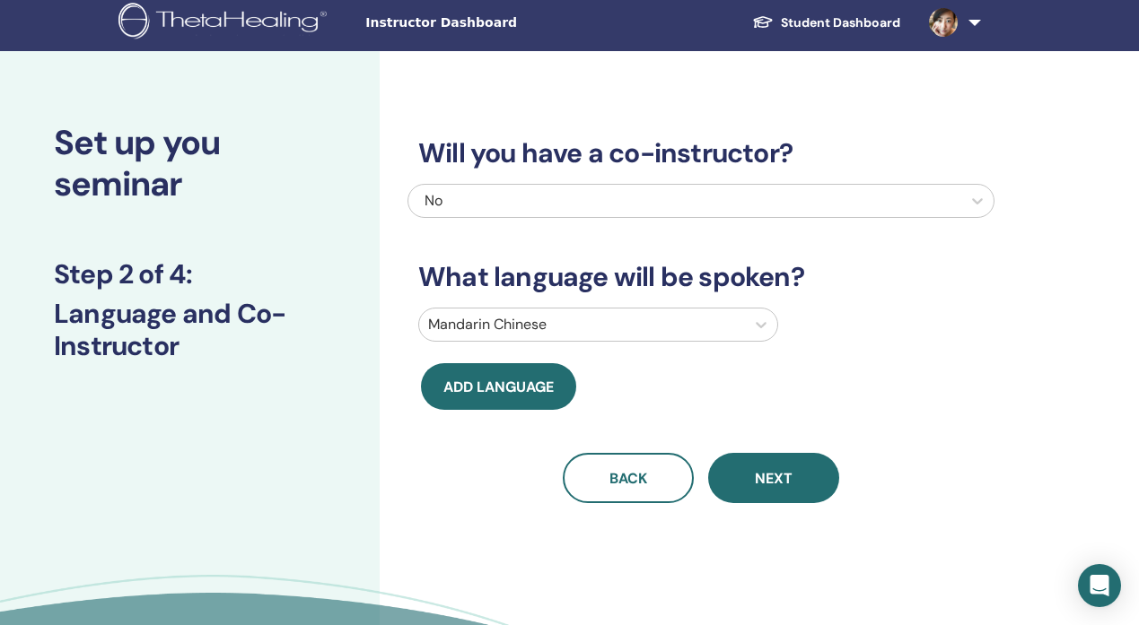
scroll to position [0, 0]
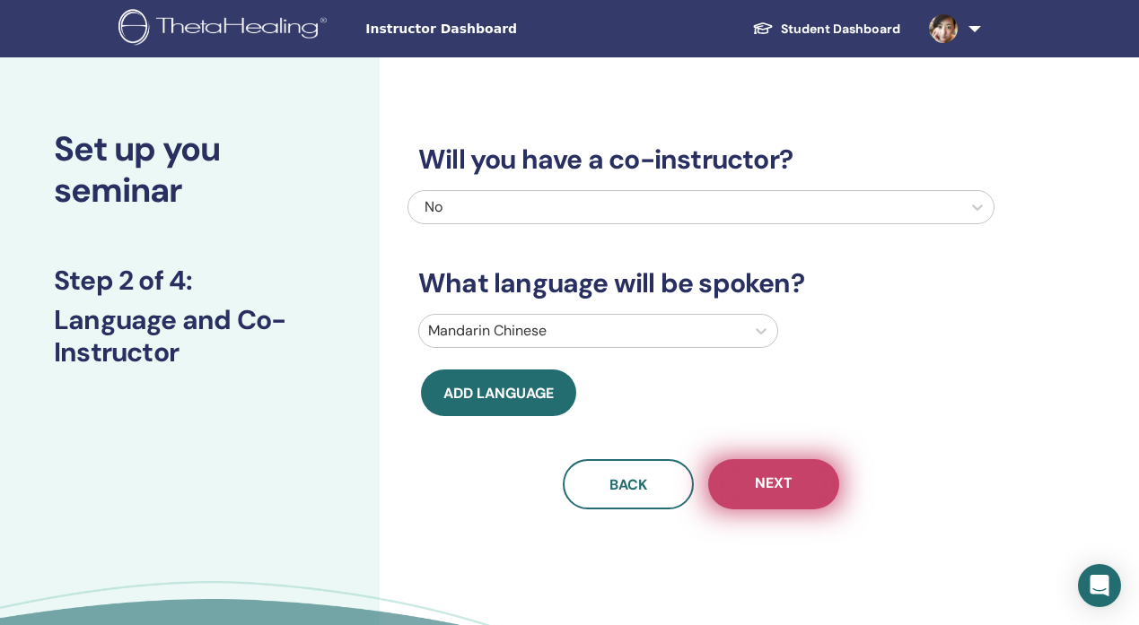
click at [797, 485] on button "Next" at bounding box center [773, 484] width 131 height 50
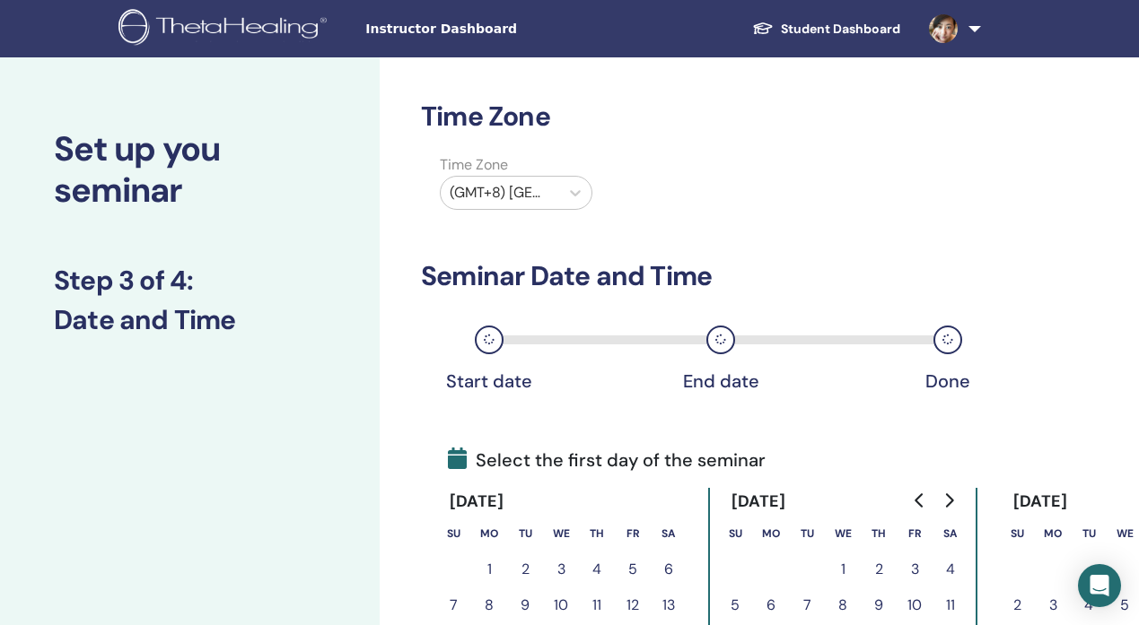
scroll to position [426, 0]
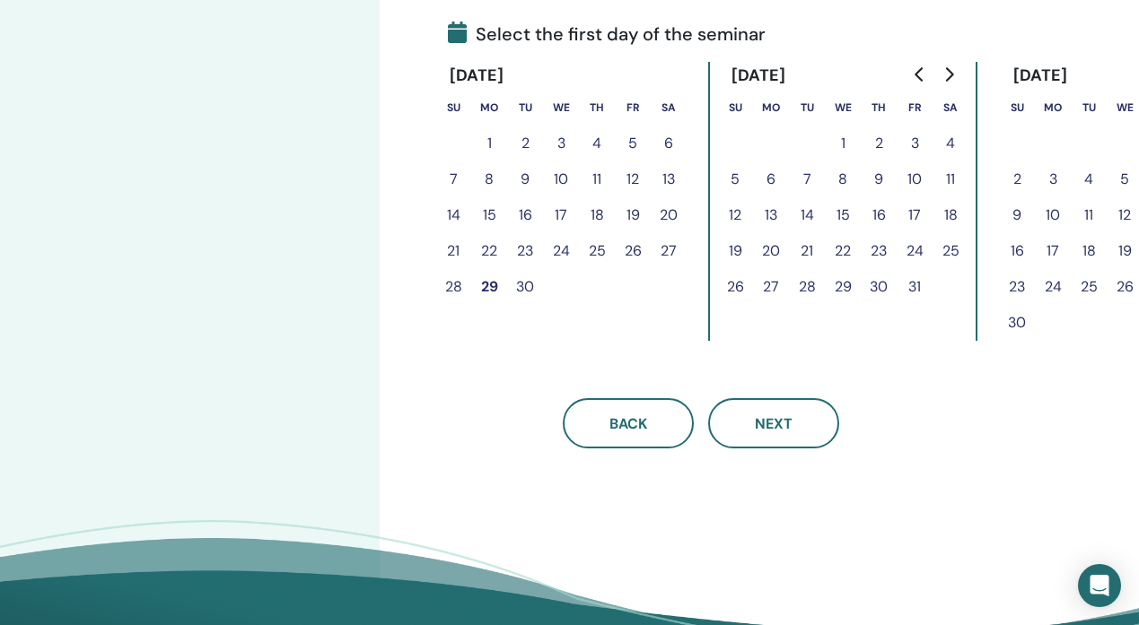
click at [905, 286] on button "31" at bounding box center [914, 287] width 36 height 36
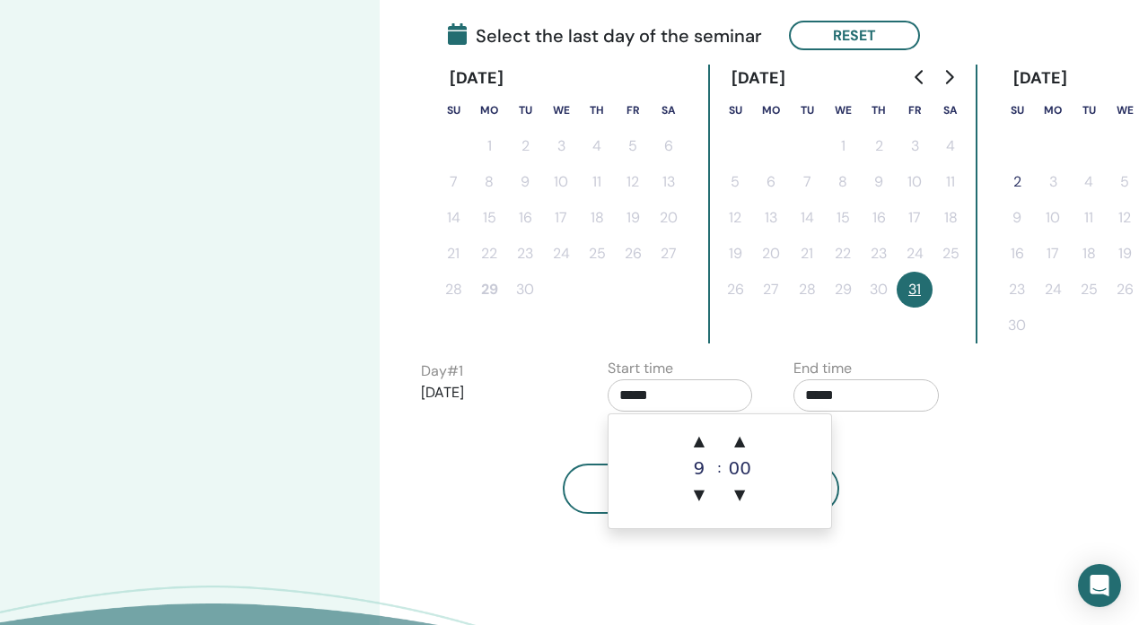
click at [626, 398] on input "*****" at bounding box center [680, 396] width 145 height 32
click at [819, 398] on input "*****" at bounding box center [865, 396] width 145 height 32
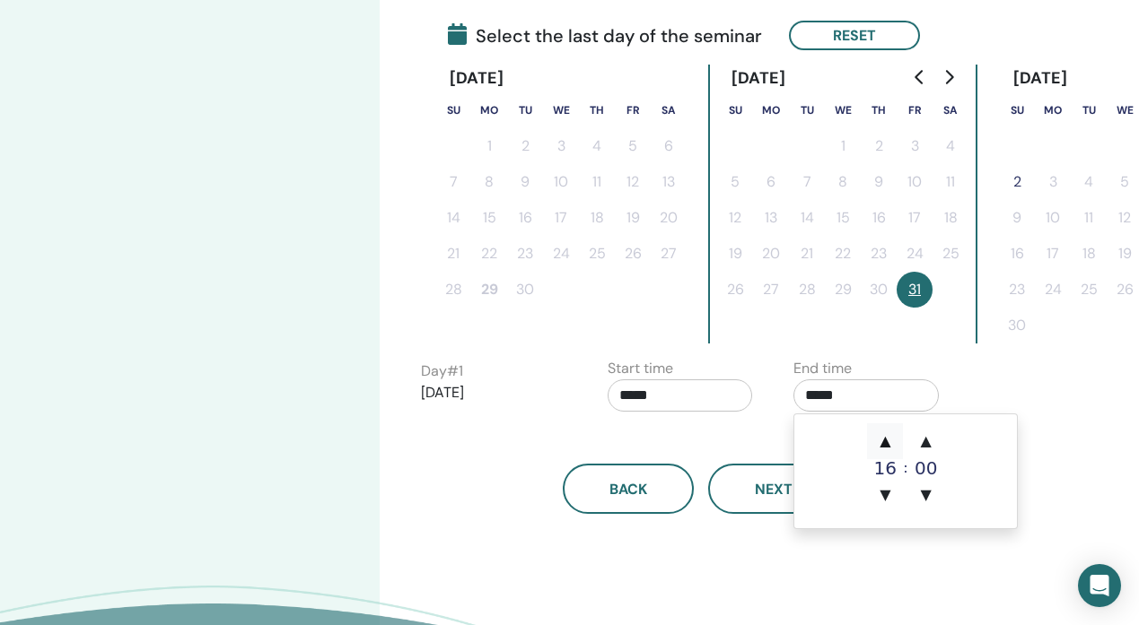
click at [887, 441] on span "▲" at bounding box center [885, 442] width 36 height 36
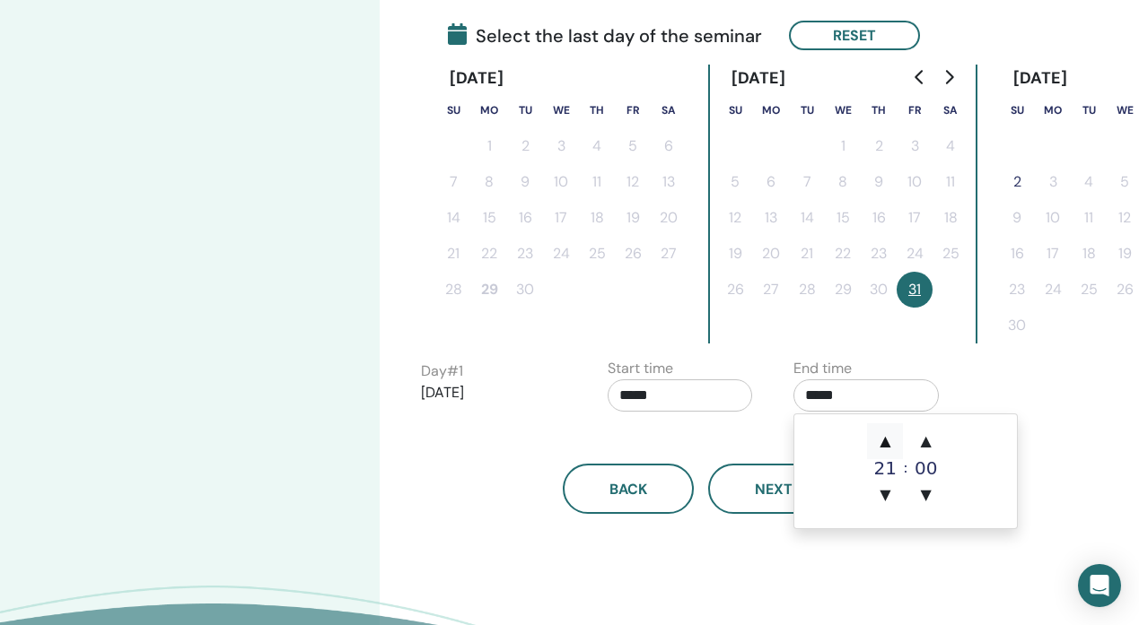
click at [887, 441] on span "▲" at bounding box center [885, 442] width 36 height 36
click at [924, 440] on span "▲" at bounding box center [926, 442] width 36 height 36
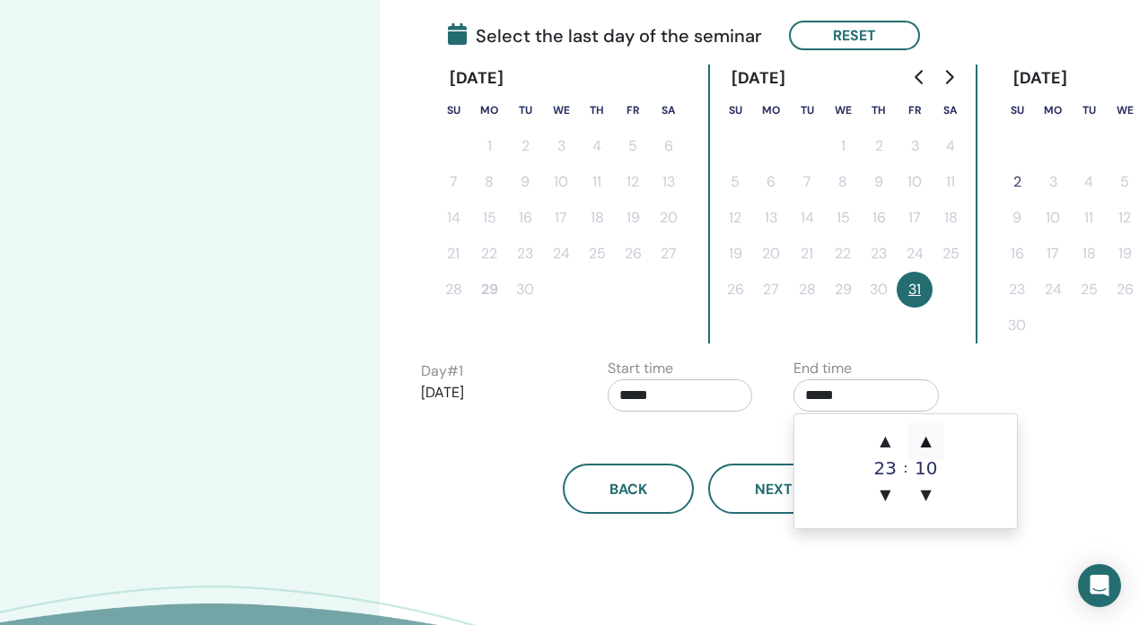
click at [924, 440] on span "▲" at bounding box center [926, 442] width 36 height 36
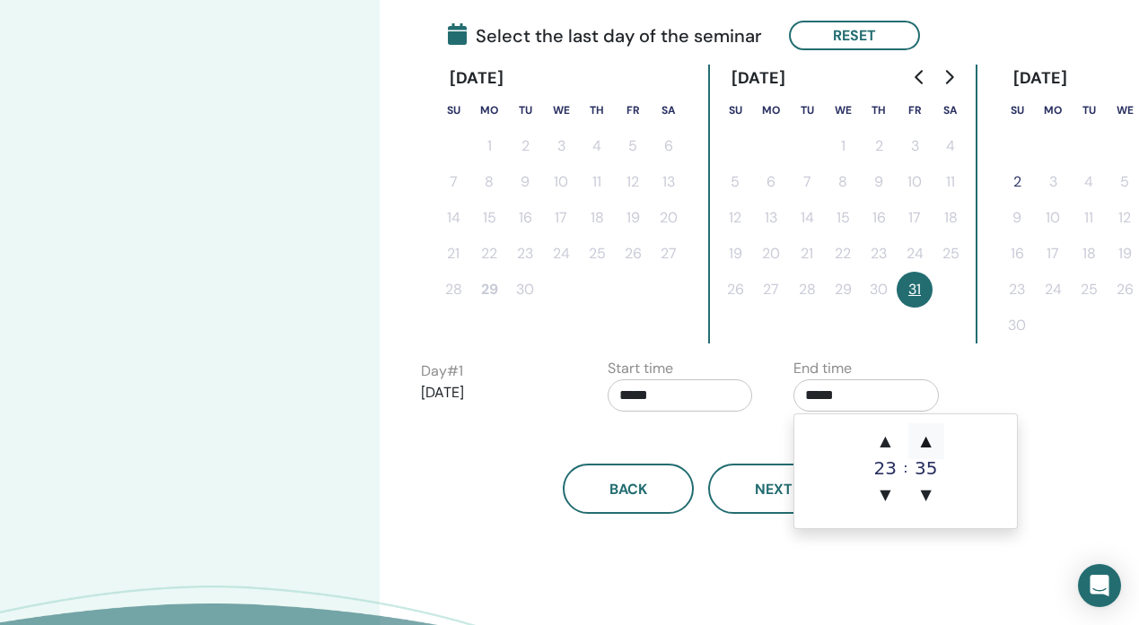
click at [924, 440] on span "▲" at bounding box center [926, 442] width 36 height 36
type input "*****"
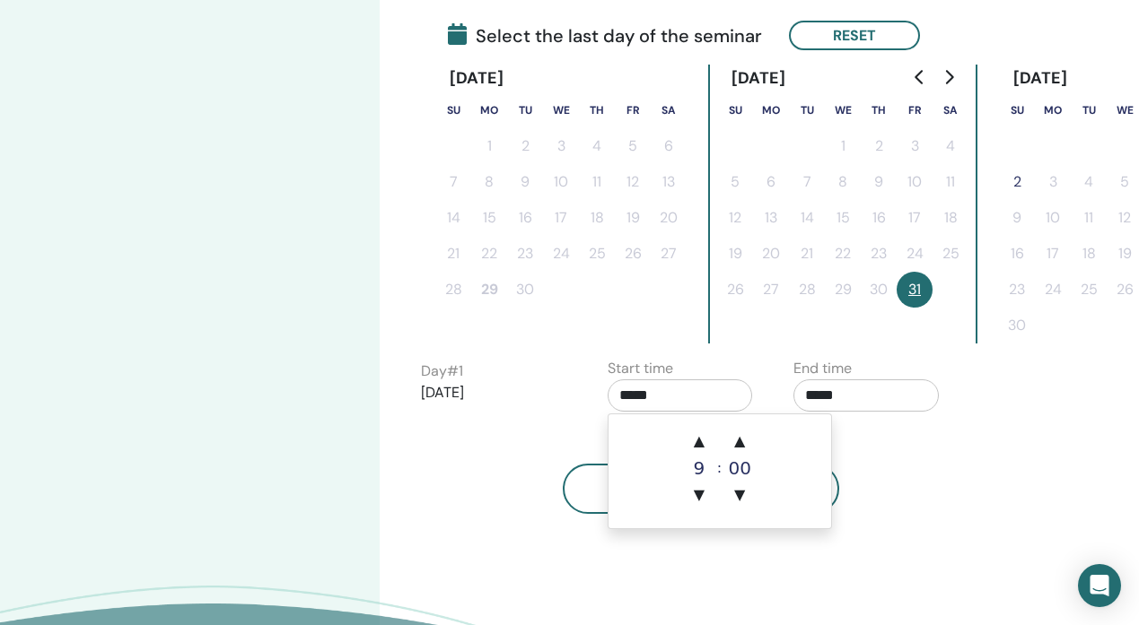
click at [631, 394] on input "*****" at bounding box center [680, 396] width 145 height 32
click at [703, 442] on span "▲" at bounding box center [699, 442] width 36 height 36
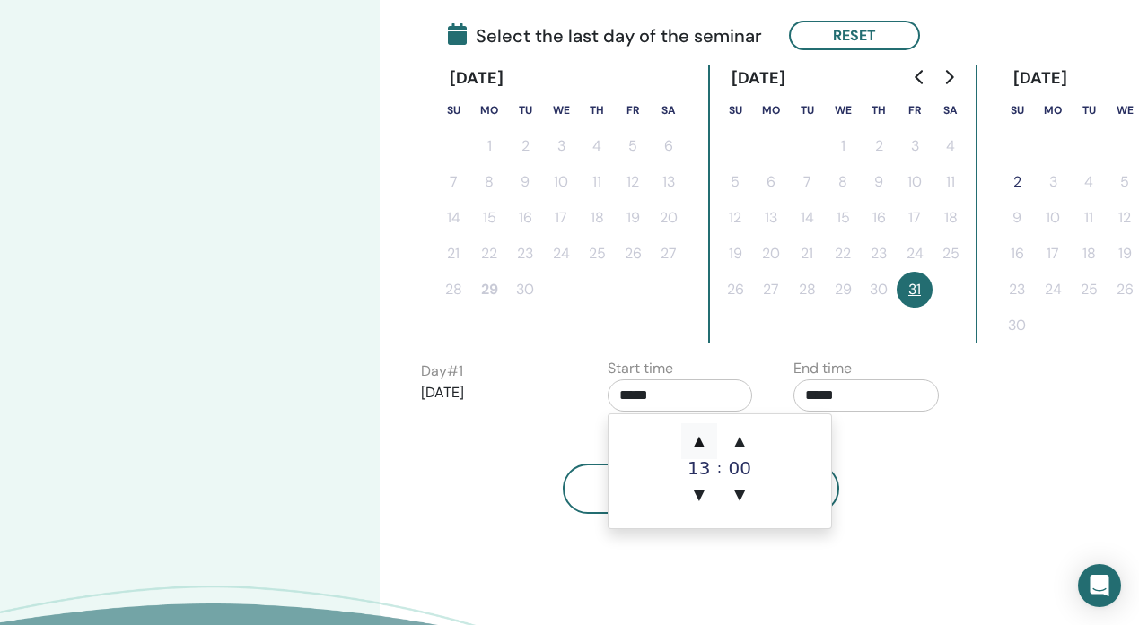
click at [703, 442] on span "▲" at bounding box center [699, 442] width 36 height 36
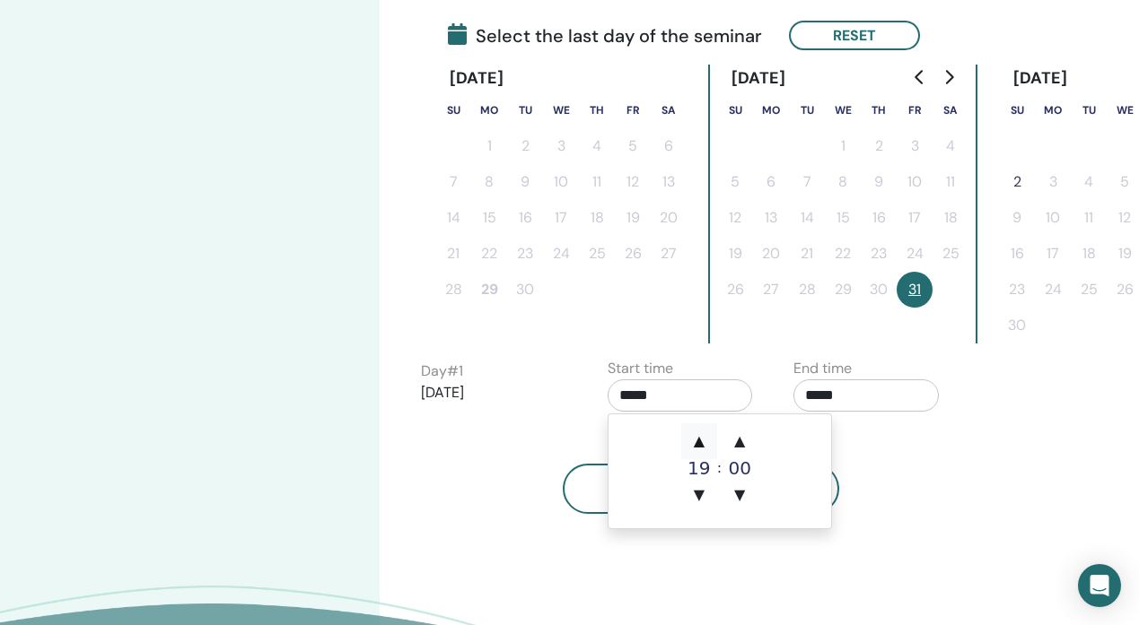
click at [703, 442] on span "▲" at bounding box center [699, 442] width 36 height 36
click at [702, 493] on span "▼" at bounding box center [699, 495] width 36 height 36
click at [743, 440] on span "▲" at bounding box center [739, 442] width 36 height 36
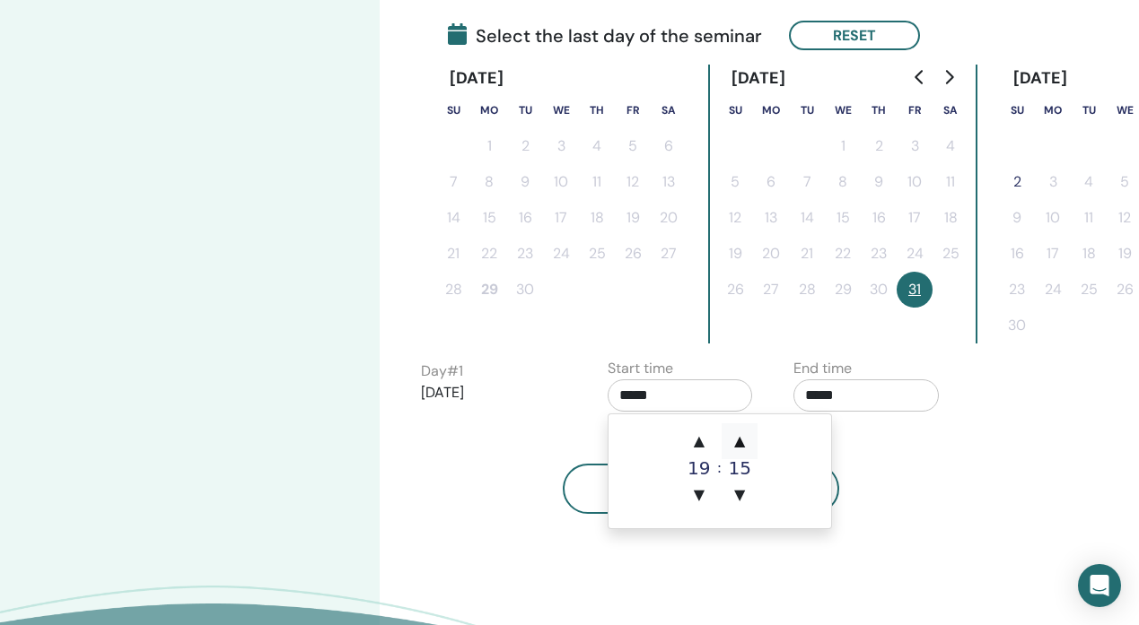
click at [743, 440] on span "▲" at bounding box center [739, 442] width 36 height 36
type input "*****"
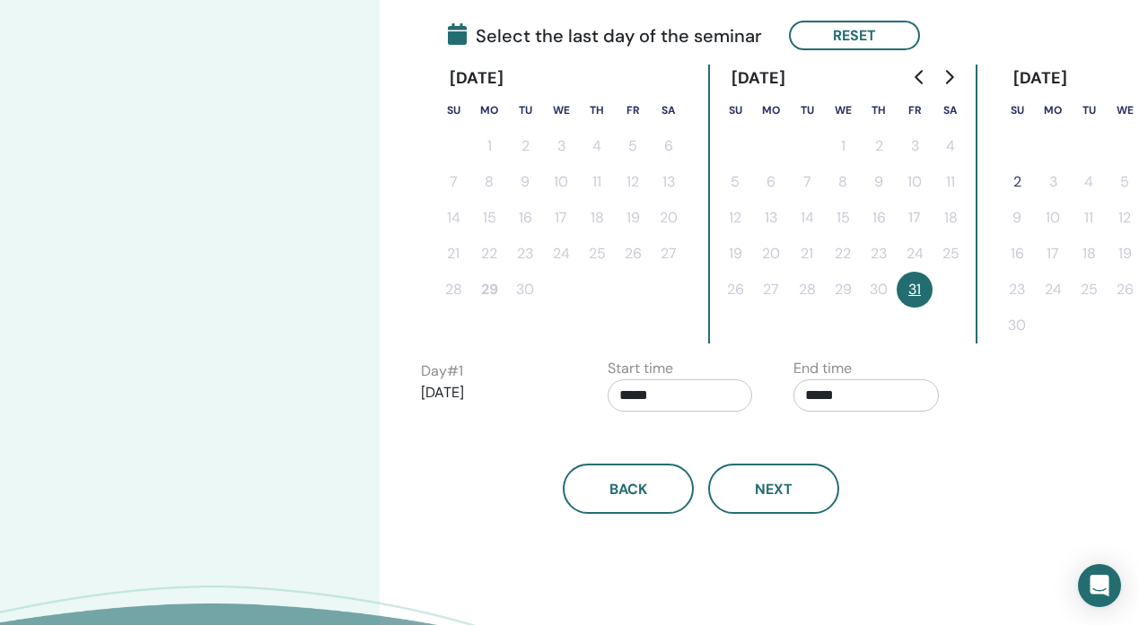
click at [869, 563] on div "Time Zone Time Zone (GMT+8) Asia/Taipei Seminar Date and Time Start date End da…" at bounding box center [759, 198] width 759 height 1134
click at [806, 496] on button "Next" at bounding box center [773, 489] width 131 height 50
click at [780, 484] on span "Next" at bounding box center [774, 489] width 38 height 19
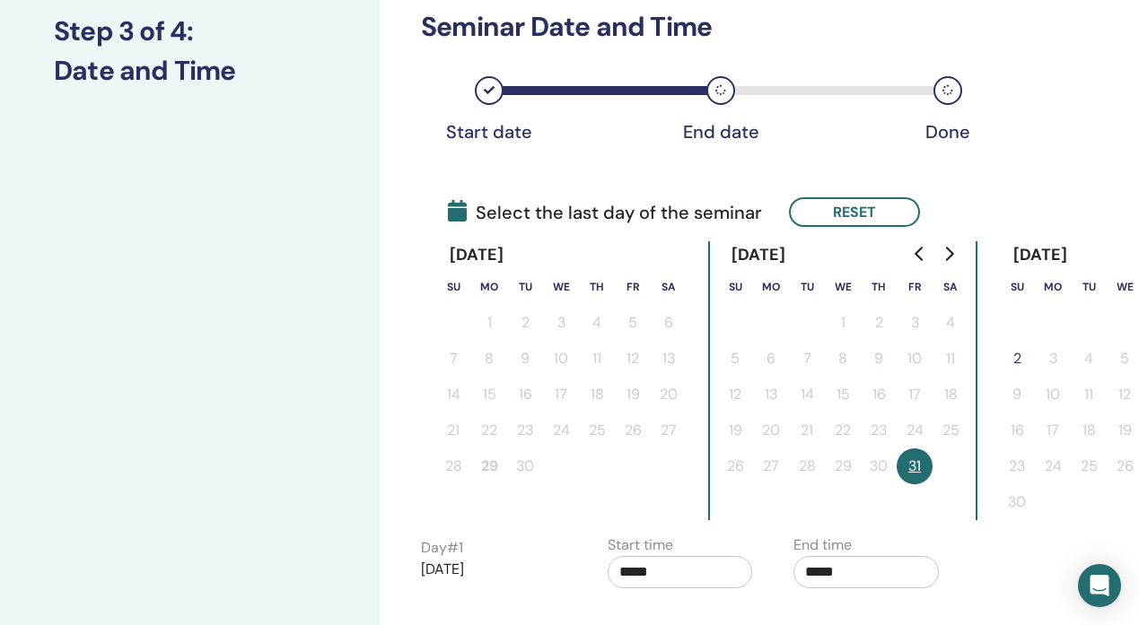
scroll to position [240, 0]
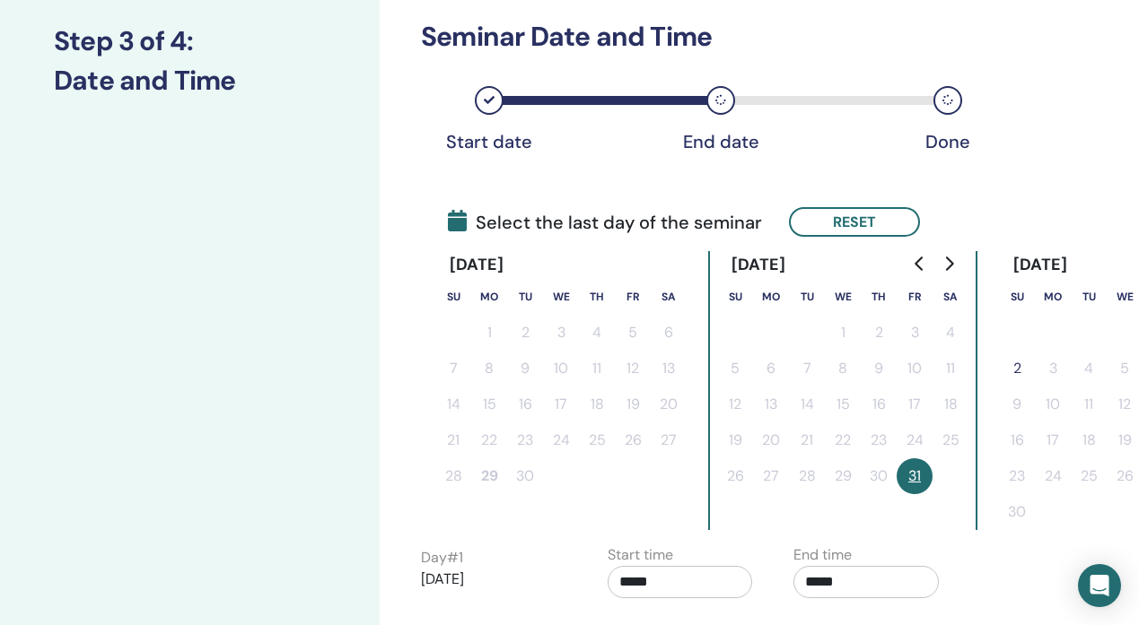
click at [921, 474] on button "31" at bounding box center [914, 477] width 36 height 36
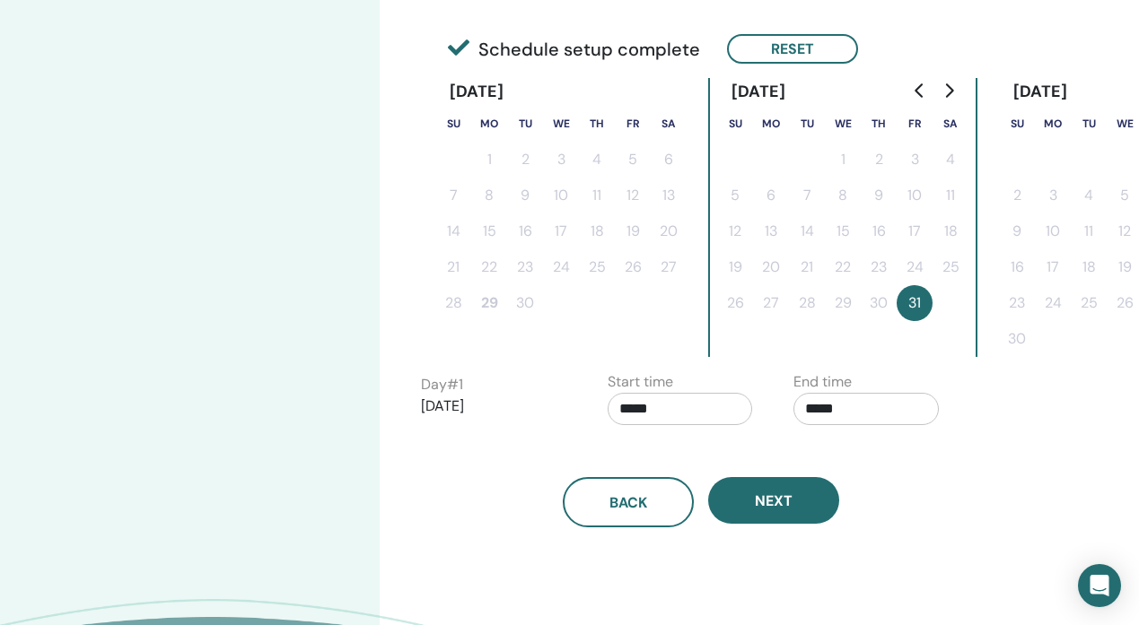
scroll to position [428, 0]
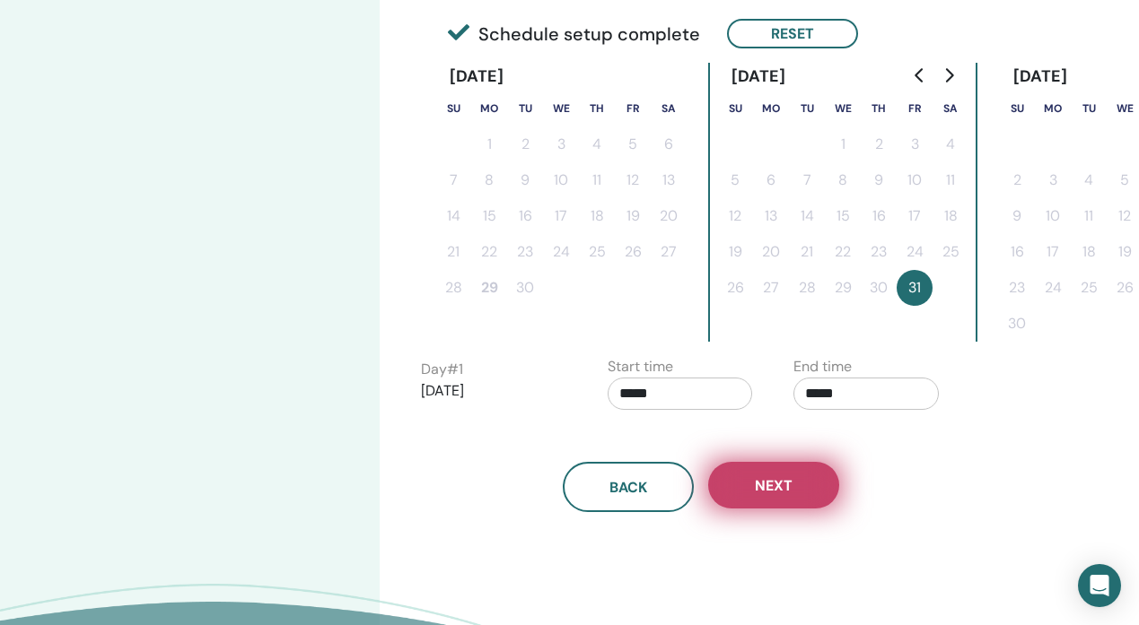
click at [792, 477] on button "Next" at bounding box center [773, 485] width 131 height 47
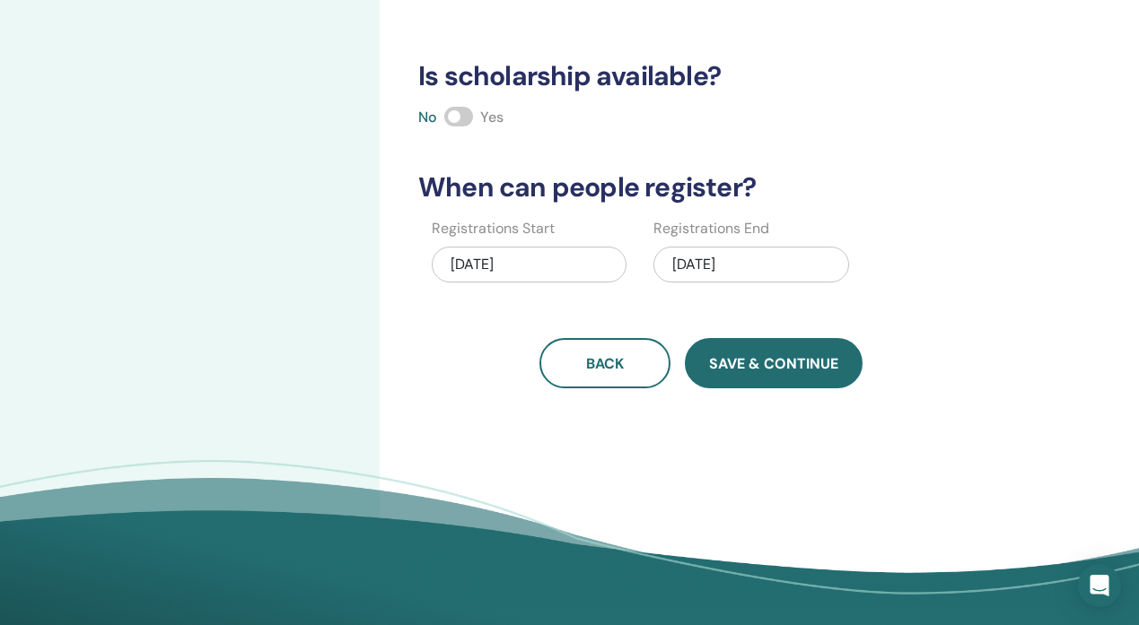
click at [809, 359] on span "Save & Continue" at bounding box center [773, 363] width 129 height 19
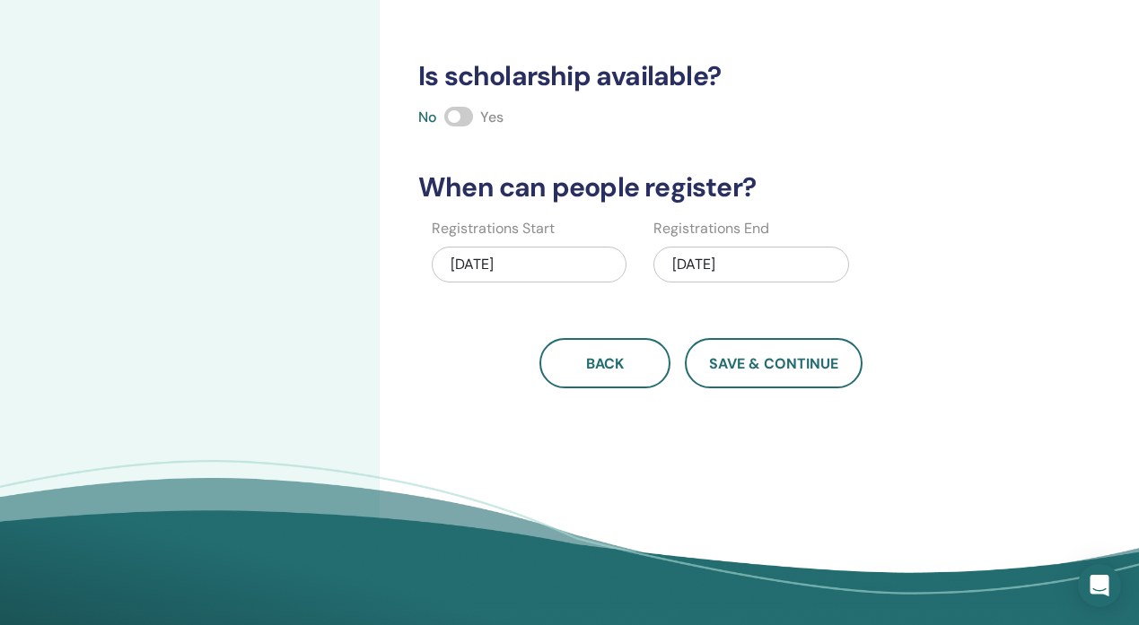
click at [779, 450] on div "How many people can attend? Number of Seats * How much will the Price be? Curre…" at bounding box center [759, 134] width 759 height 1010
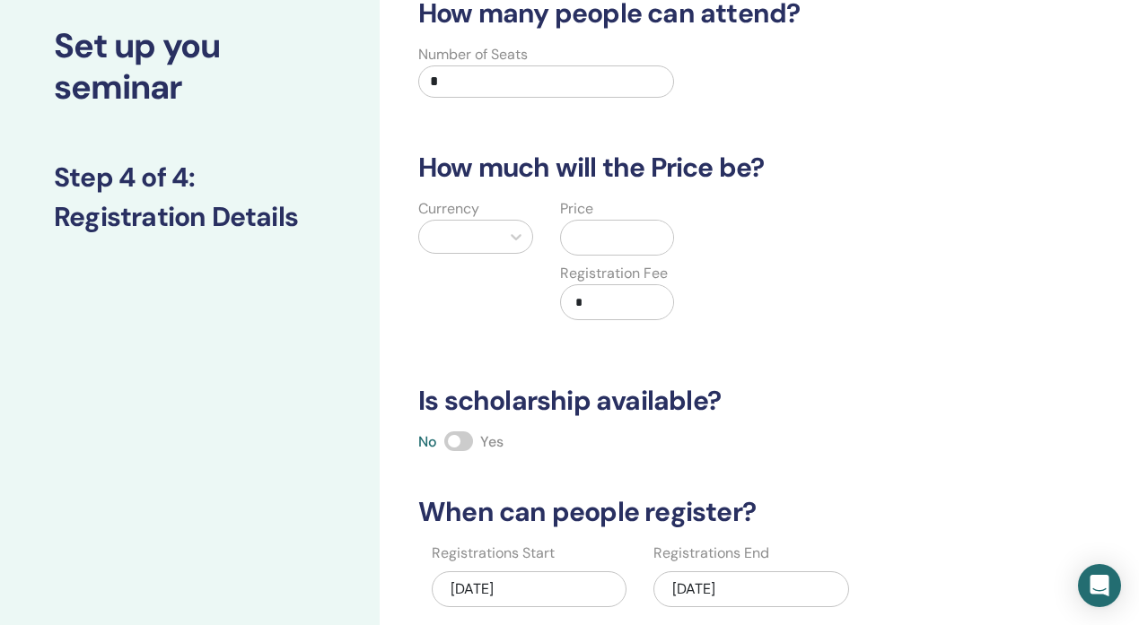
scroll to position [0, 0]
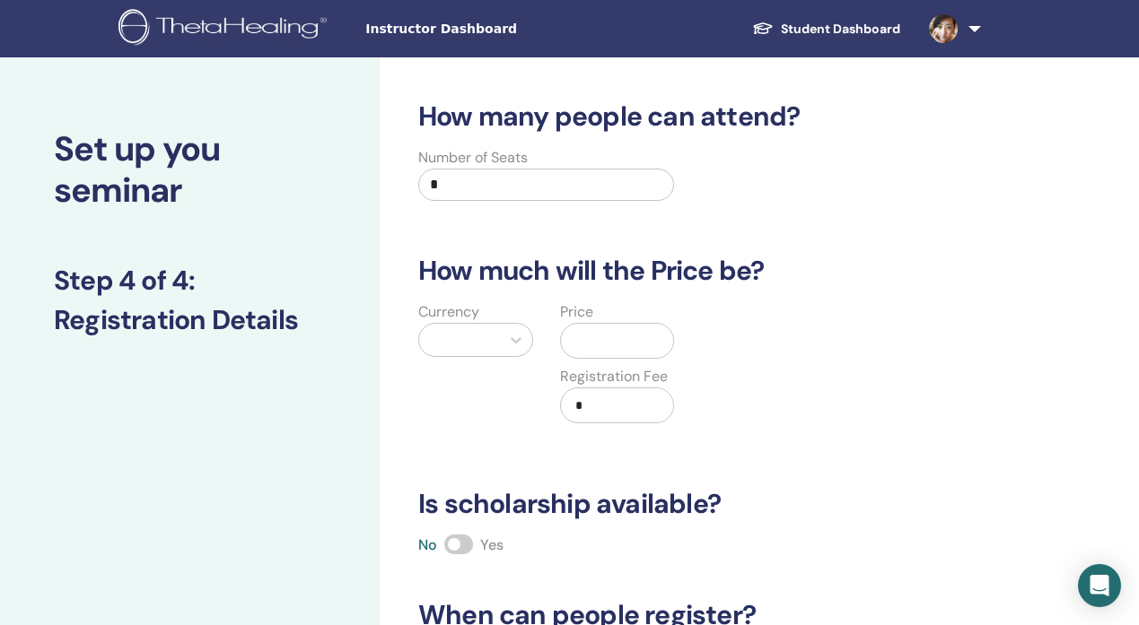
click at [510, 198] on input "*" at bounding box center [546, 185] width 256 height 32
type input "**"
click at [496, 352] on div at bounding box center [459, 340] width 81 height 32
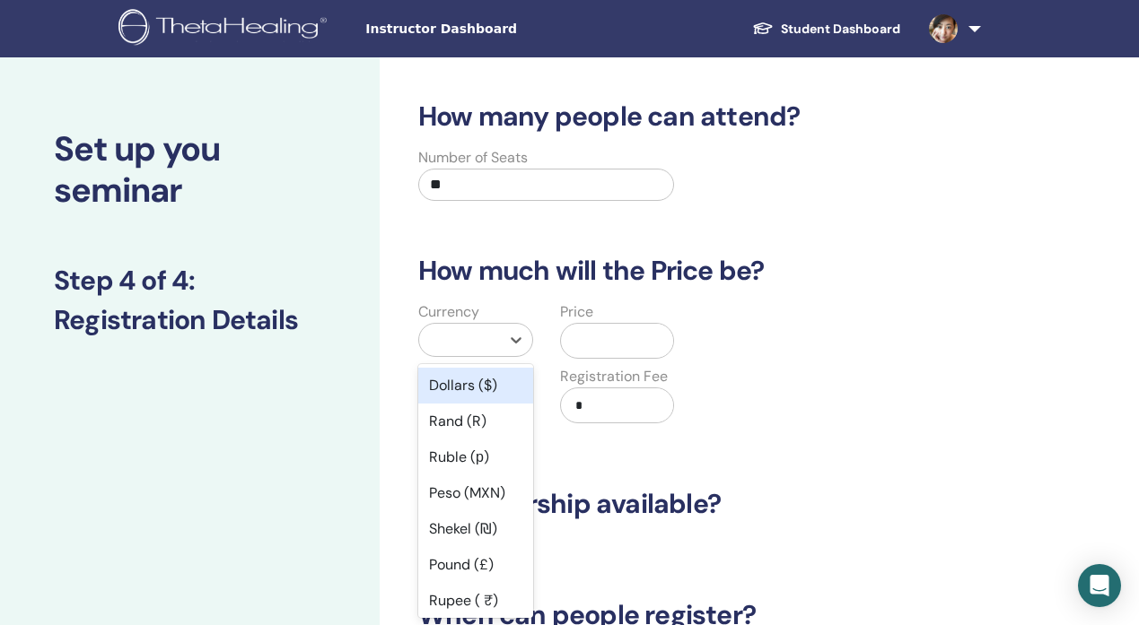
scroll to position [15, 0]
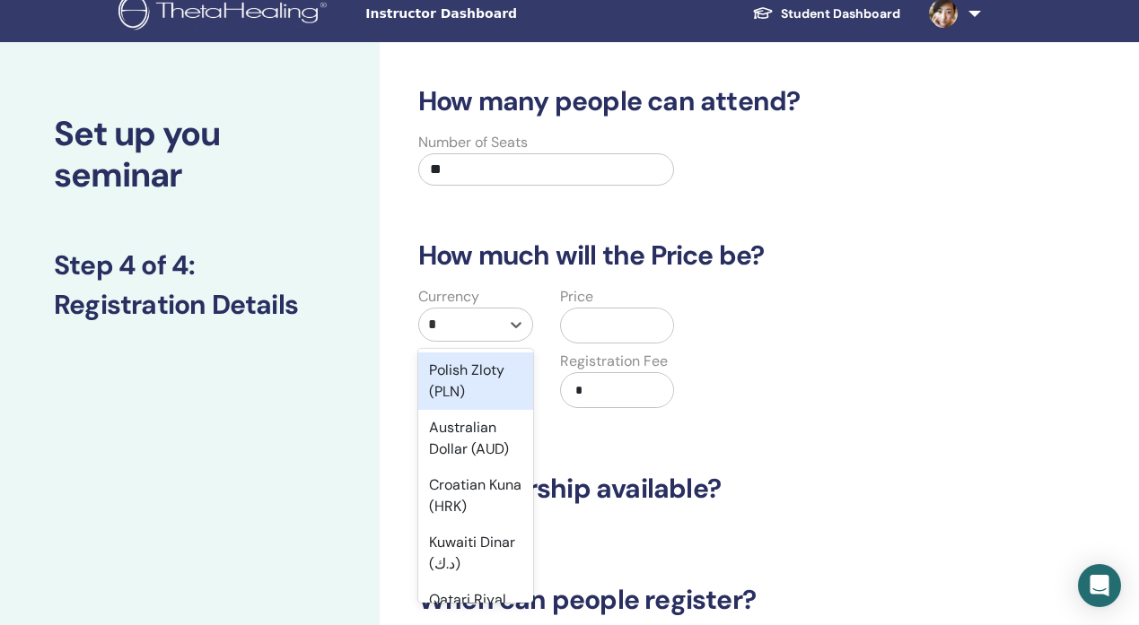
type input "**"
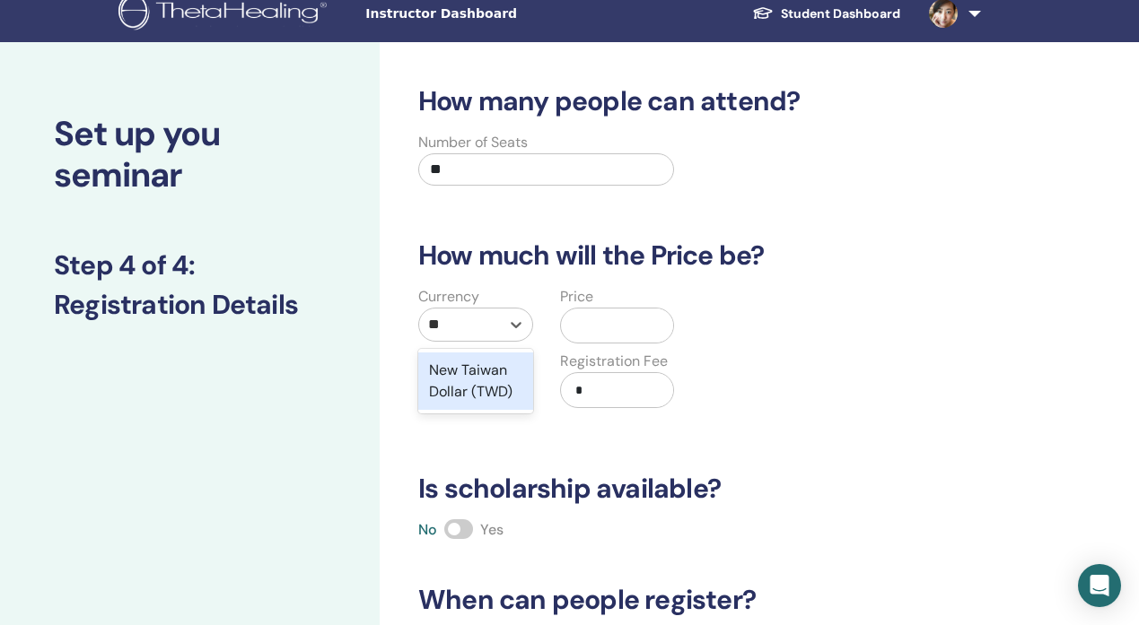
click at [483, 399] on div "New Taiwan Dollar (TWD)" at bounding box center [475, 381] width 115 height 57
click at [629, 323] on input "text" at bounding box center [634, 326] width 77 height 34
type input "****"
click at [793, 411] on div "Currency New Taiwan Dollar (TWD) Price TWD **** Registration Fee TWD *" at bounding box center [687, 358] width 587 height 144
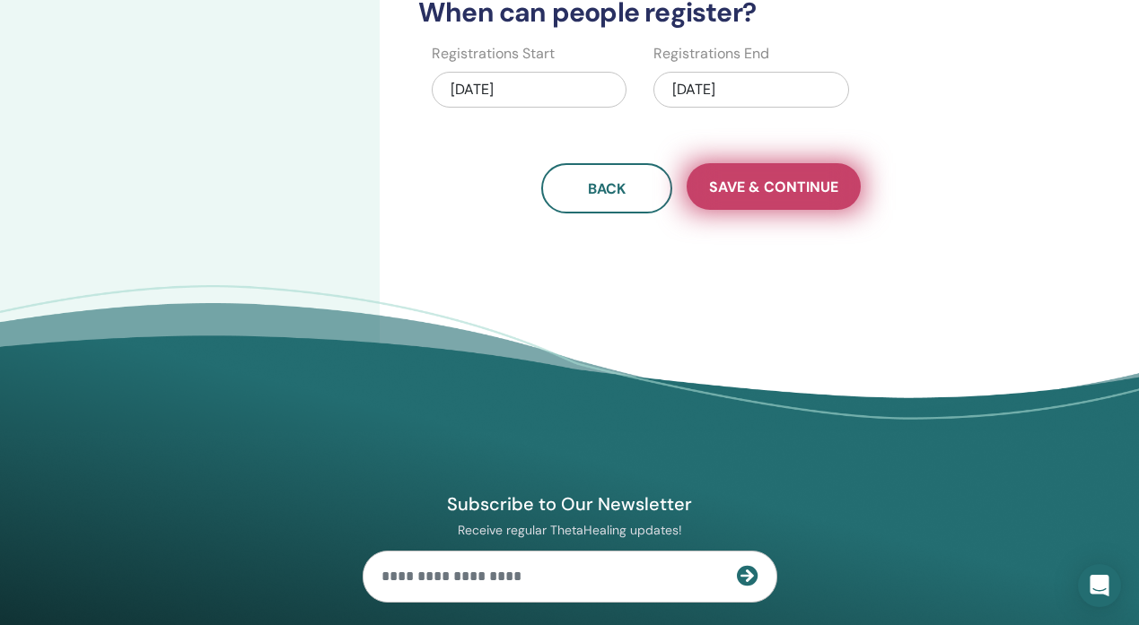
click at [805, 194] on span "Save & Continue" at bounding box center [773, 187] width 129 height 19
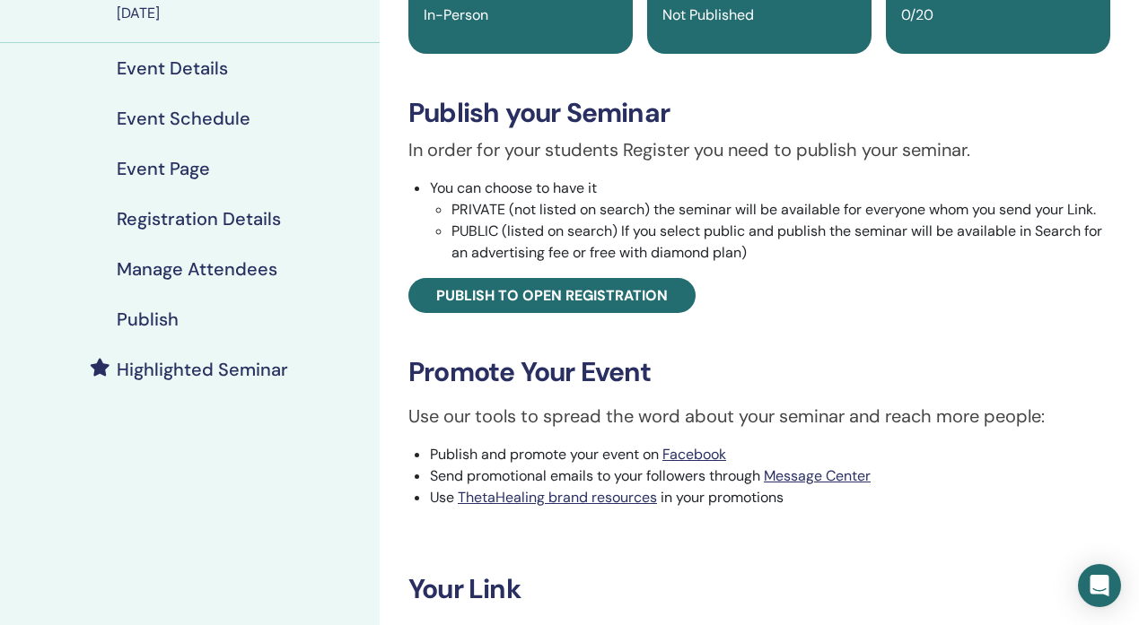
scroll to position [48, 0]
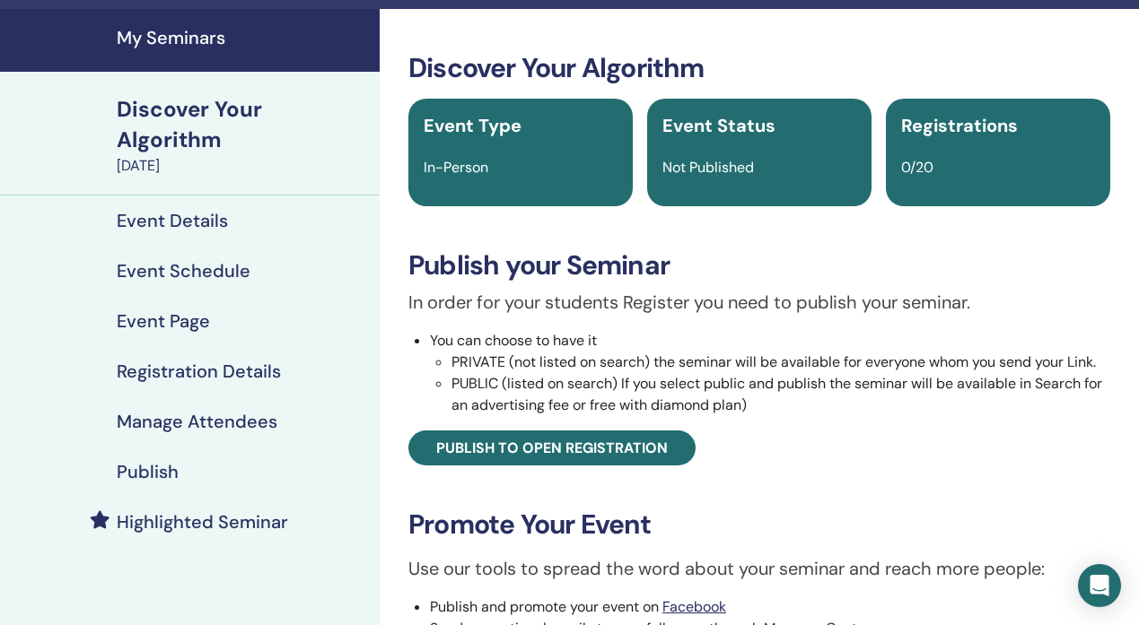
click at [197, 228] on h4 "Event Details" at bounding box center [172, 221] width 111 height 22
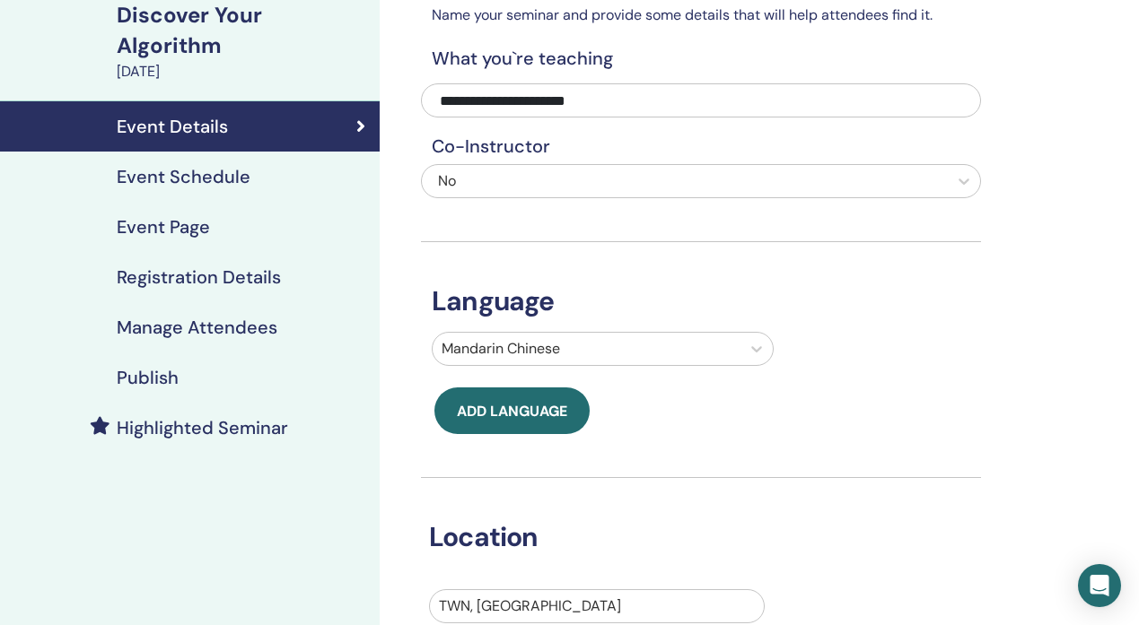
scroll to position [147, 0]
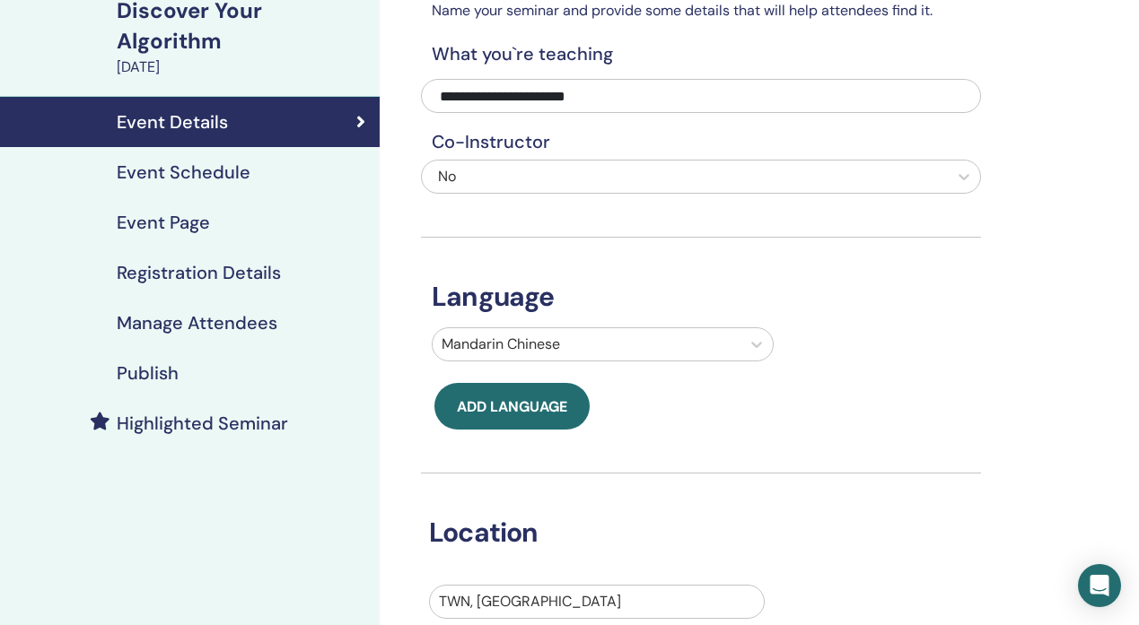
click at [240, 170] on h4 "Event Schedule" at bounding box center [184, 173] width 134 height 22
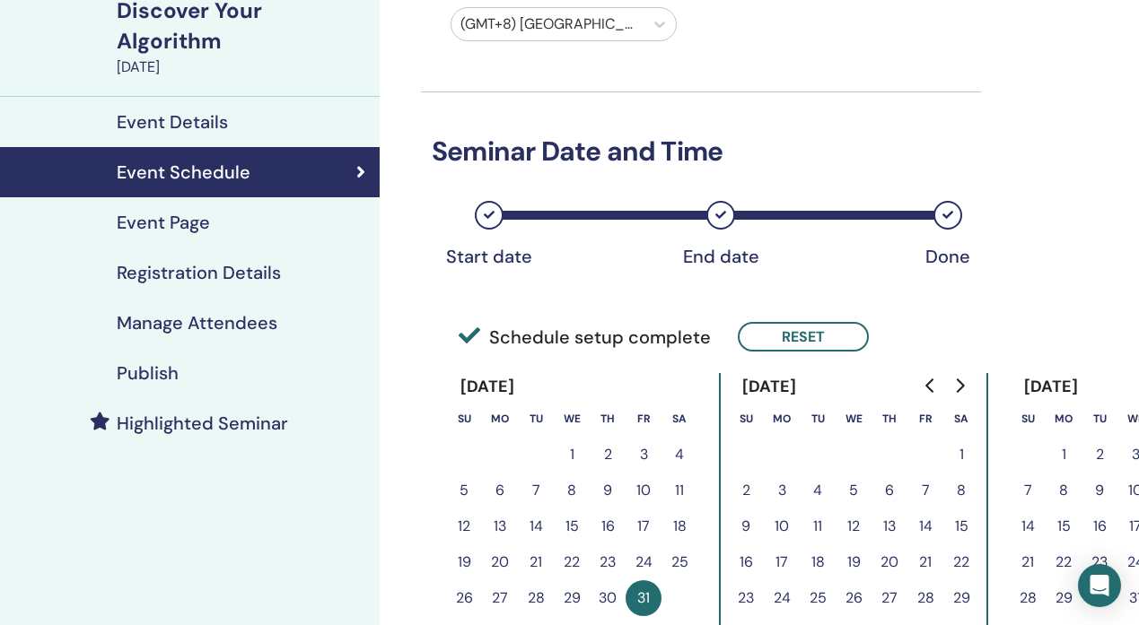
click at [240, 225] on div "Event Page" at bounding box center [189, 223] width 351 height 22
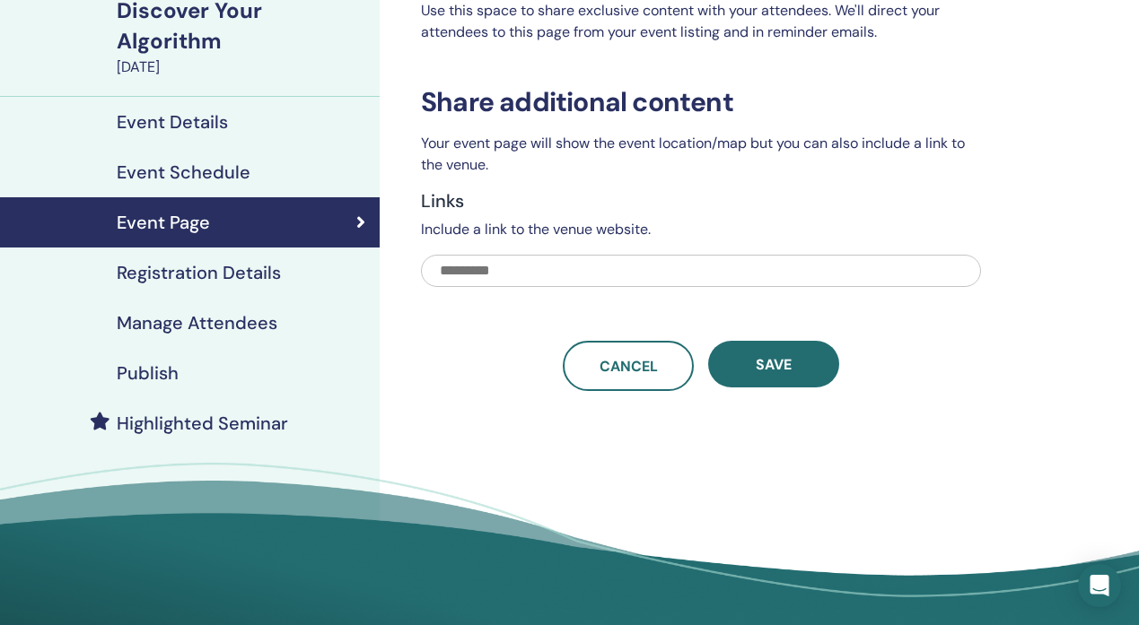
click at [554, 278] on input "text" at bounding box center [701, 271] width 560 height 32
click at [659, 273] on input "text" at bounding box center [701, 271] width 560 height 32
paste input "**********"
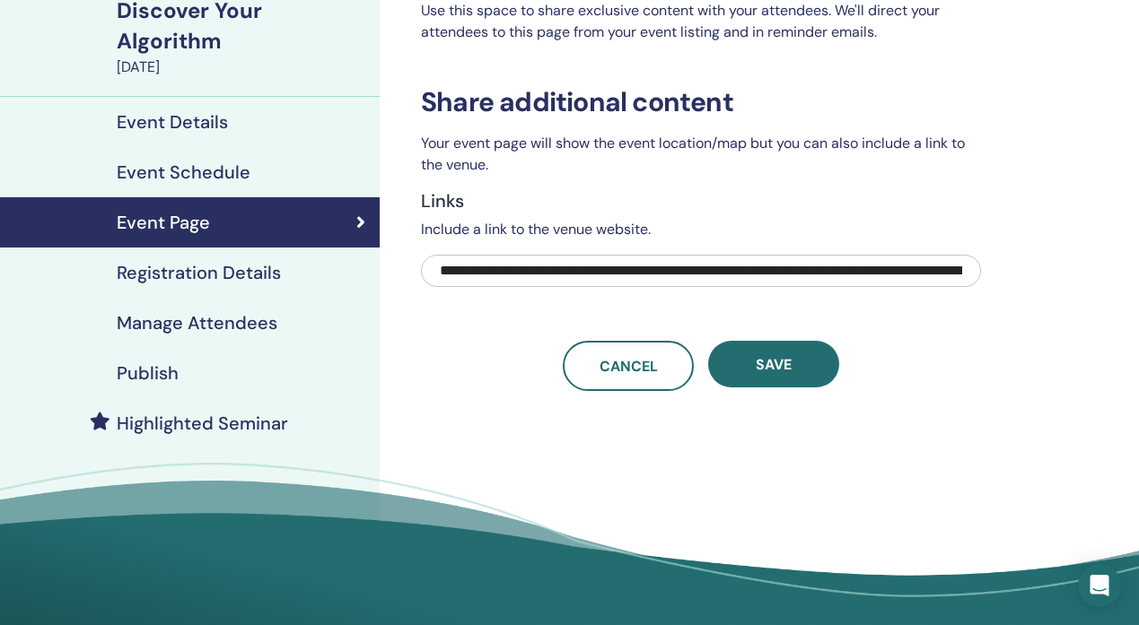
scroll to position [0, 521]
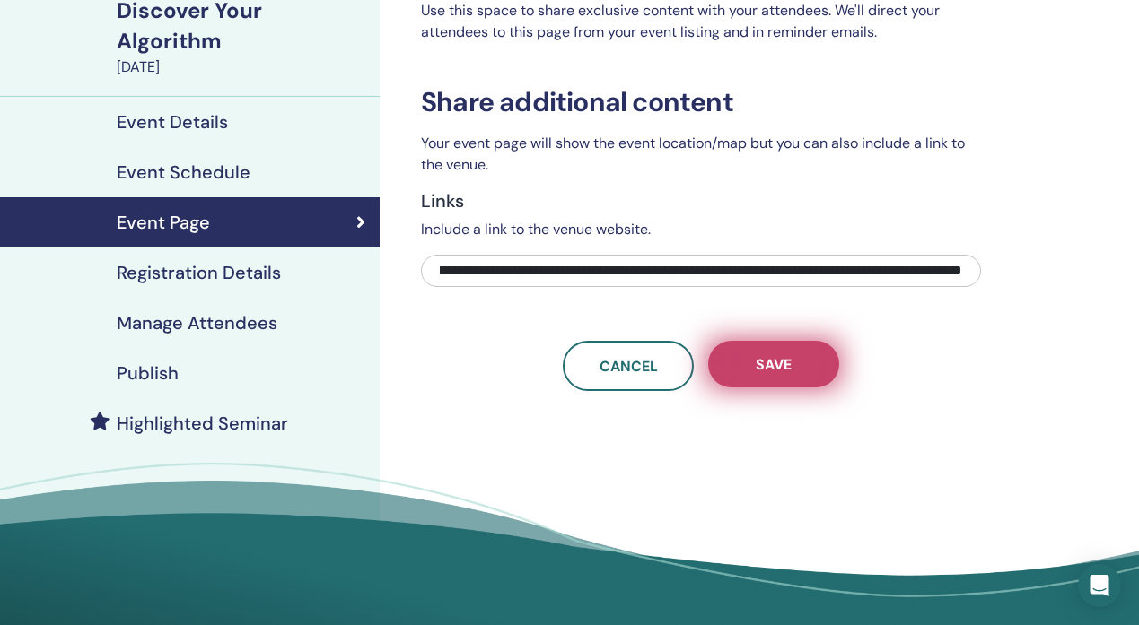
type input "**********"
click at [768, 366] on span "Save" at bounding box center [774, 364] width 36 height 19
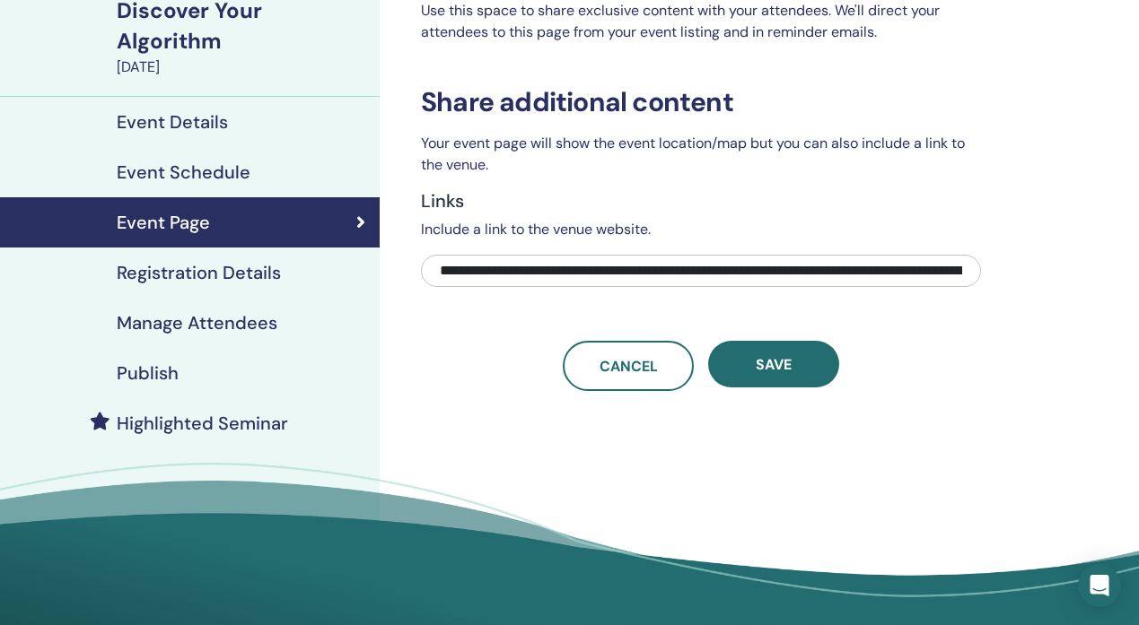
click at [254, 282] on h4 "Registration Details" at bounding box center [199, 273] width 164 height 22
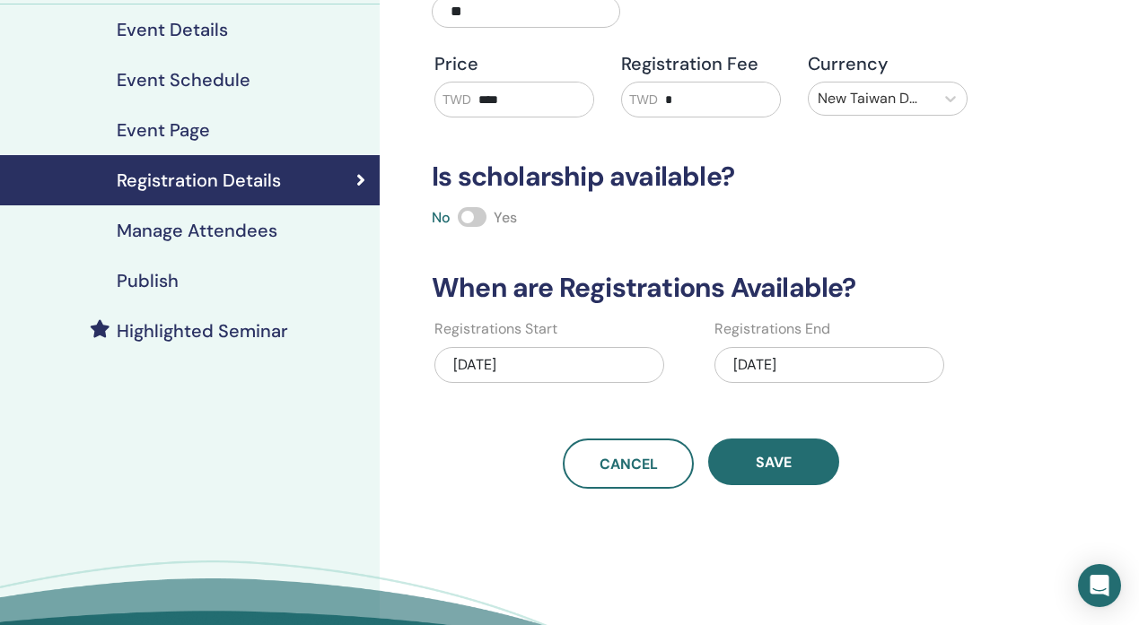
scroll to position [249, 0]
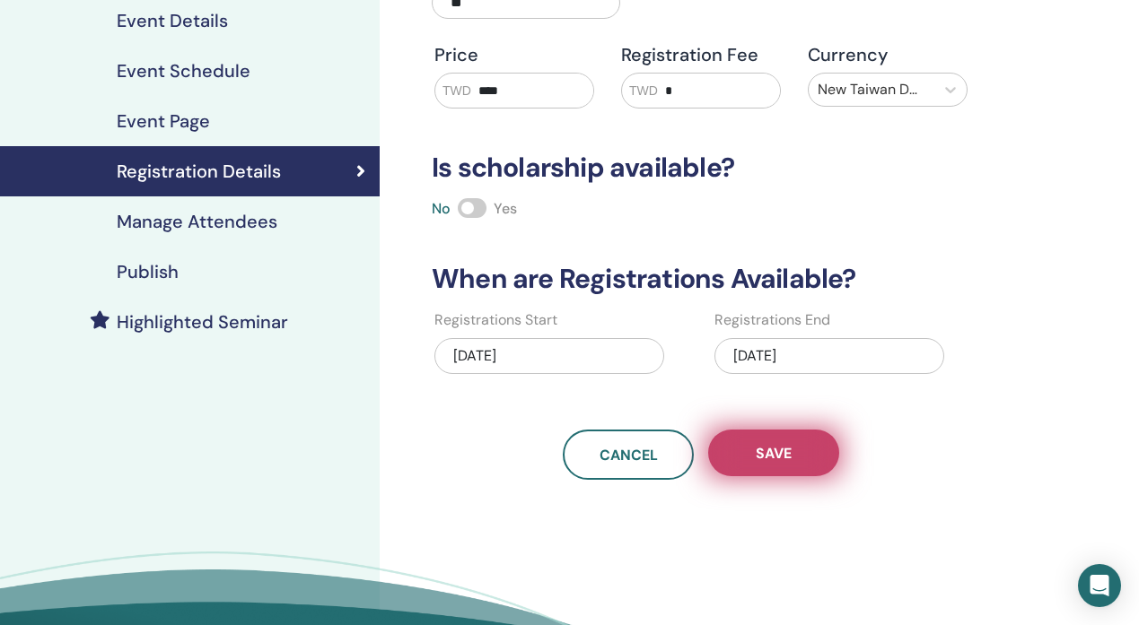
click at [786, 456] on span "Save" at bounding box center [774, 453] width 36 height 19
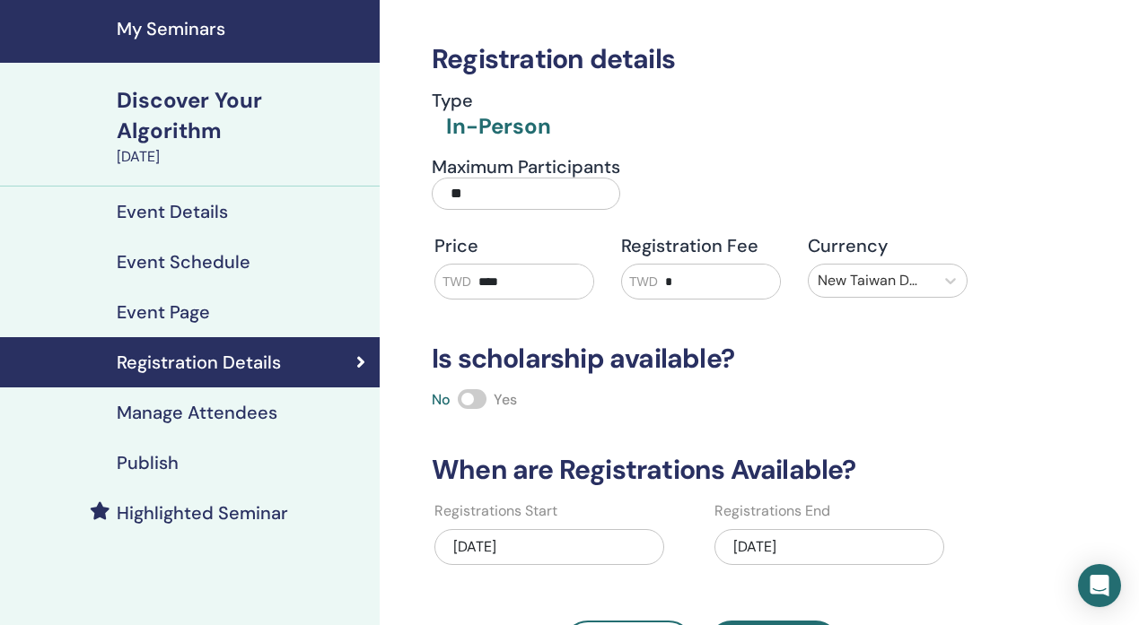
scroll to position [0, 0]
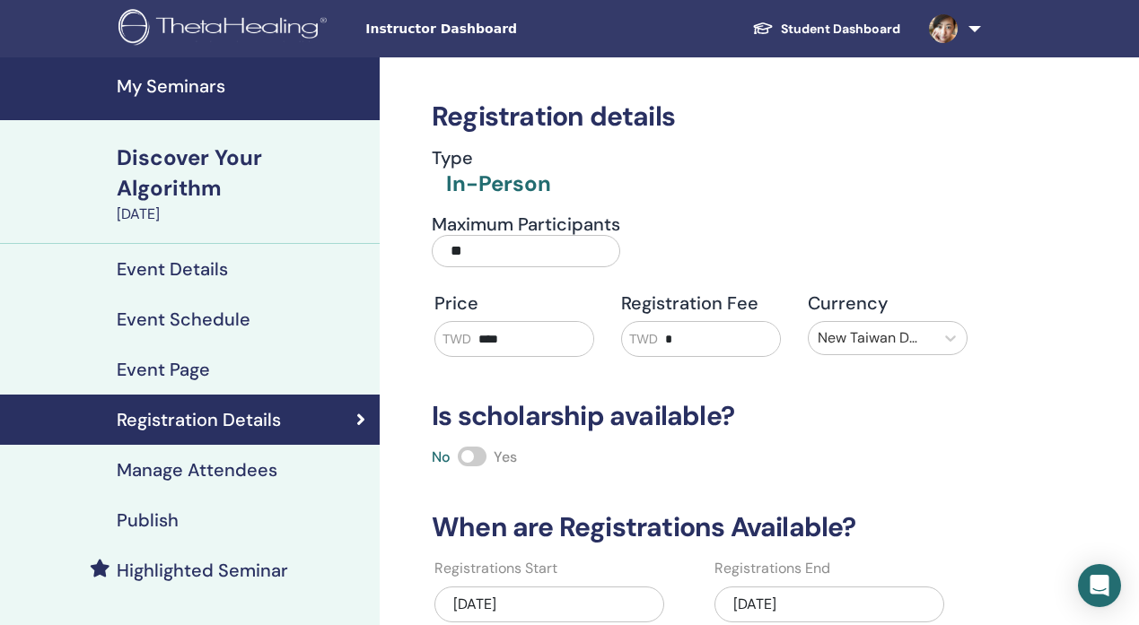
click at [249, 360] on div "Event Page" at bounding box center [189, 370] width 351 height 22
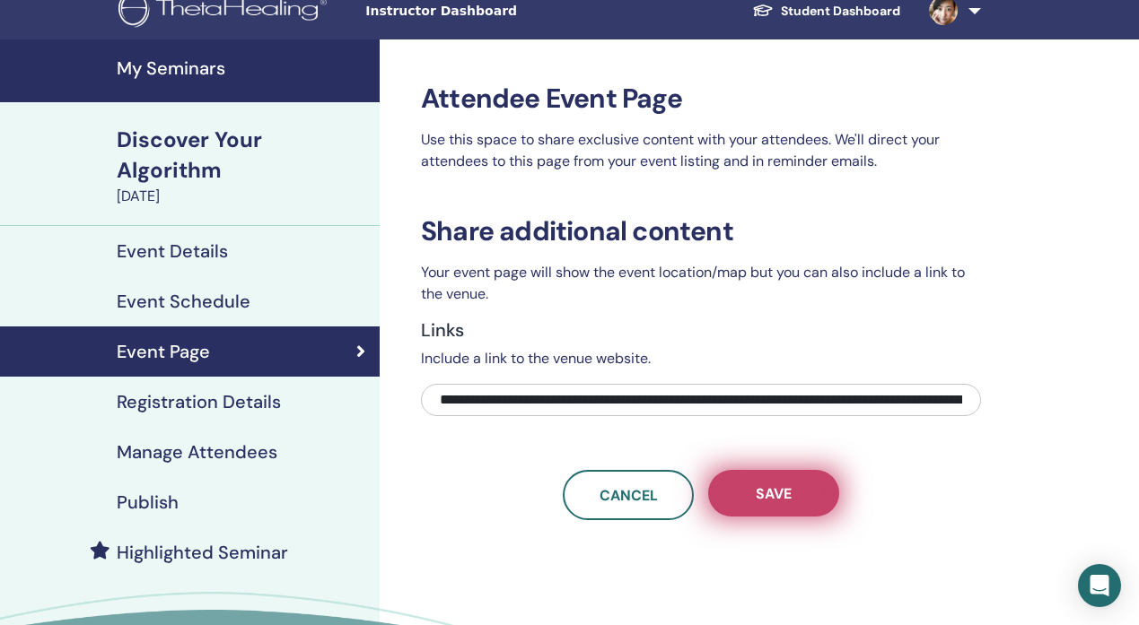
scroll to position [3, 0]
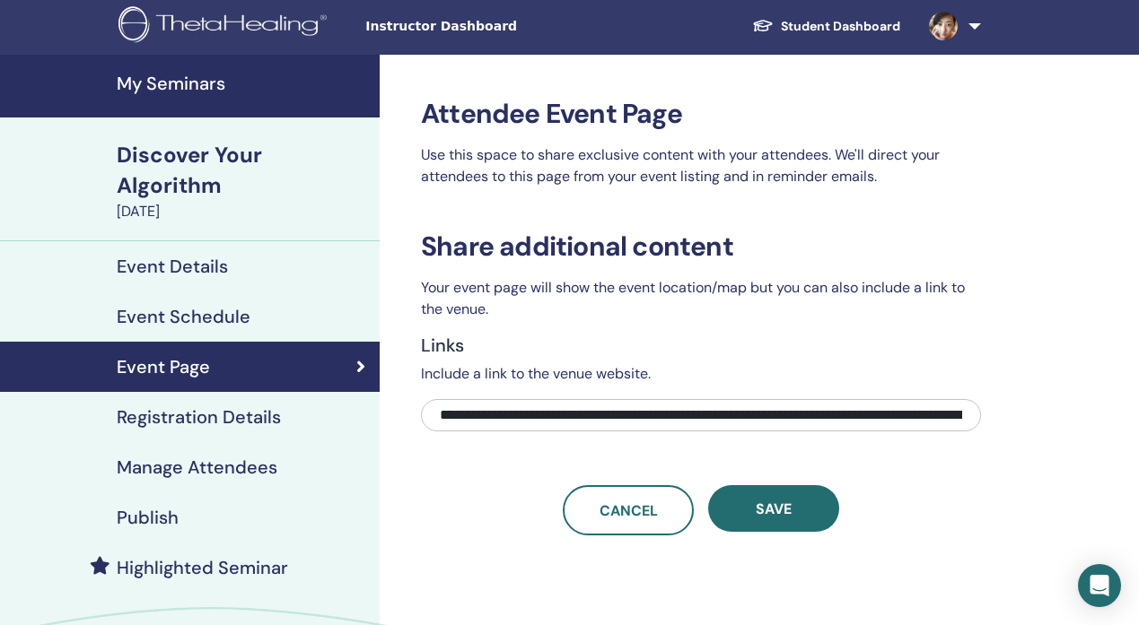
click at [468, 32] on span "Instructor Dashboard" at bounding box center [499, 26] width 269 height 19
click at [935, 33] on img at bounding box center [943, 26] width 29 height 29
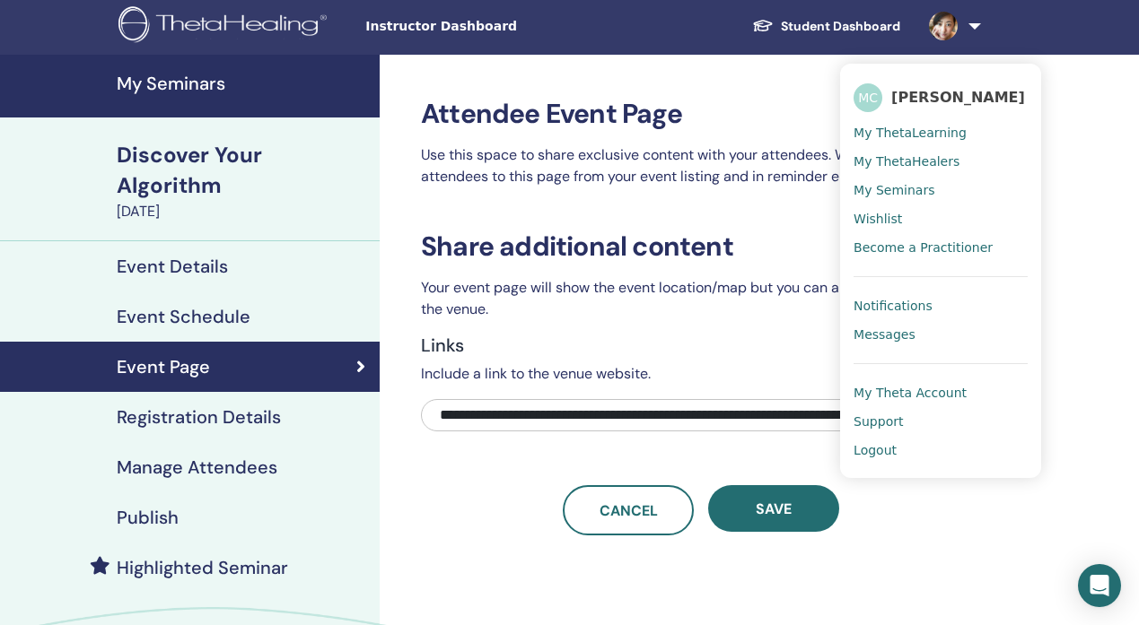
click at [896, 125] on span "My ThetaLearning" at bounding box center [909, 133] width 113 height 16
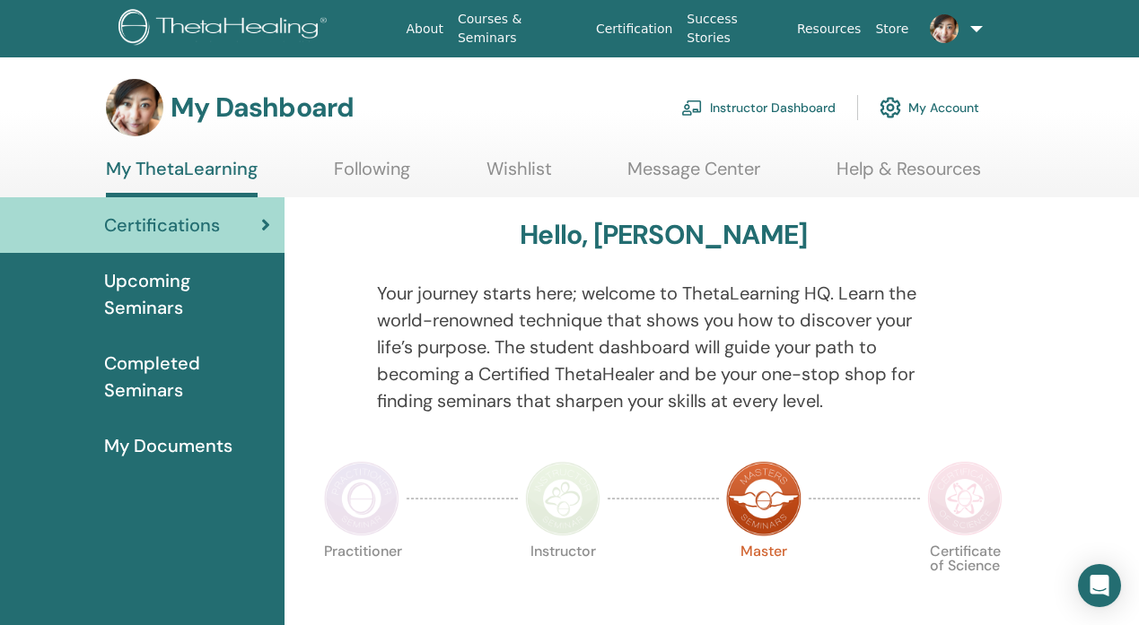
click at [730, 104] on link "Instructor Dashboard" at bounding box center [758, 107] width 154 height 39
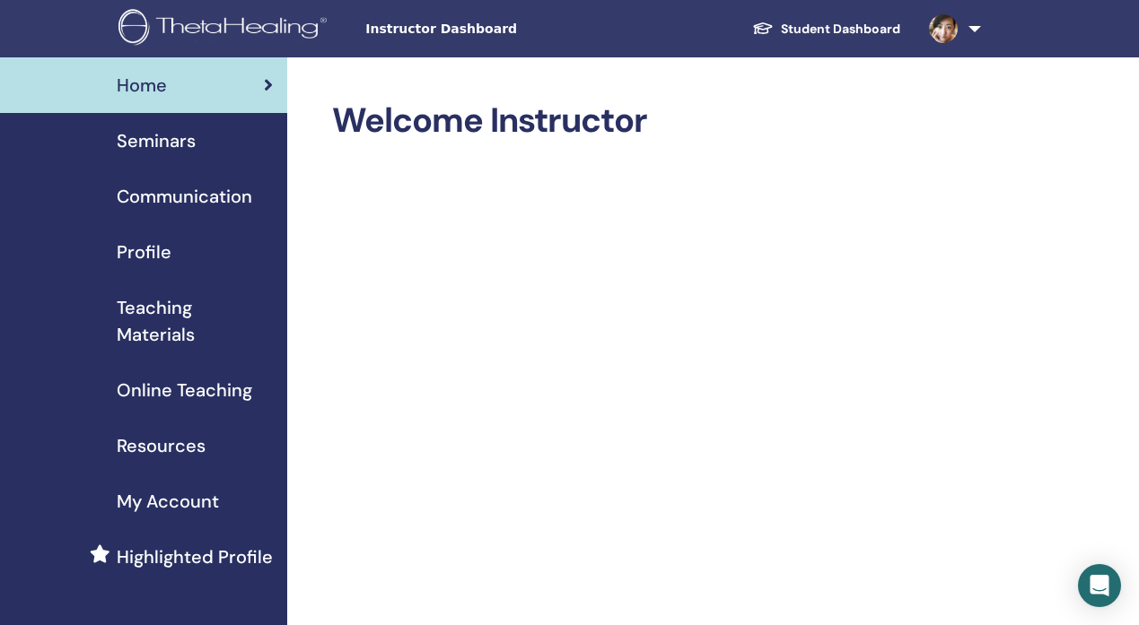
click at [171, 156] on link "Seminars" at bounding box center [143, 141] width 287 height 56
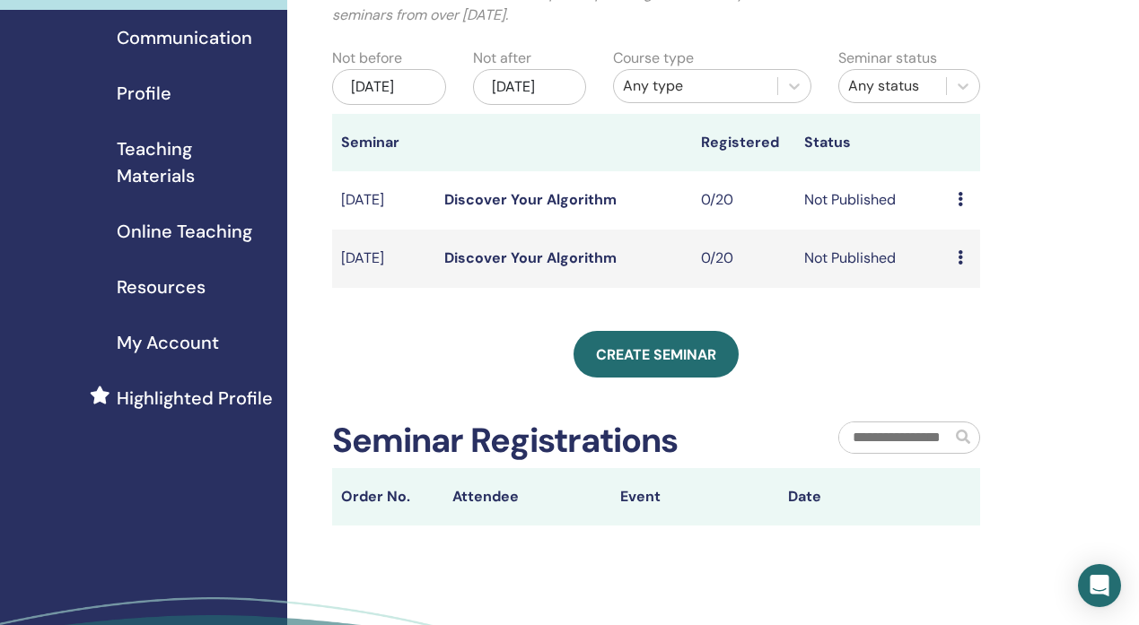
scroll to position [257, 0]
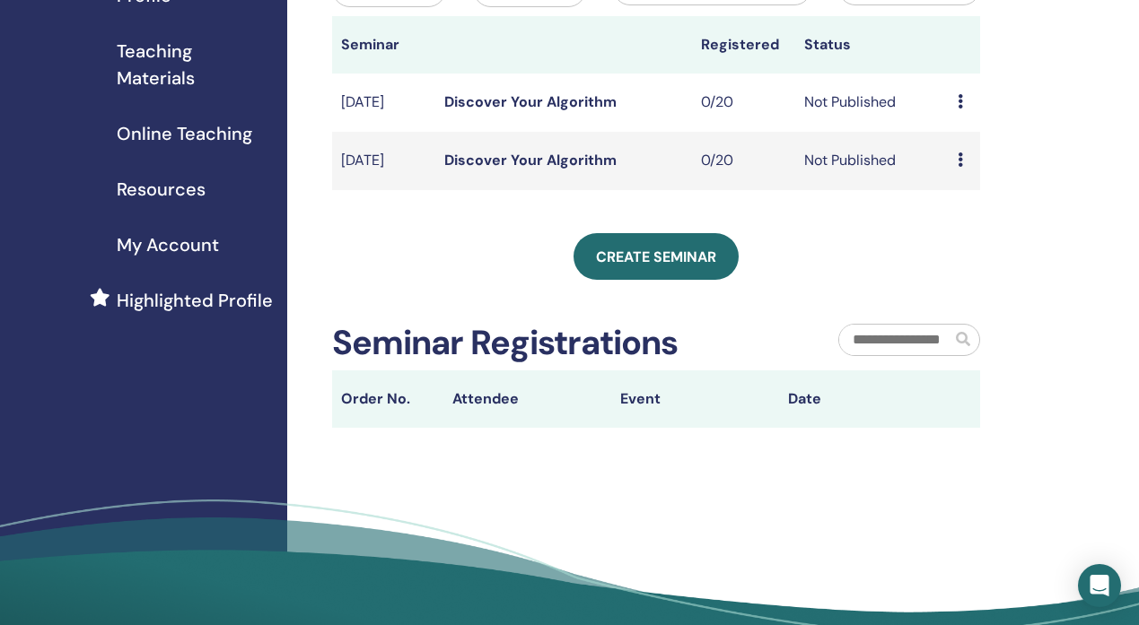
click at [955, 121] on td "Preview Edit Attendees Cancel" at bounding box center [964, 103] width 31 height 58
click at [962, 109] on icon at bounding box center [959, 101] width 5 height 14
click at [959, 160] on link "Edit" at bounding box center [953, 162] width 26 height 19
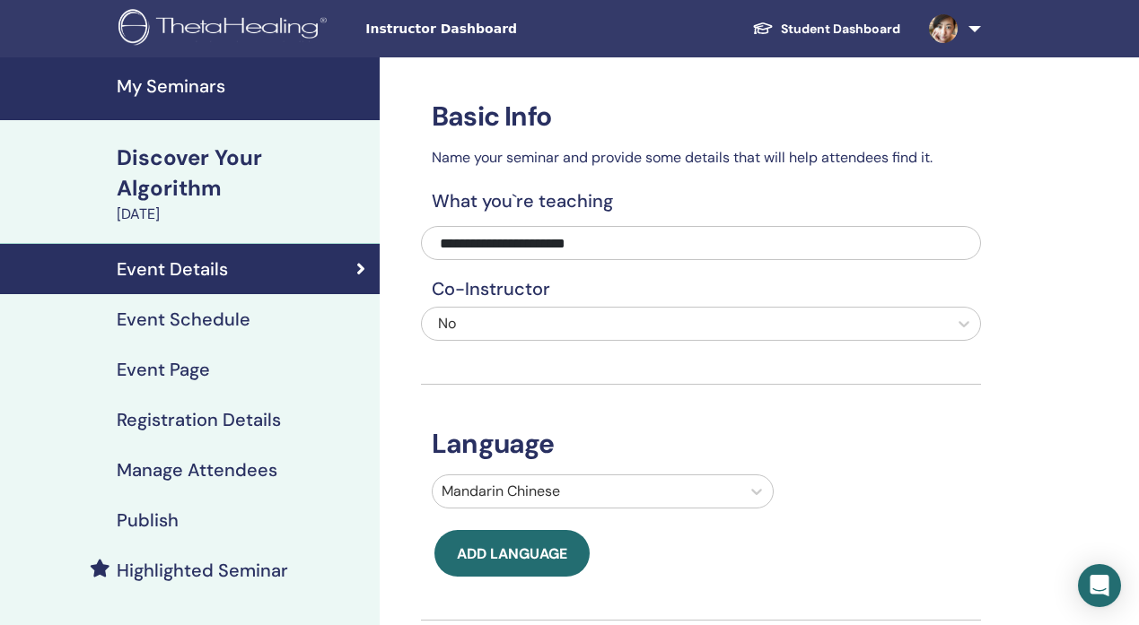
click at [245, 425] on h4 "Registration Details" at bounding box center [199, 420] width 164 height 22
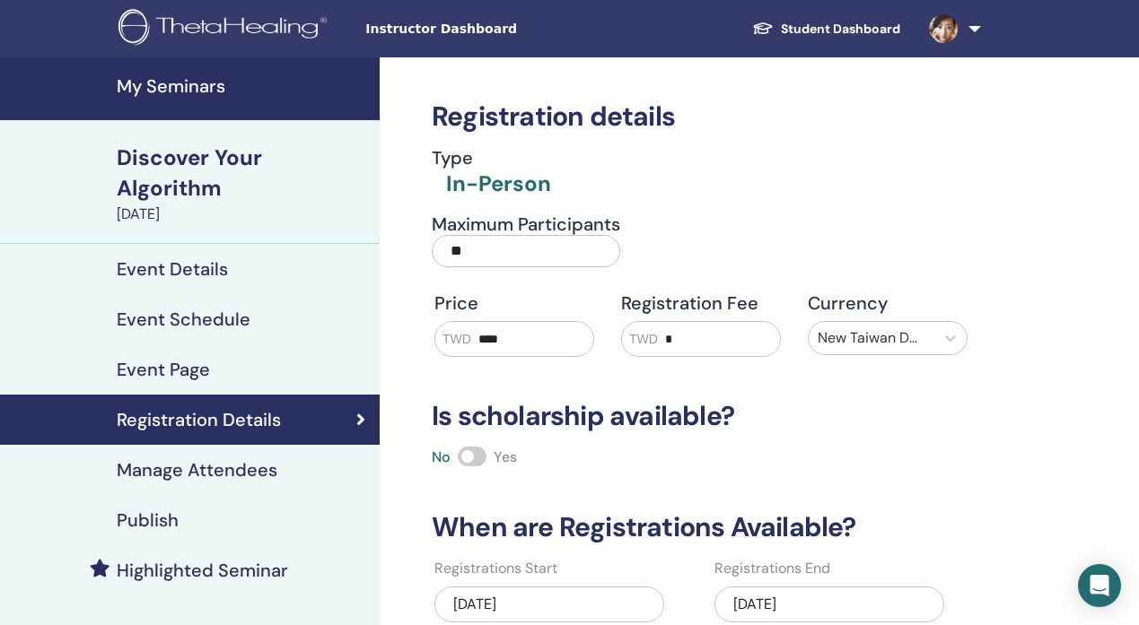
click at [266, 360] on div "Event Page" at bounding box center [189, 370] width 351 height 22
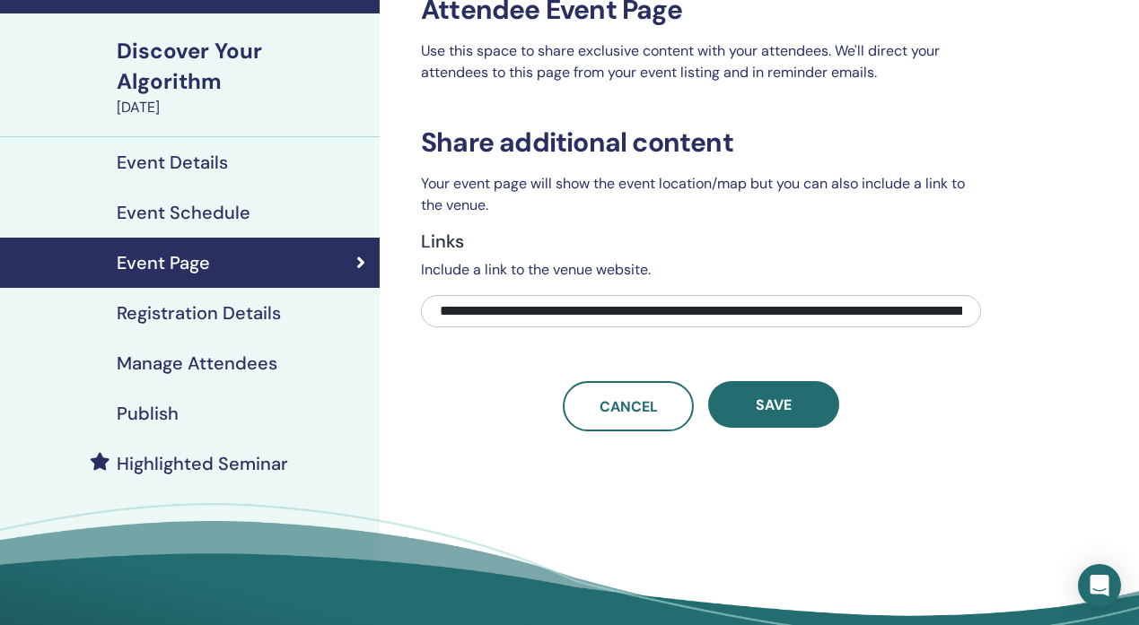
scroll to position [110, 0]
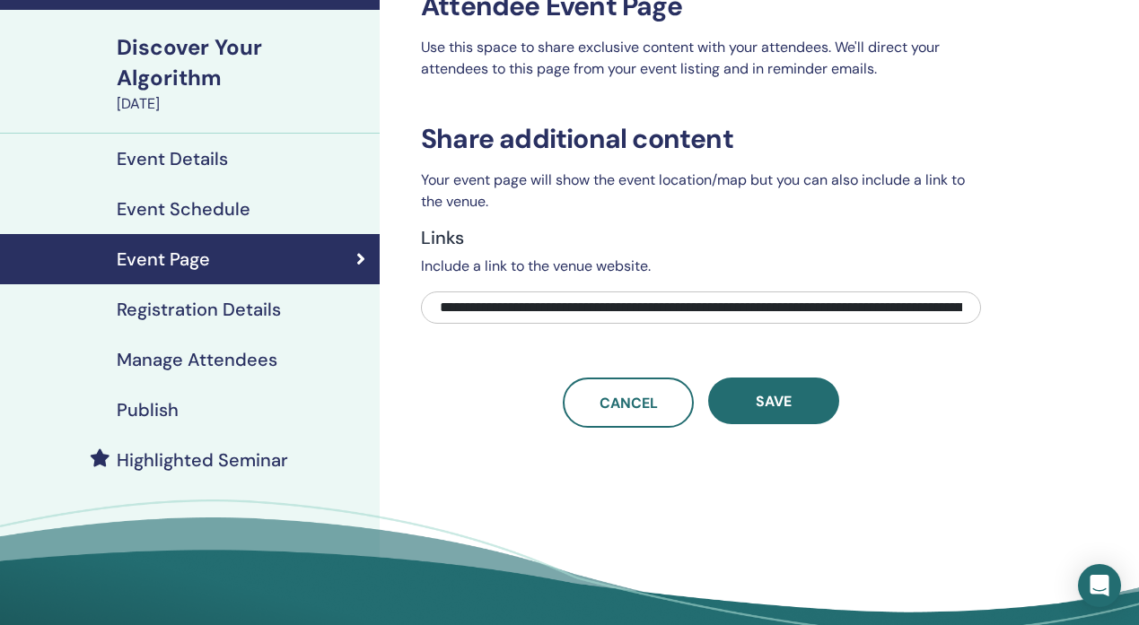
click at [729, 306] on input "**********" at bounding box center [701, 308] width 560 height 32
paste input "**********"
type input "**********"
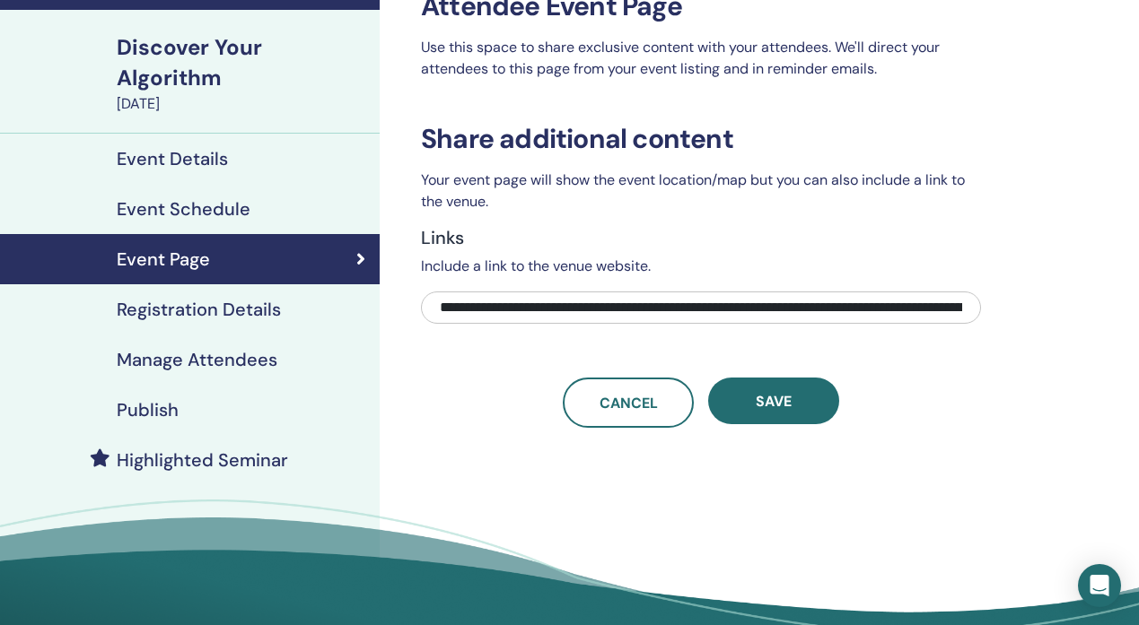
scroll to position [0, 521]
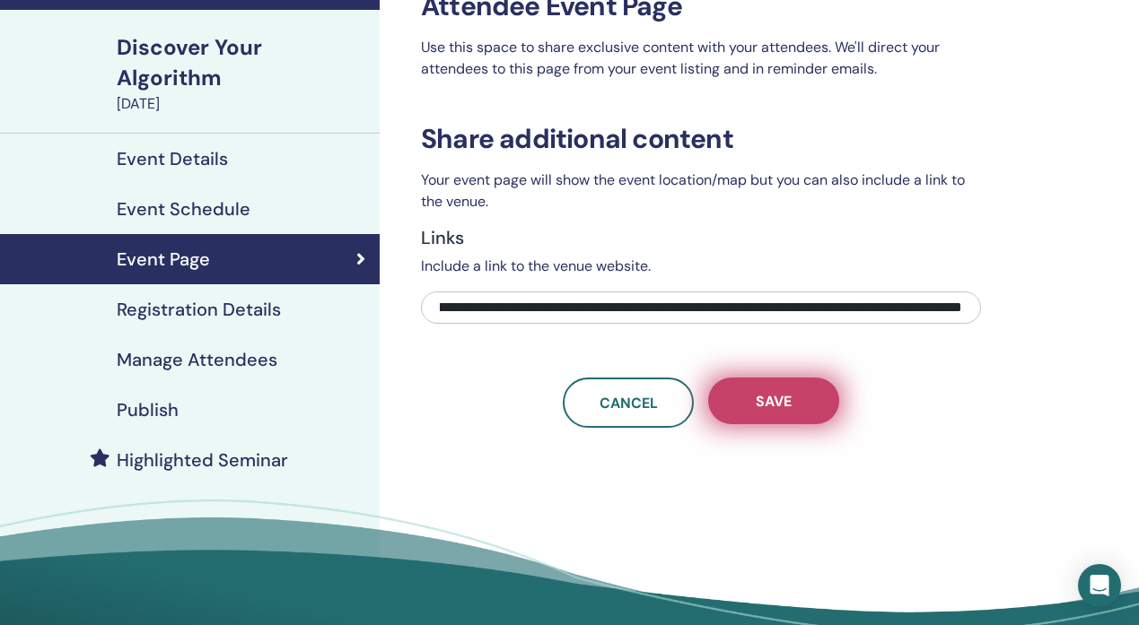
click at [774, 406] on span "Save" at bounding box center [774, 401] width 36 height 19
click at [779, 412] on button "Save" at bounding box center [773, 401] width 131 height 47
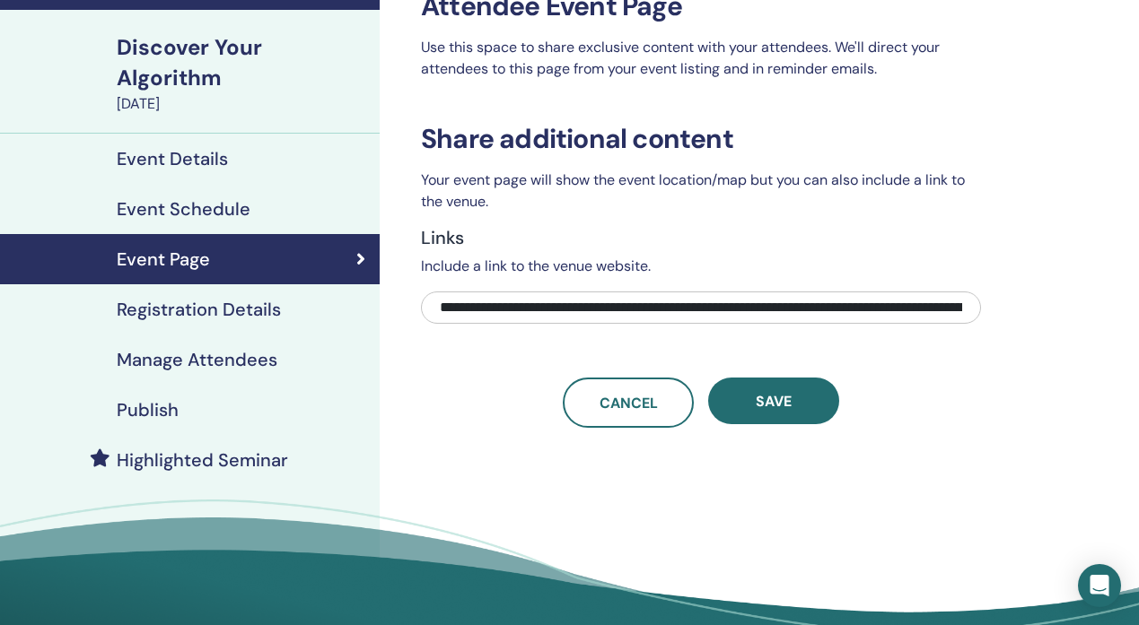
scroll to position [0, 0]
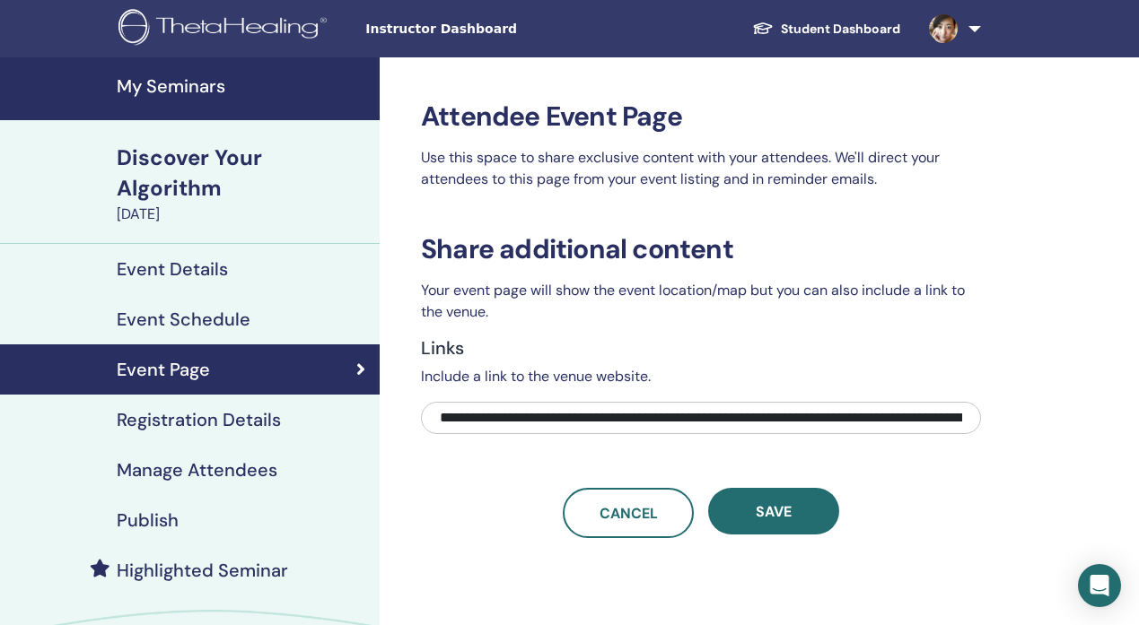
click at [206, 276] on h4 "Event Details" at bounding box center [172, 269] width 111 height 22
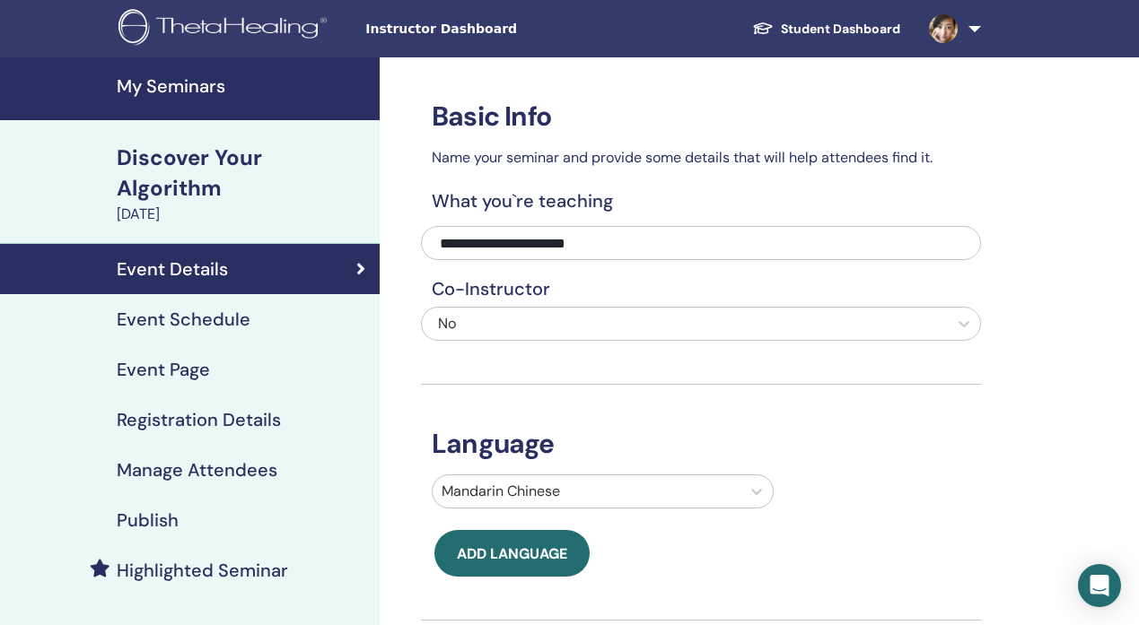
click at [445, 38] on div "Instructor Dashboard Student Dashboard MC Mimi Chan My ThetaLearning My ThetaHe…" at bounding box center [569, 28] width 1031 height 57
click at [183, 96] on h4 "My Seminars" at bounding box center [243, 86] width 252 height 22
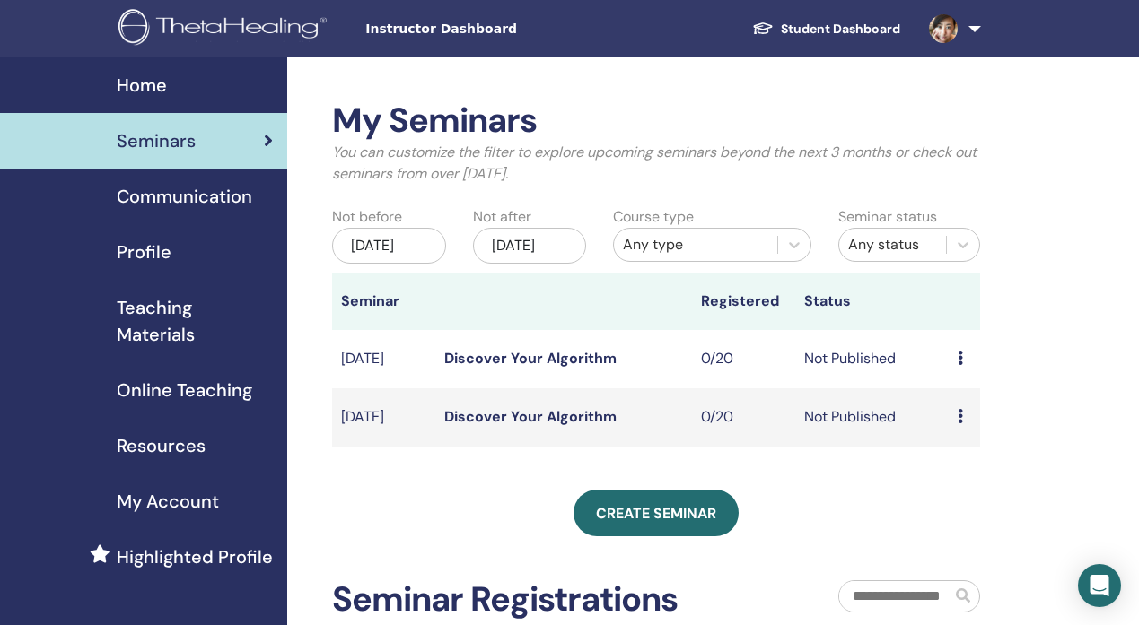
click at [961, 370] on div "Preview Edit Attendees Cancel" at bounding box center [963, 359] width 13 height 22
click at [1076, 362] on div "My Seminars You can customize the filter to explore upcoming seminars beyond th…" at bounding box center [714, 496] width 854 height 879
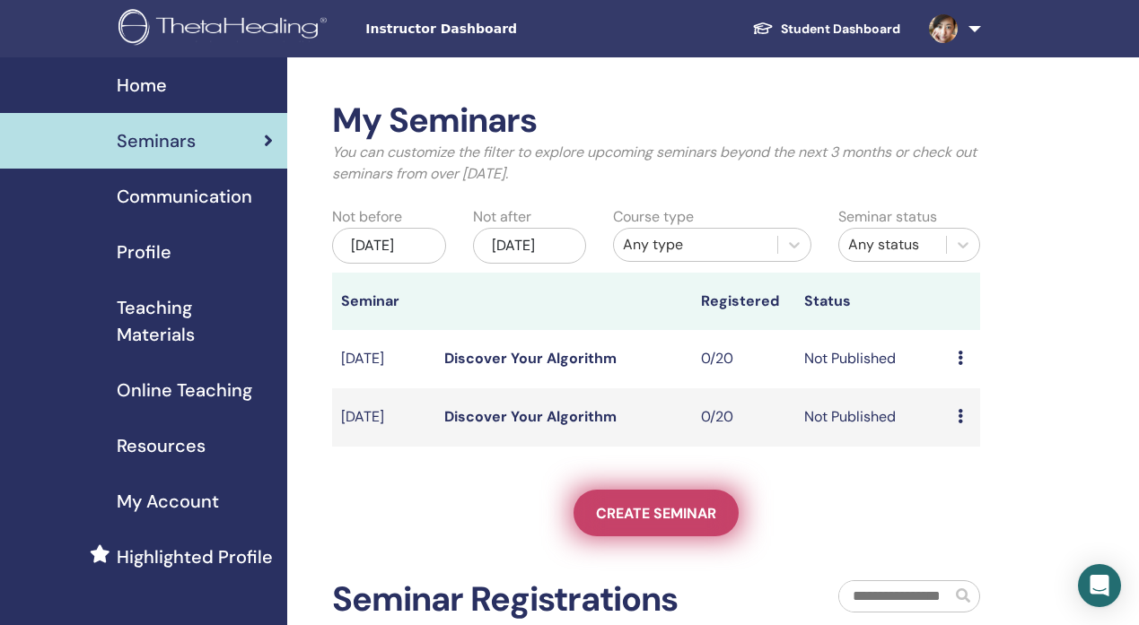
click at [650, 523] on span "Create seminar" at bounding box center [656, 513] width 120 height 19
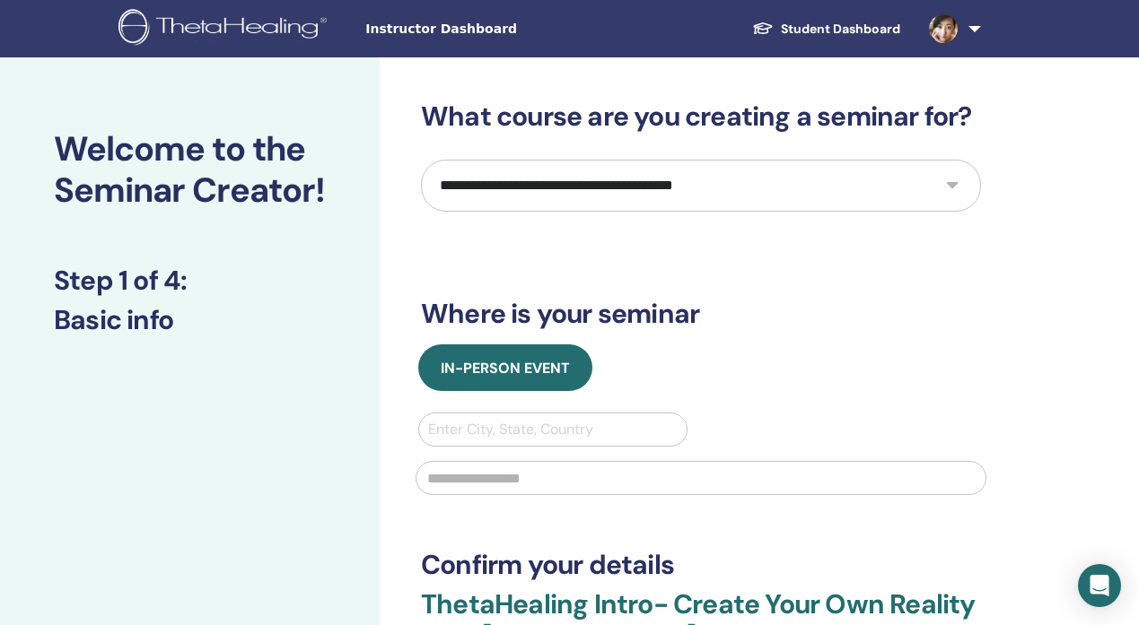
click at [570, 182] on select "**********" at bounding box center [701, 186] width 560 height 52
select select "*"
click at [421, 160] on select "**********" at bounding box center [701, 186] width 560 height 52
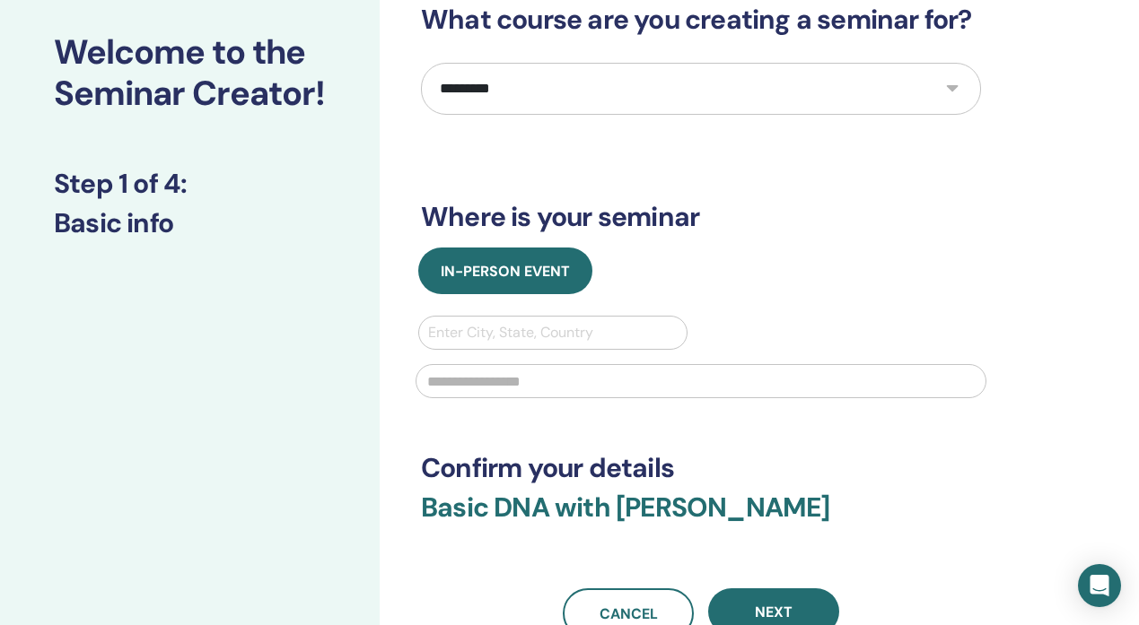
scroll to position [92, 0]
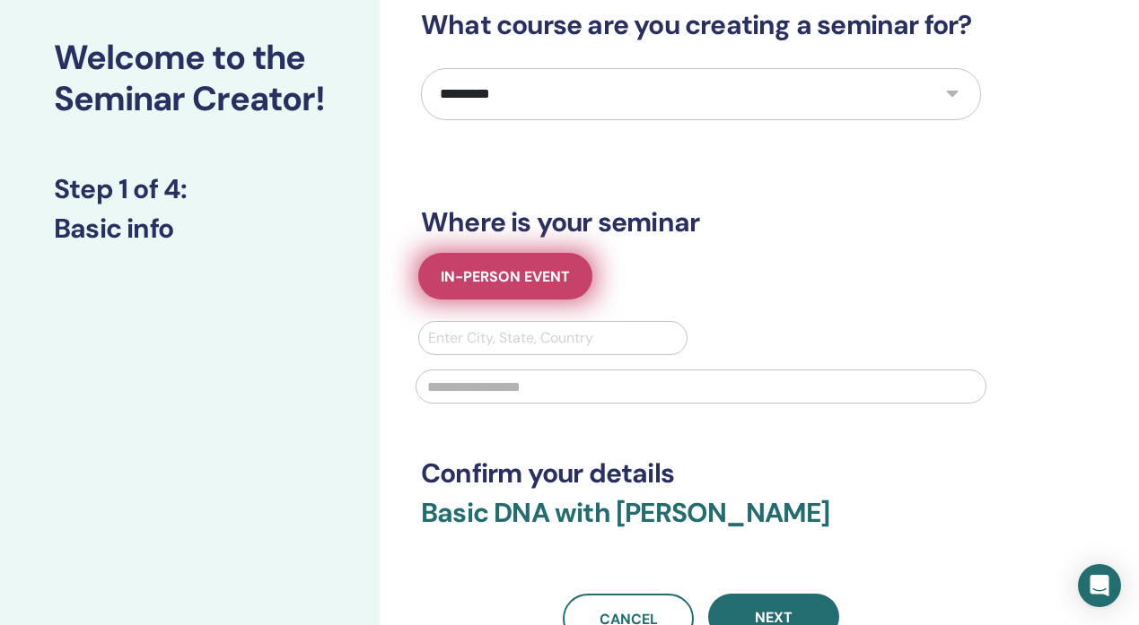
click at [551, 284] on span "In-Person Event" at bounding box center [505, 276] width 129 height 19
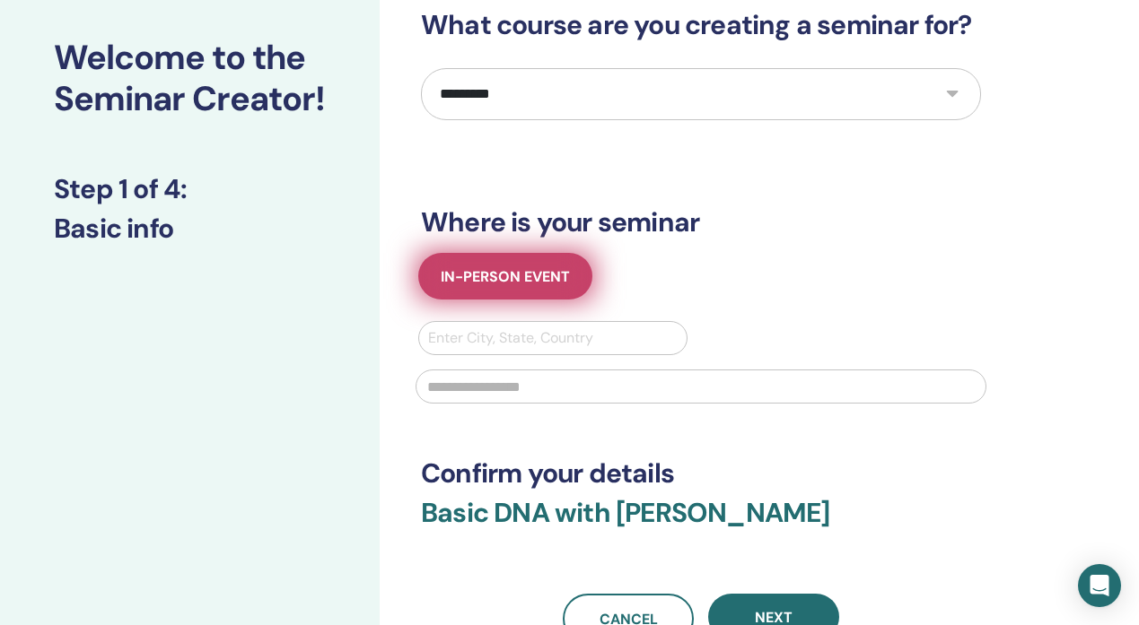
click at [551, 284] on span "In-Person Event" at bounding box center [505, 276] width 129 height 19
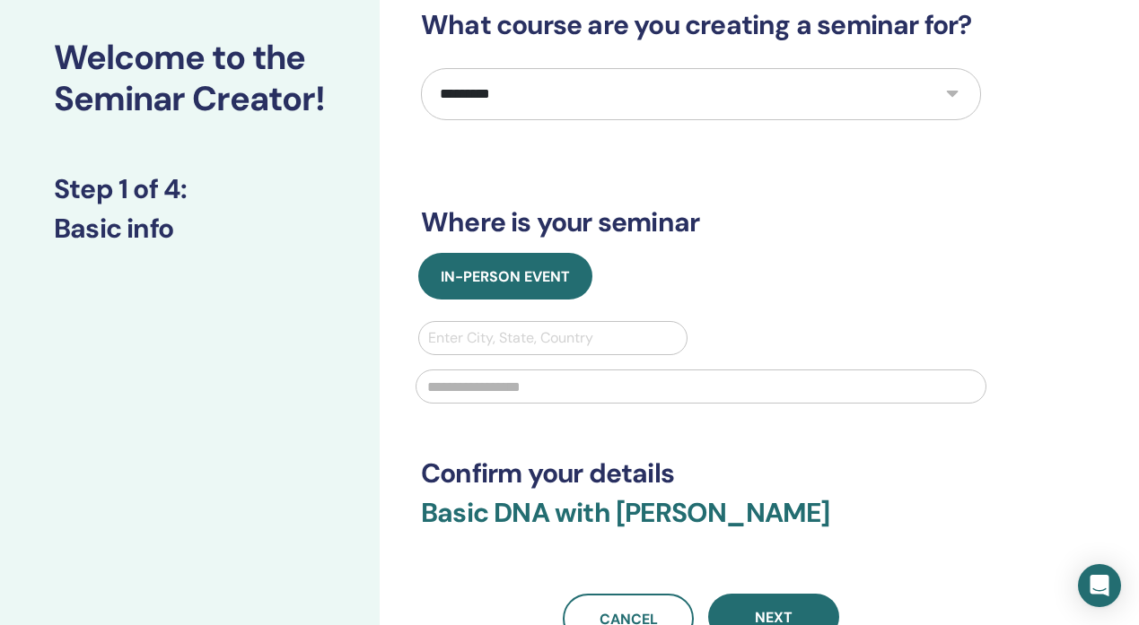
click at [695, 281] on div "In-Person Event" at bounding box center [700, 276] width 587 height 47
click at [539, 349] on div at bounding box center [552, 338] width 249 height 25
type input "******"
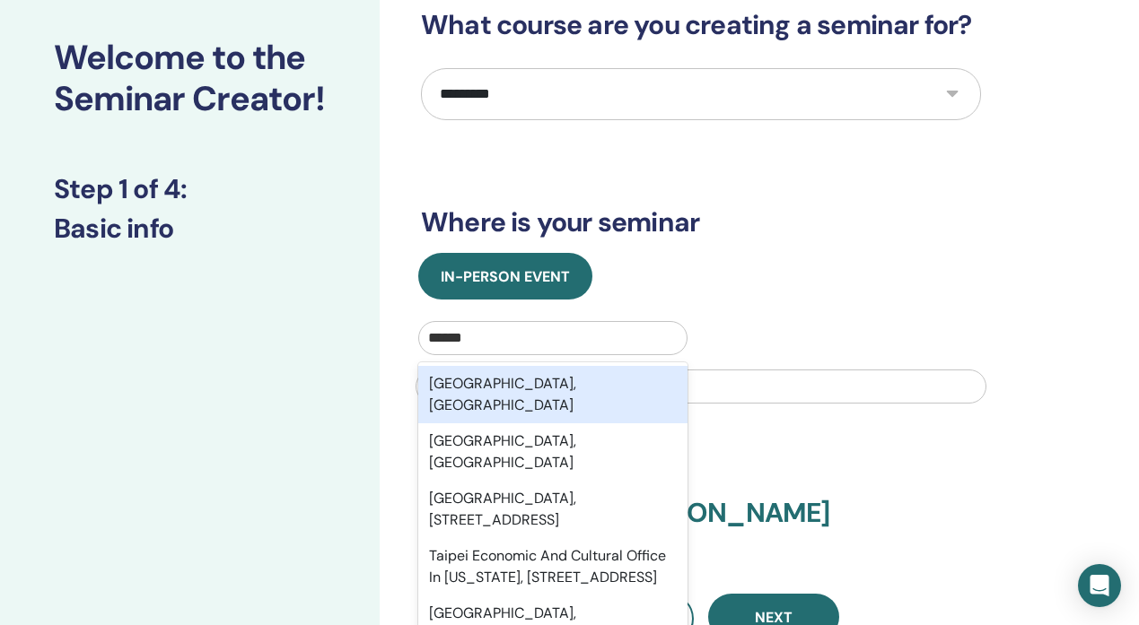
click at [558, 385] on div "Taipei City, TWN" at bounding box center [552, 394] width 269 height 57
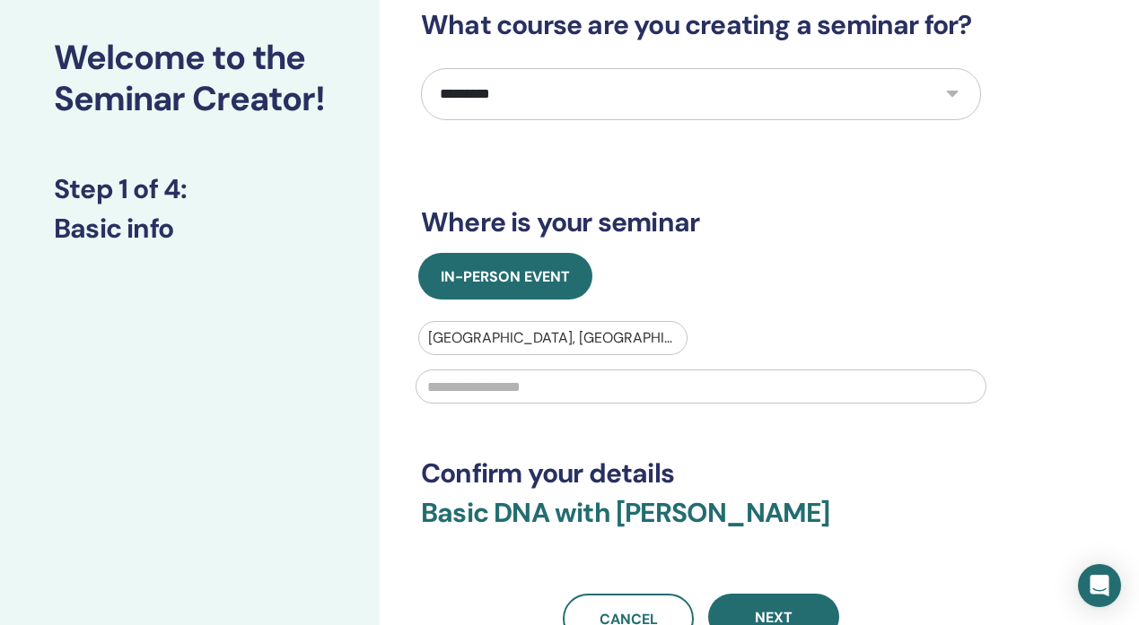
click at [588, 386] on input "text" at bounding box center [700, 387] width 571 height 34
type input "******"
click at [542, 447] on div "**********" at bounding box center [701, 326] width 560 height 635
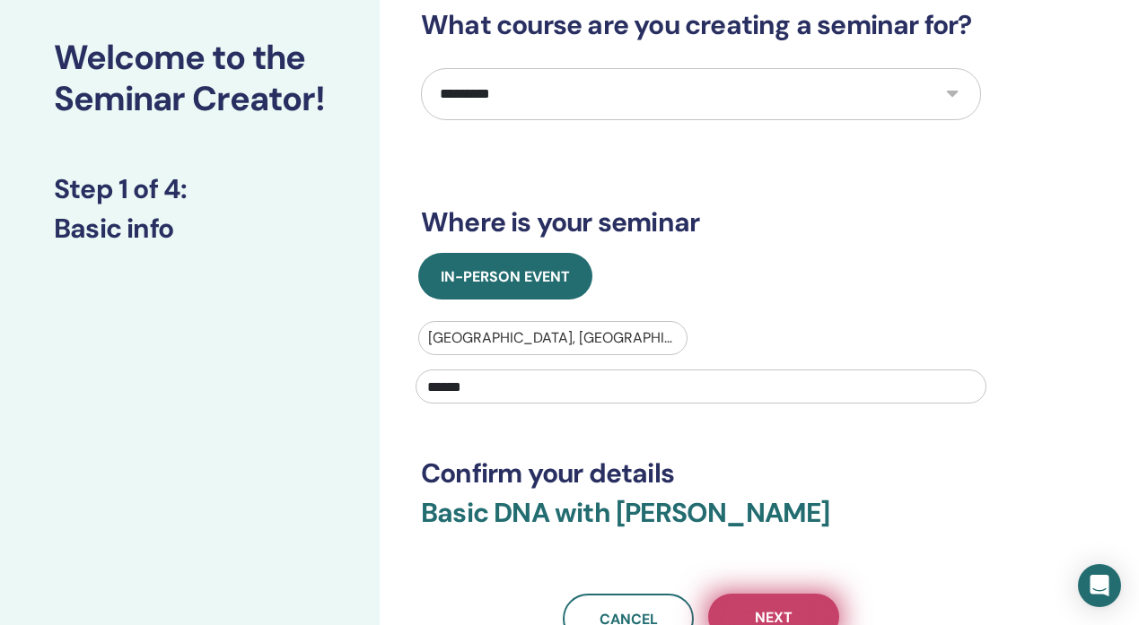
click at [755, 600] on button "Next" at bounding box center [773, 617] width 131 height 47
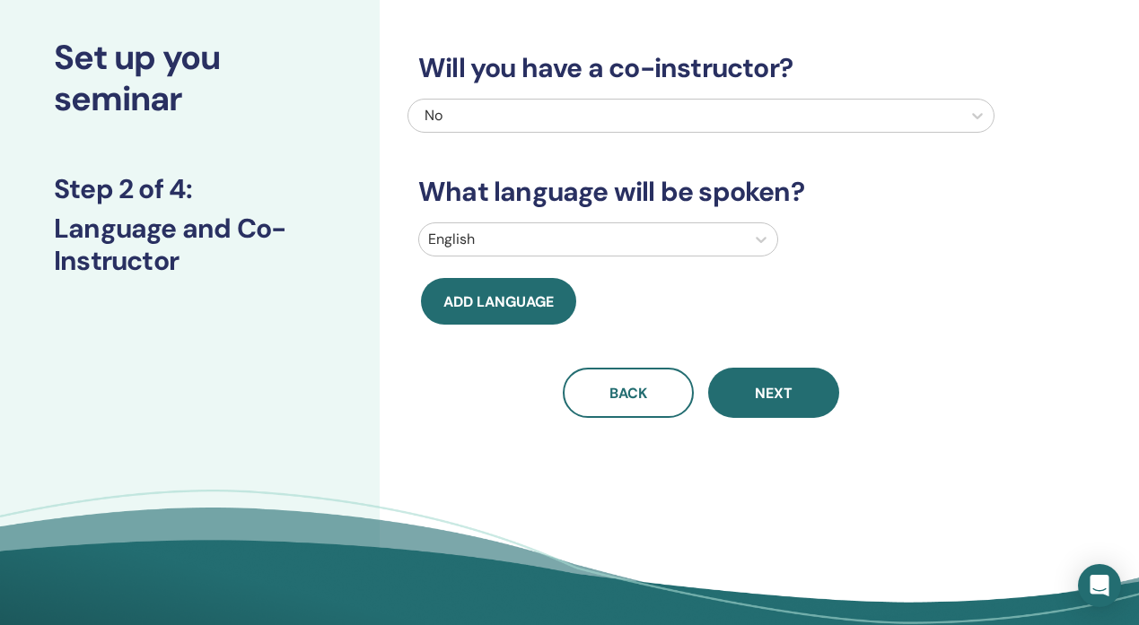
click at [737, 235] on div "English" at bounding box center [582, 239] width 326 height 32
type input "*"
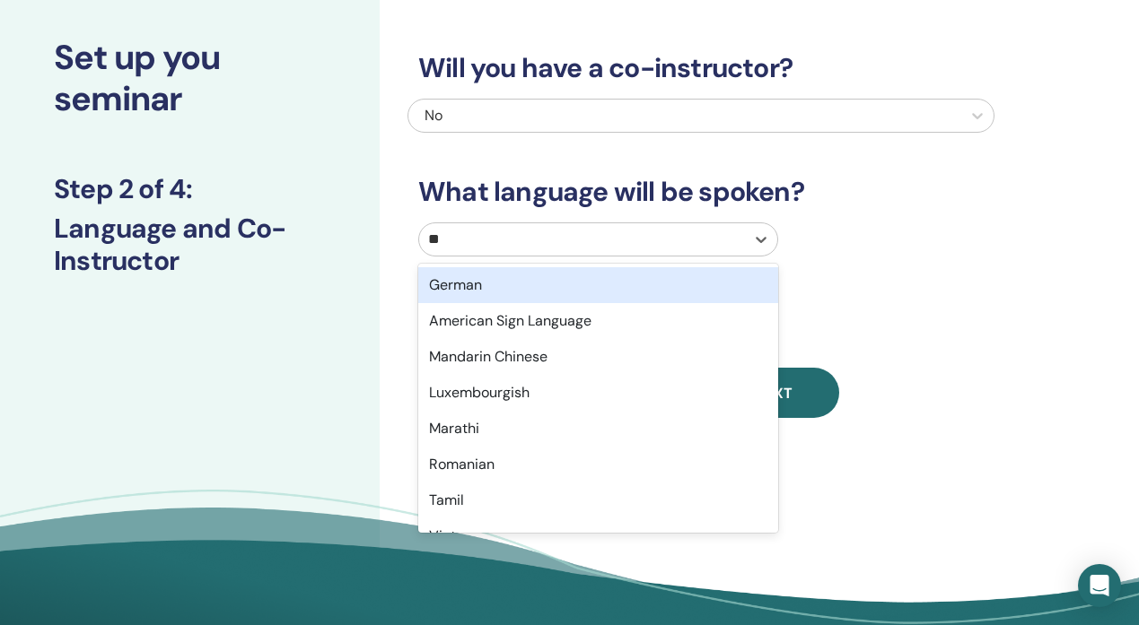
type input "***"
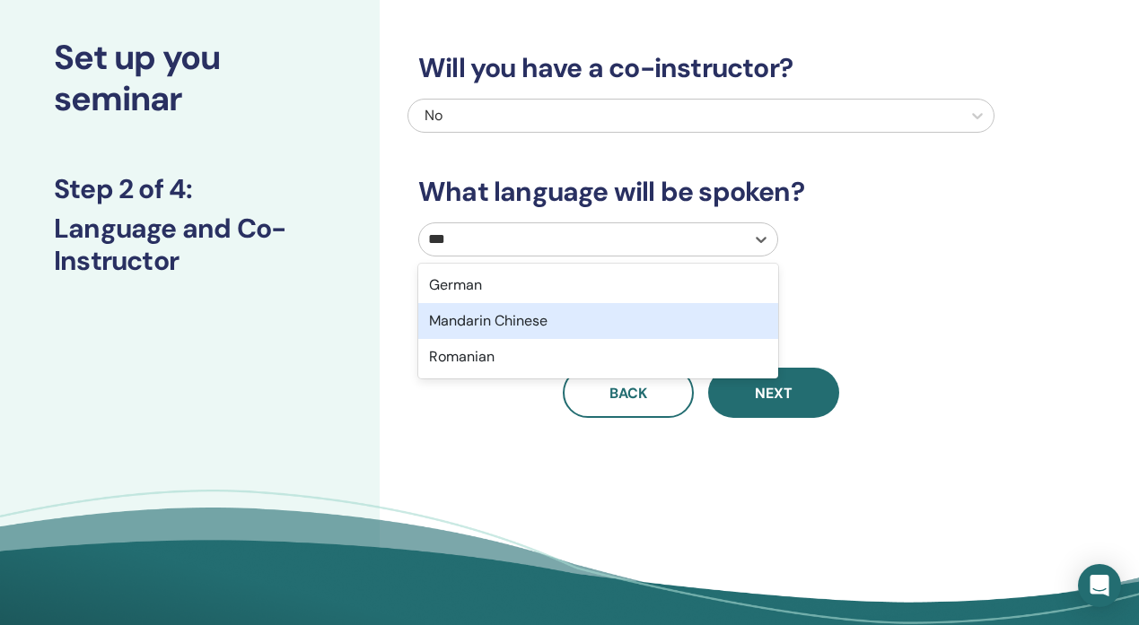
click at [653, 315] on div "Mandarin Chinese" at bounding box center [598, 321] width 360 height 36
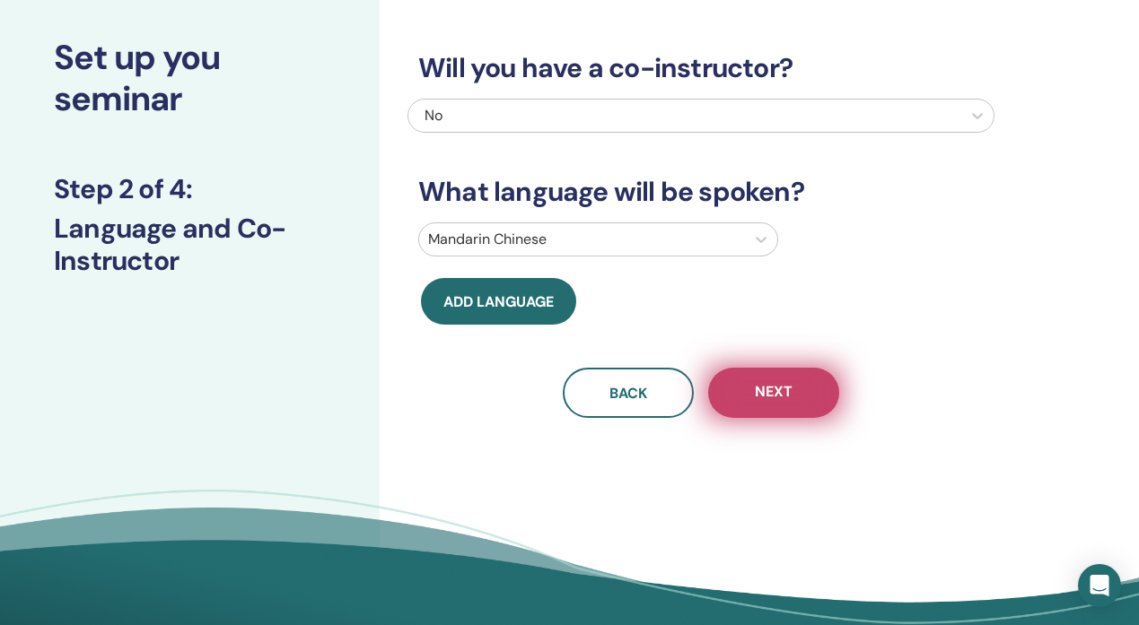
click at [766, 401] on span "Next" at bounding box center [774, 393] width 38 height 22
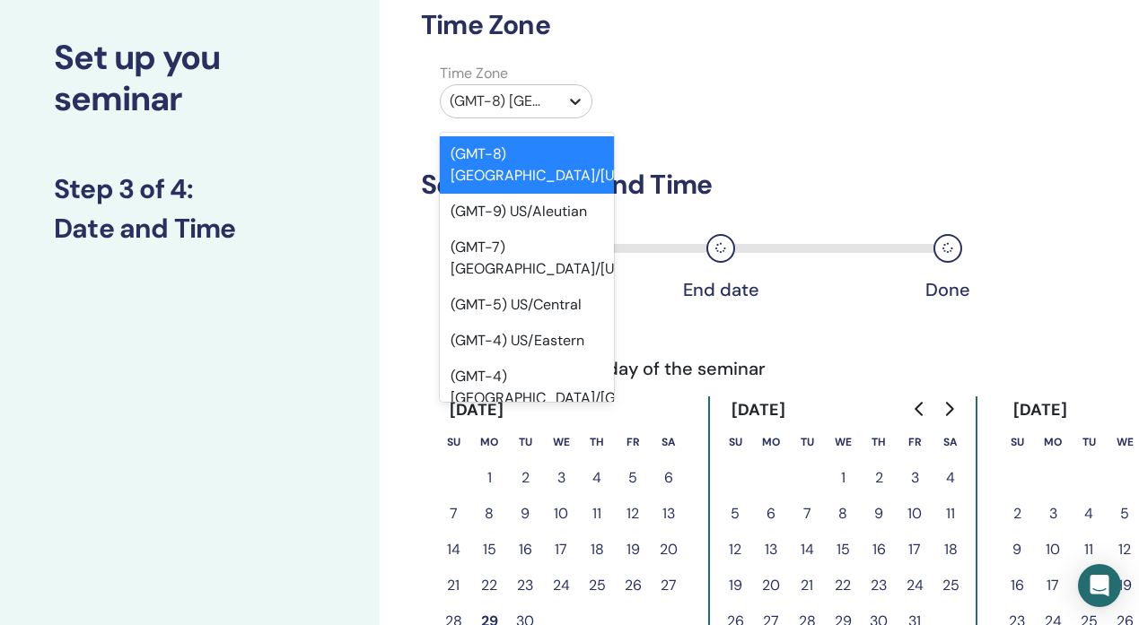
click at [568, 93] on icon at bounding box center [575, 101] width 18 height 18
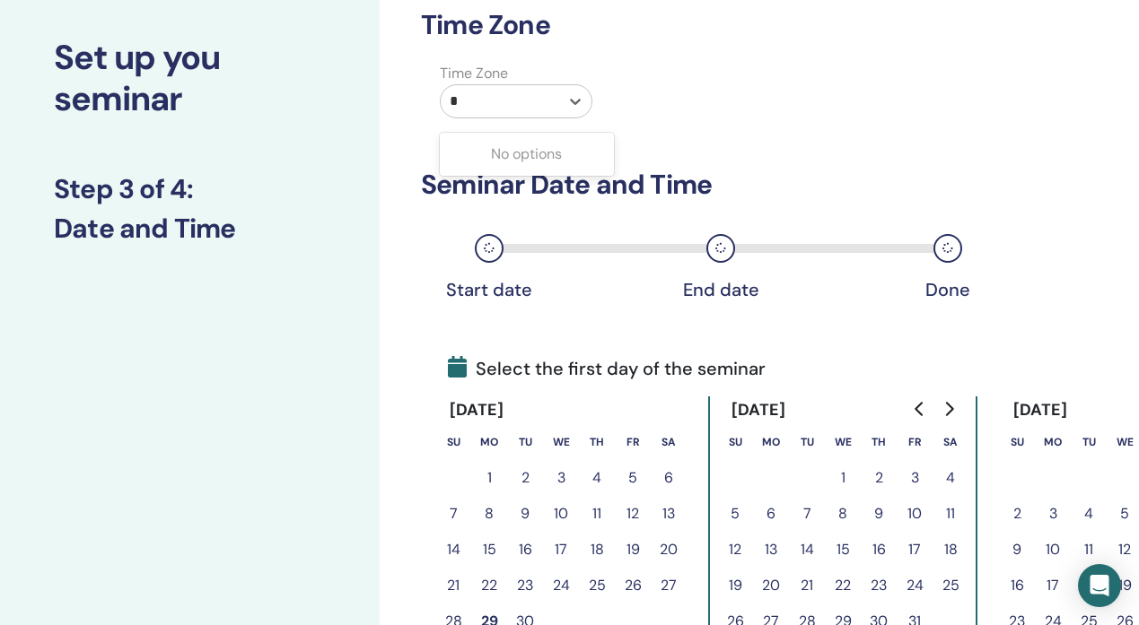
scroll to position [0, 0]
type input "*"
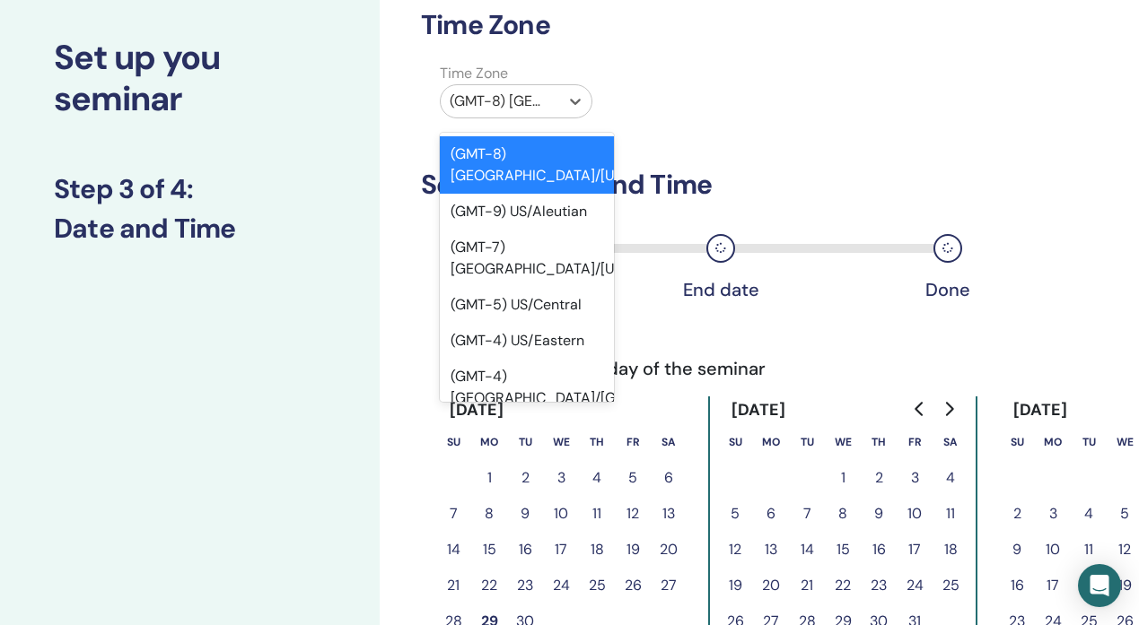
type input "*"
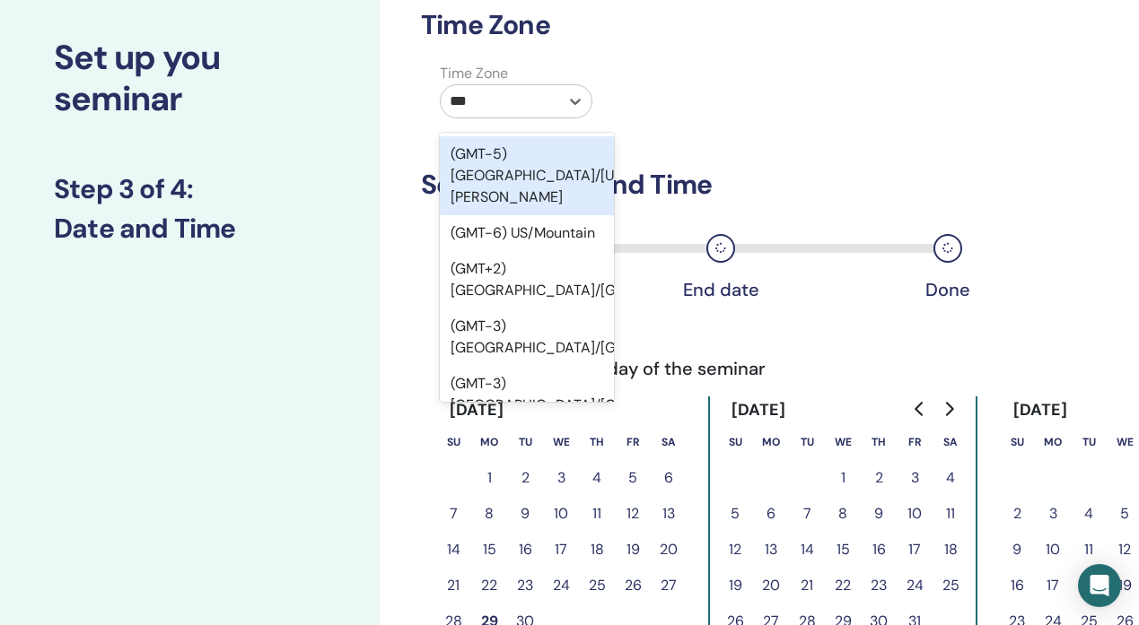
type input "****"
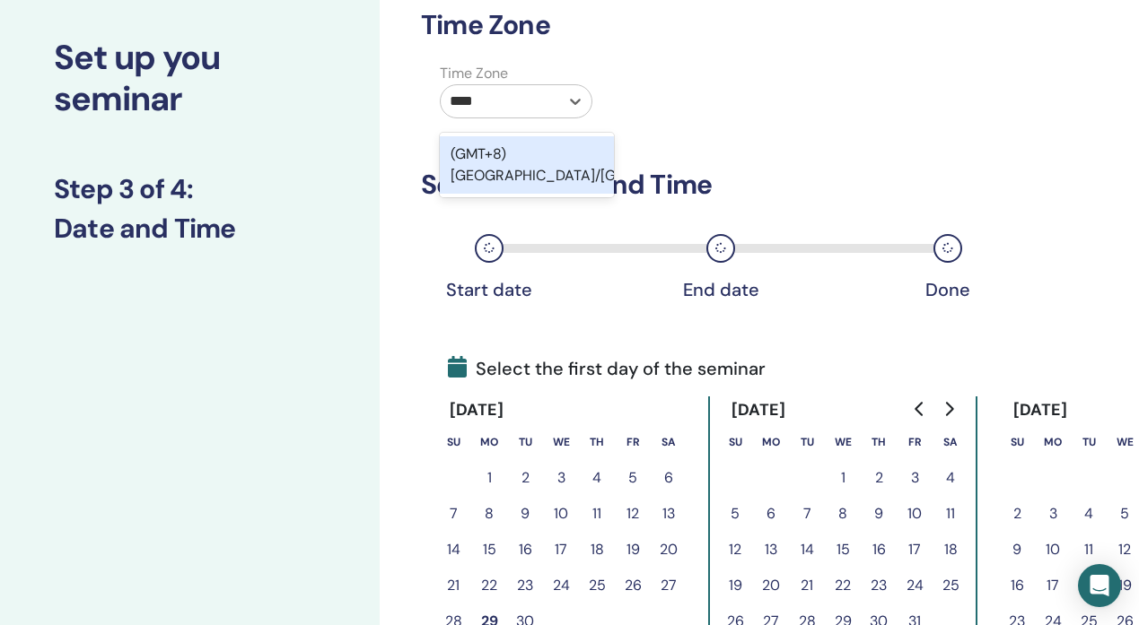
click at [530, 136] on div "(GMT+8) Asia/Taipei" at bounding box center [527, 164] width 174 height 57
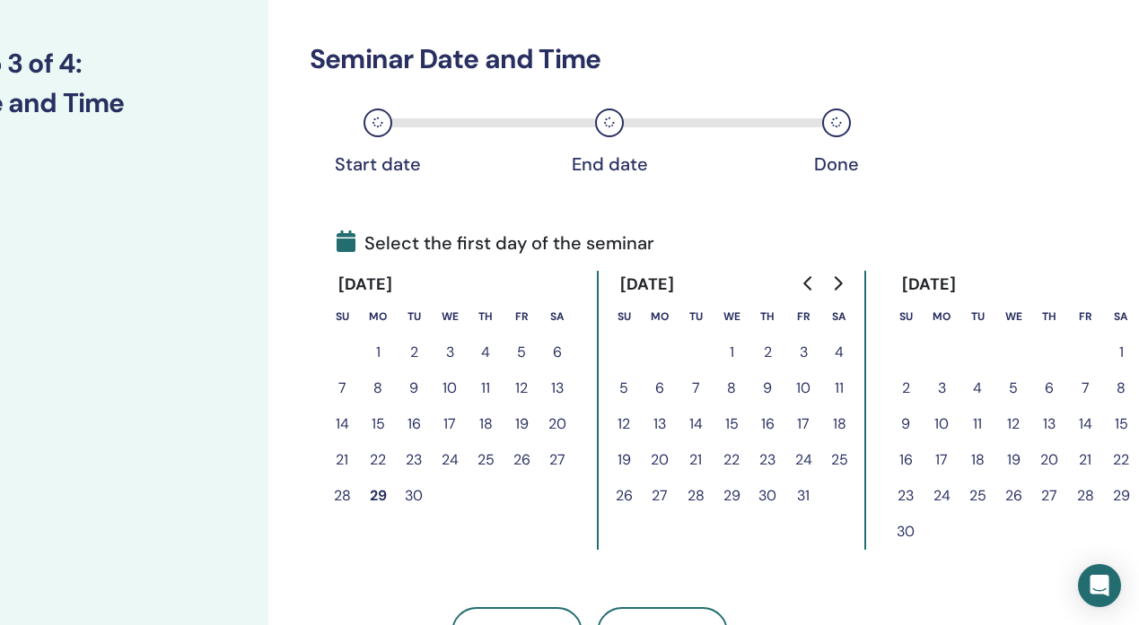
scroll to position [218, 111]
click at [1125, 391] on button "8" at bounding box center [1121, 388] width 36 height 36
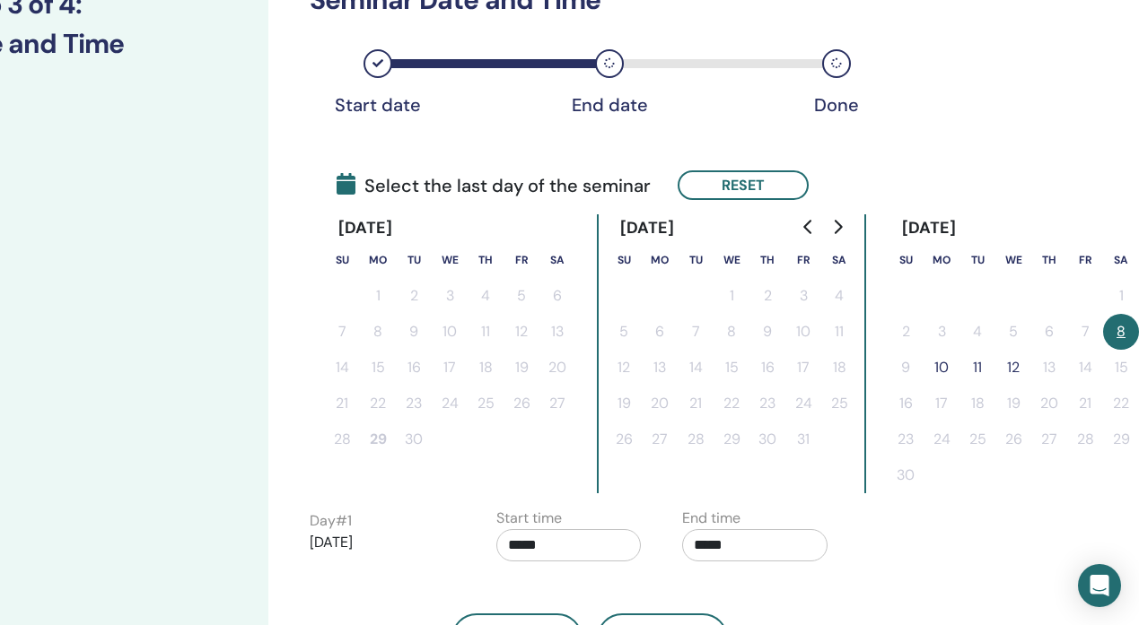
scroll to position [282, 111]
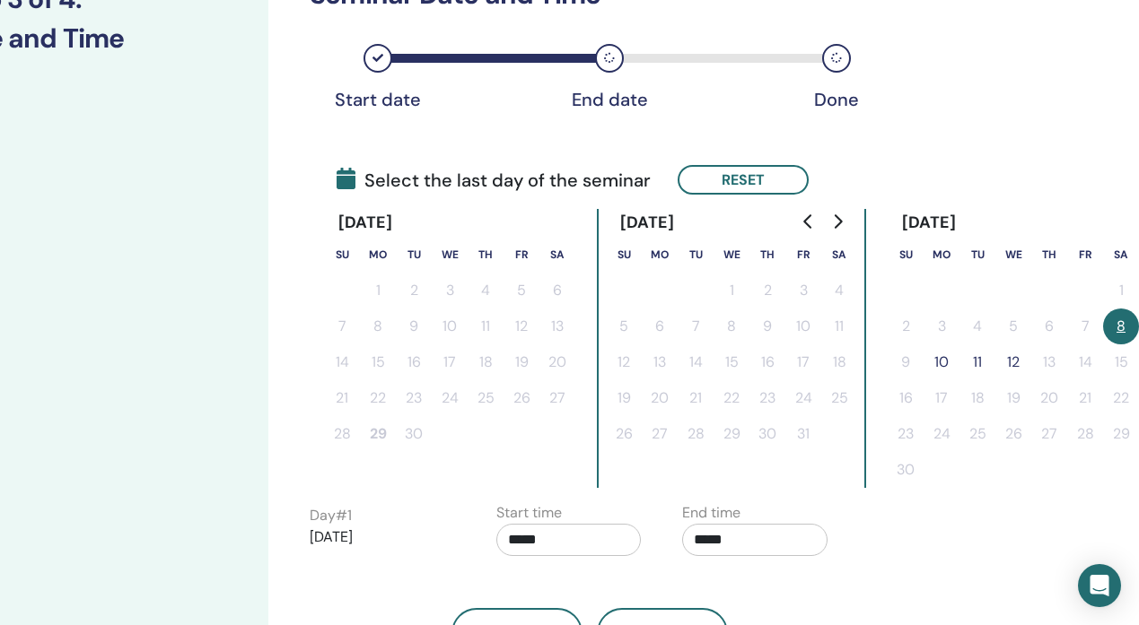
click at [1006, 360] on button "12" at bounding box center [1013, 363] width 36 height 36
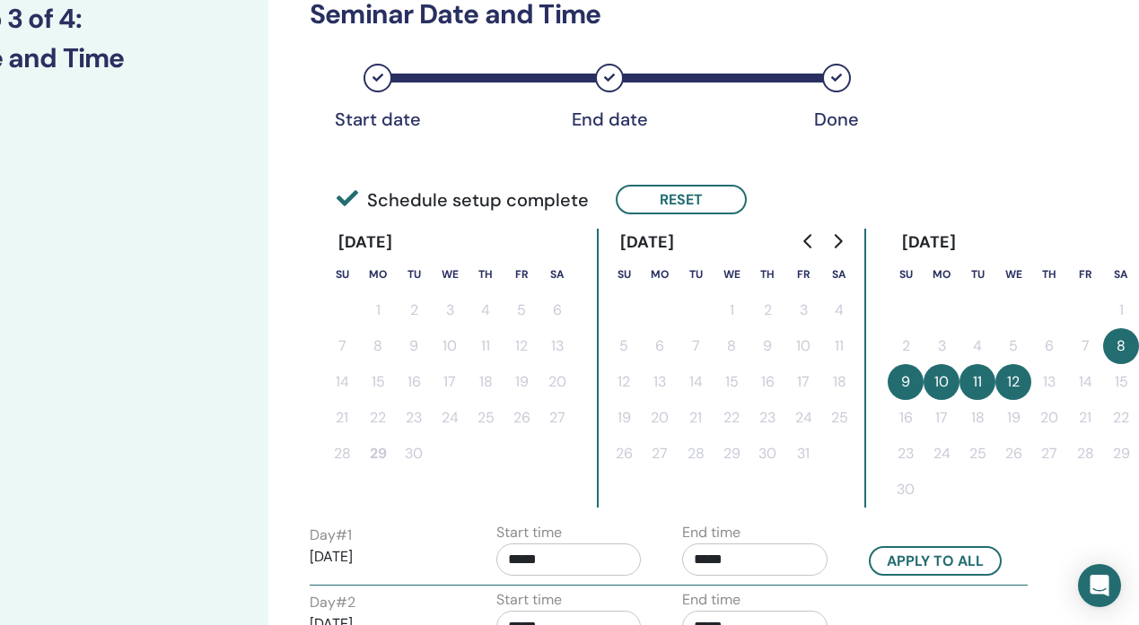
scroll to position [170, 111]
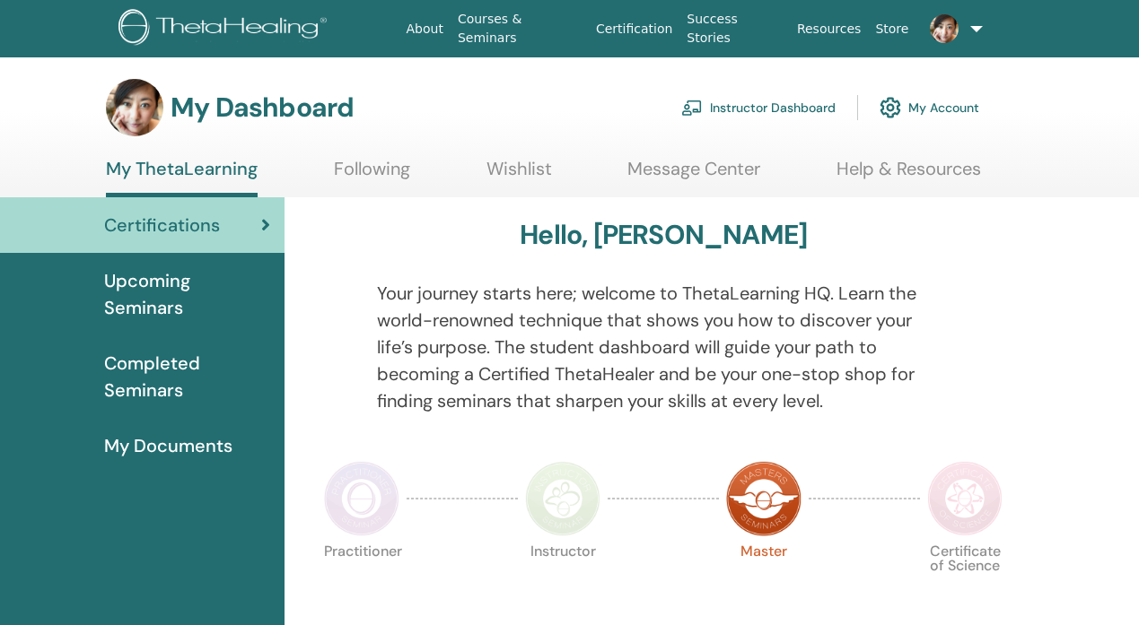
click at [768, 118] on link "Instructor Dashboard" at bounding box center [758, 107] width 154 height 39
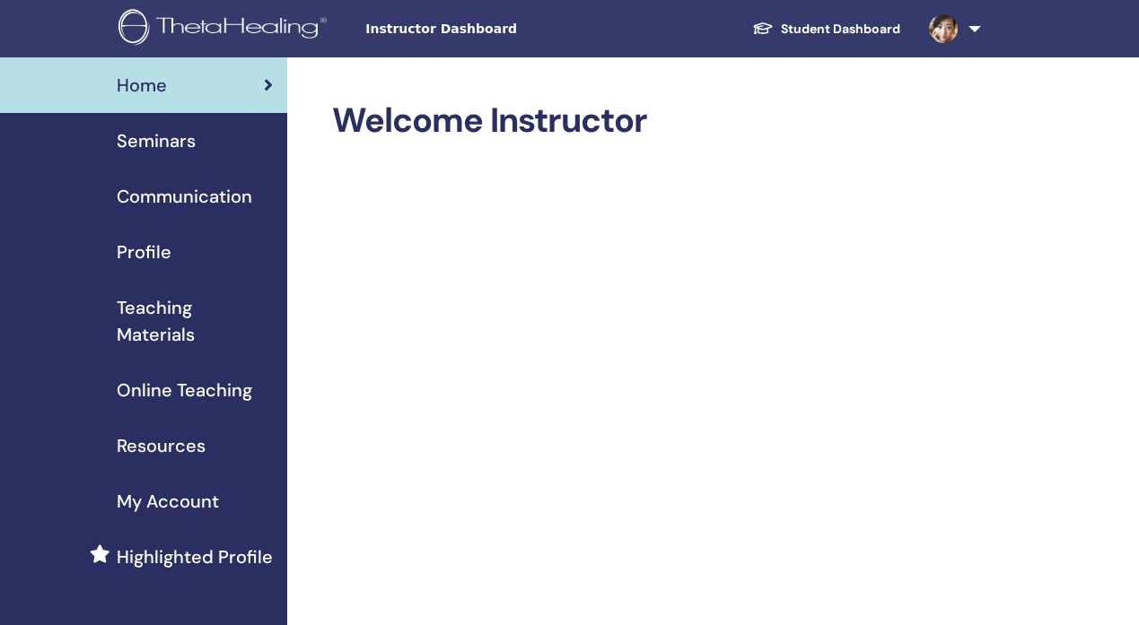
click at [180, 139] on span "Seminars" at bounding box center [156, 140] width 79 height 27
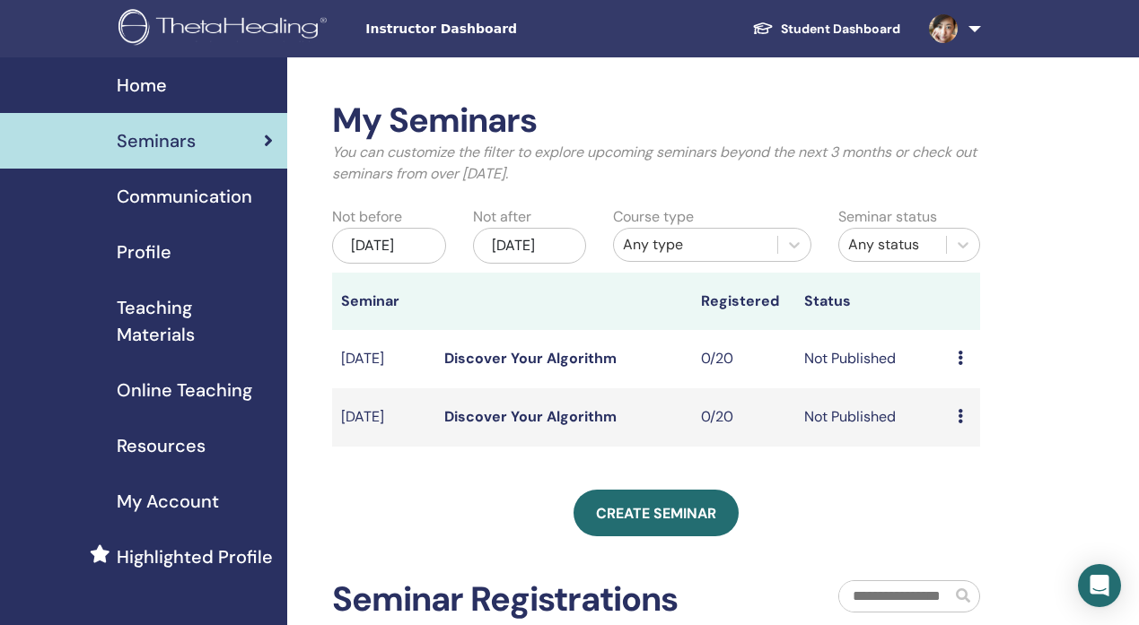
click at [956, 380] on td "Preview Edit Attendees Cancel" at bounding box center [964, 359] width 31 height 58
click at [958, 424] on icon at bounding box center [959, 416] width 5 height 14
click at [965, 453] on link "Preview" at bounding box center [961, 449] width 51 height 19
click at [962, 365] on icon at bounding box center [959, 358] width 5 height 14
click at [969, 394] on link "Preview" at bounding box center [965, 386] width 51 height 19
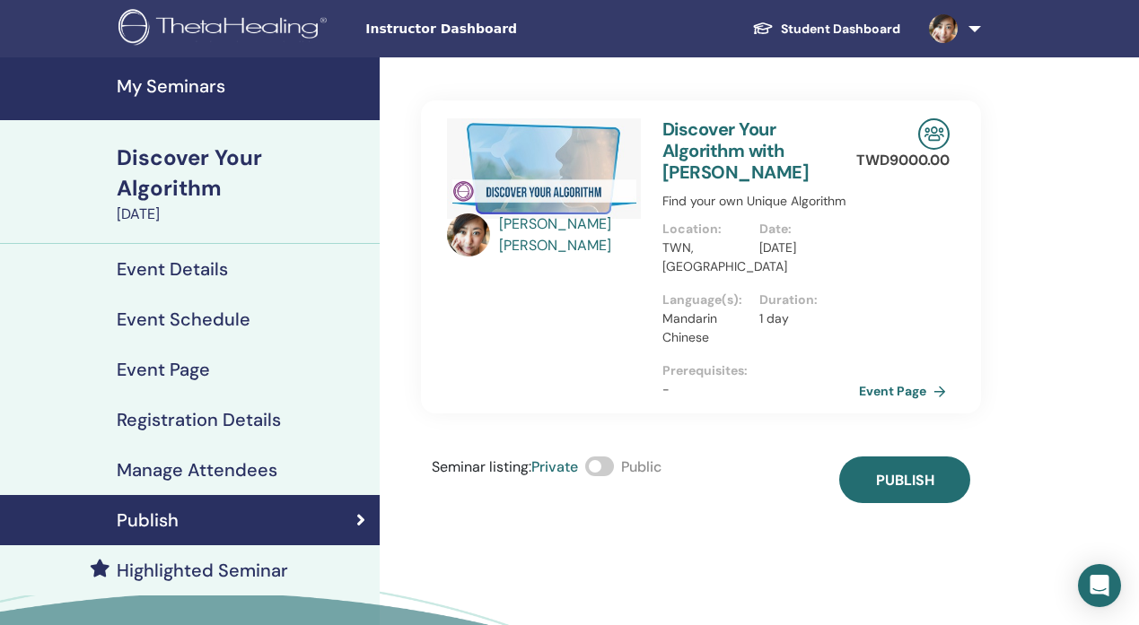
click at [911, 389] on link "Event Page" at bounding box center [906, 391] width 94 height 27
click at [892, 381] on link "Event Page" at bounding box center [906, 391] width 94 height 27
